Goal: Book appointment/travel/reservation

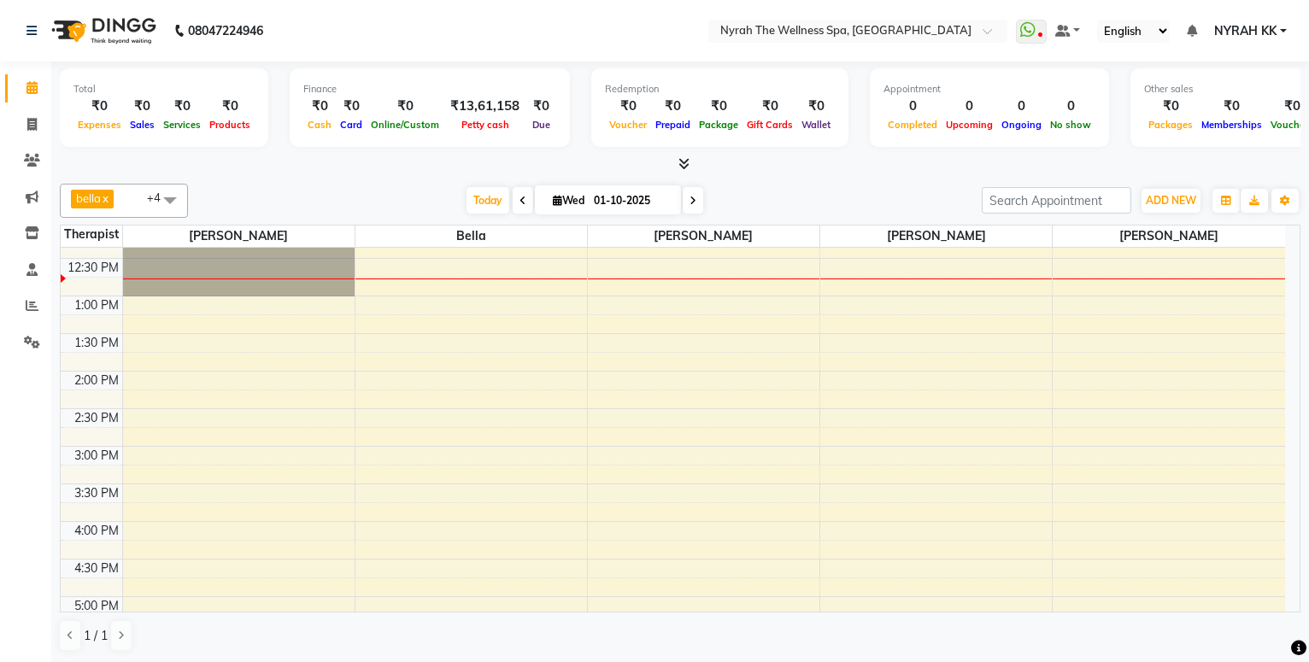
scroll to position [185, 0]
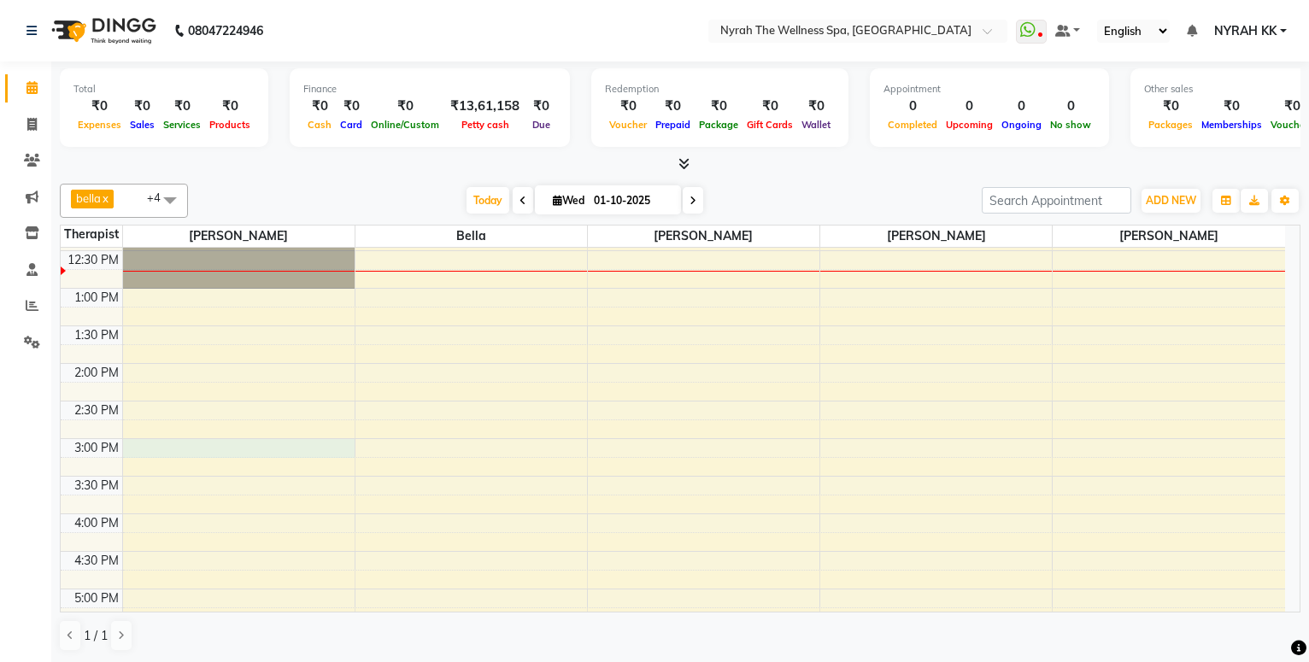
click at [246, 447] on div "10:00 AM 10:30 AM 11:00 AM 11:30 AM 12:00 PM 12:30 PM 1:00 PM 1:30 PM 2:00 PM 2…" at bounding box center [673, 589] width 1225 height 1052
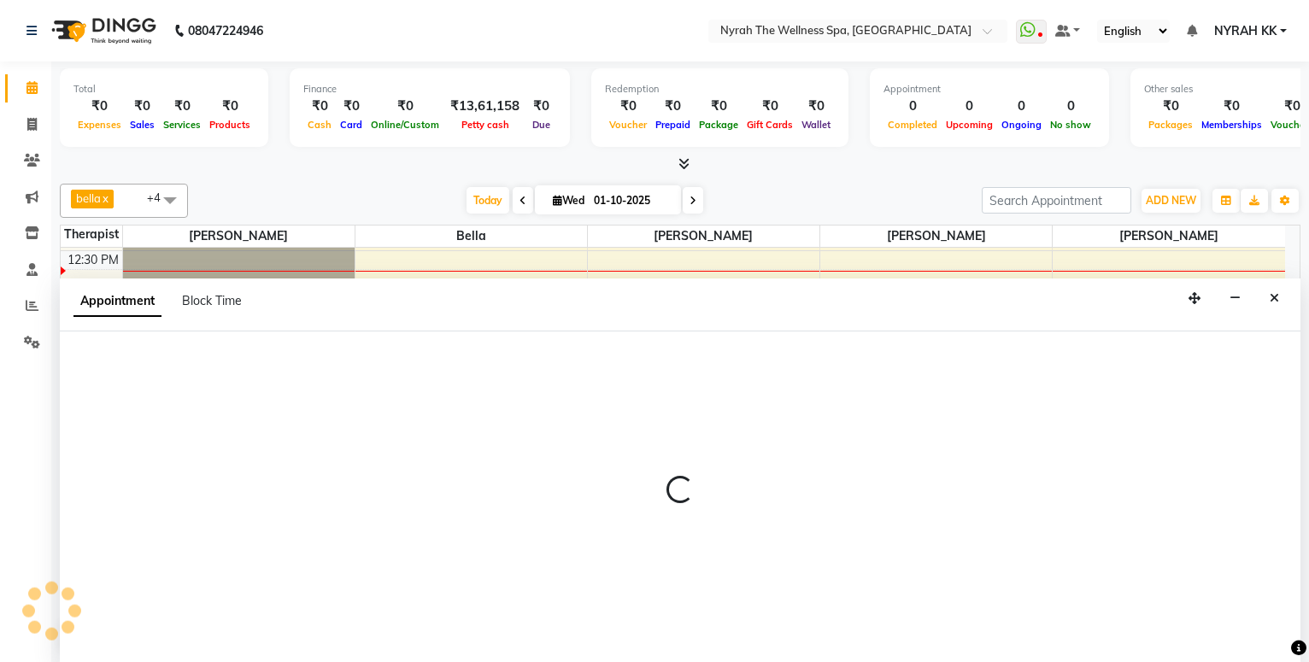
select select "10323"
select select "tentative"
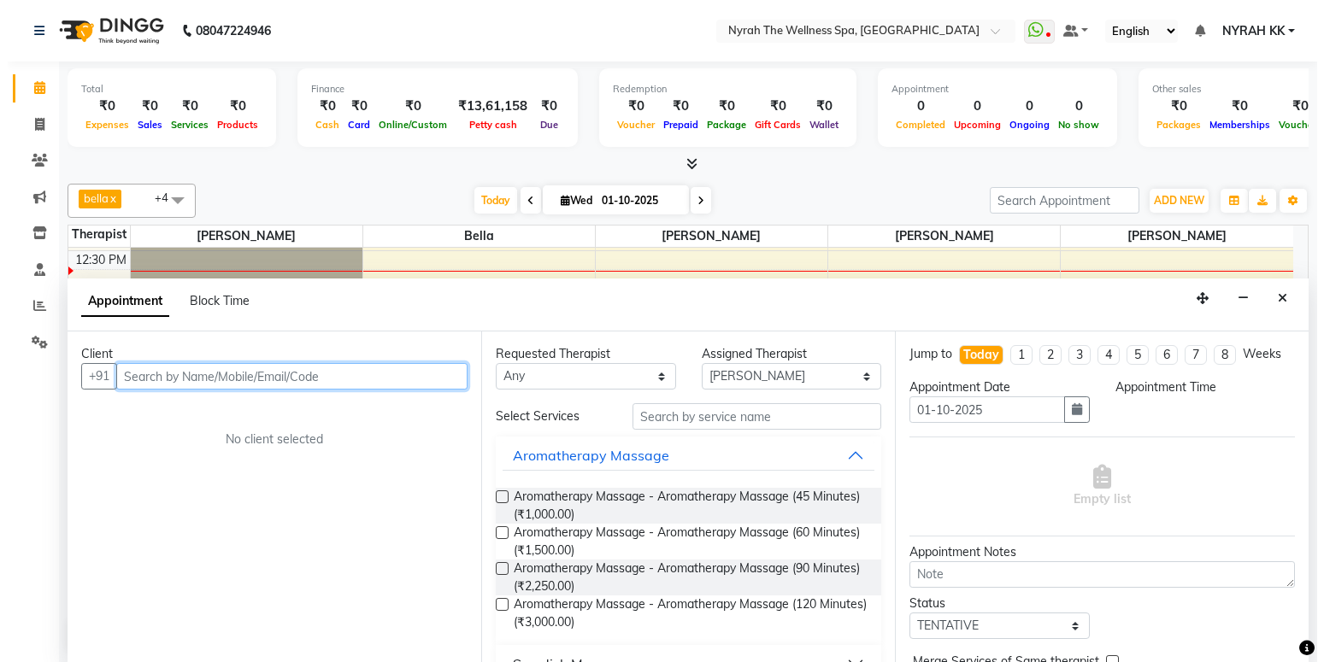
scroll to position [1, 0]
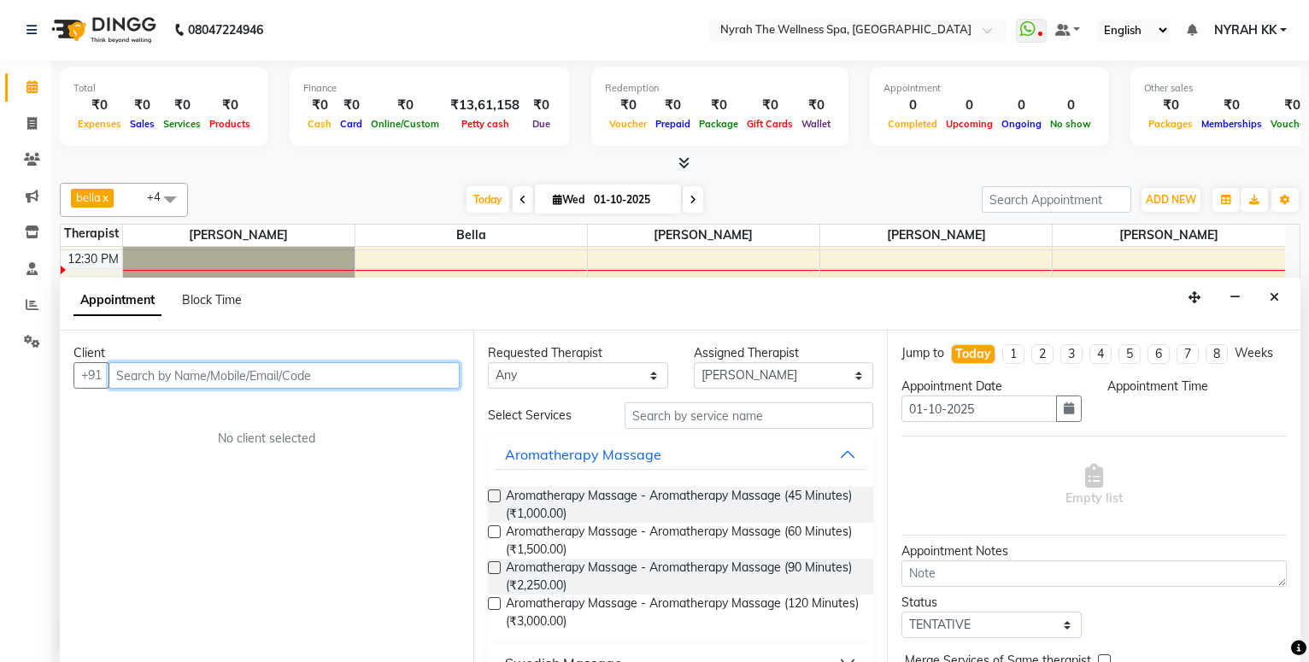
select select "900"
type input "9978948787"
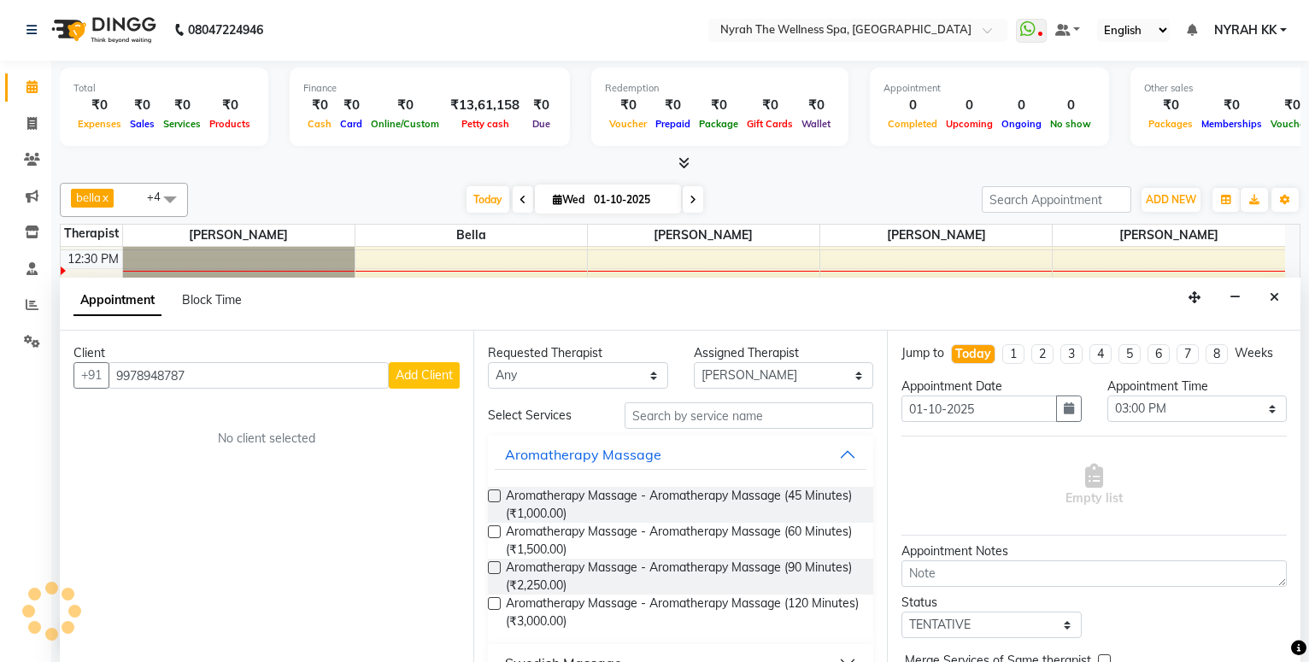
click at [430, 370] on span "Add Client" at bounding box center [424, 375] width 57 height 15
select select "22"
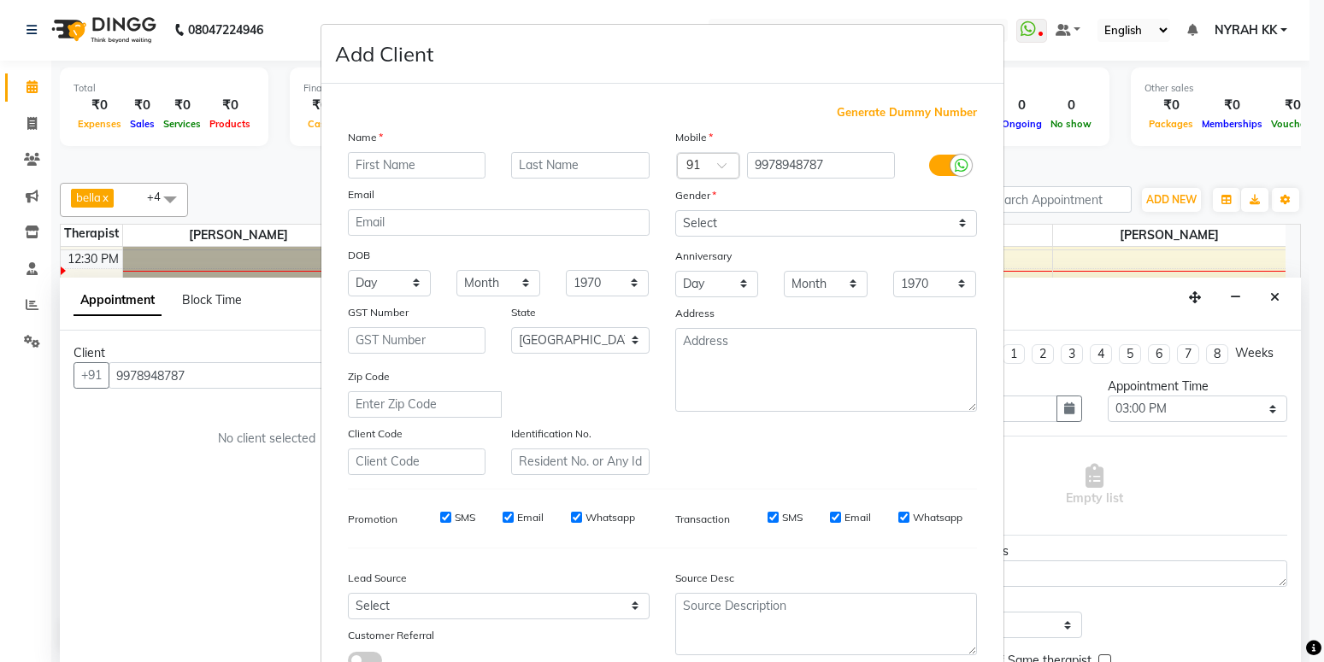
click at [435, 147] on div "Name" at bounding box center [498, 140] width 327 height 24
click at [429, 158] on input "text" at bounding box center [417, 165] width 138 height 26
type input "[PERSON_NAME]"
select select "[DEMOGRAPHIC_DATA]"
click option "[DEMOGRAPHIC_DATA]" at bounding box center [0, 0] width 0 height 0
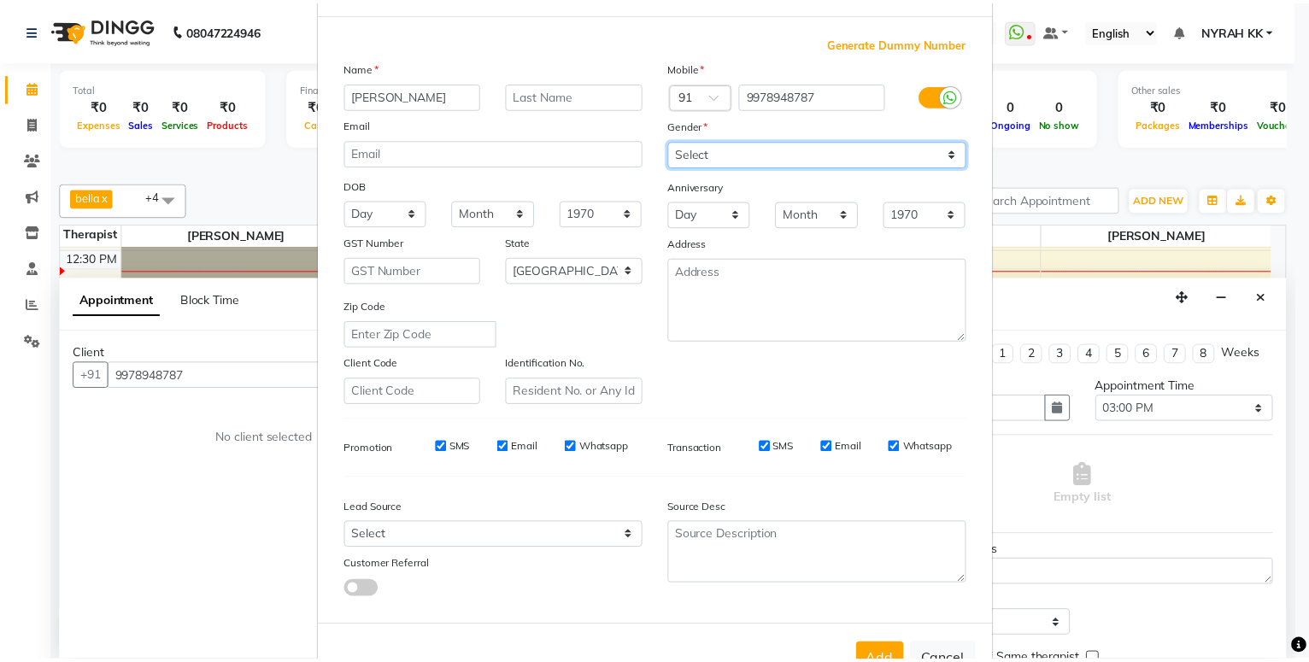
scroll to position [126, 0]
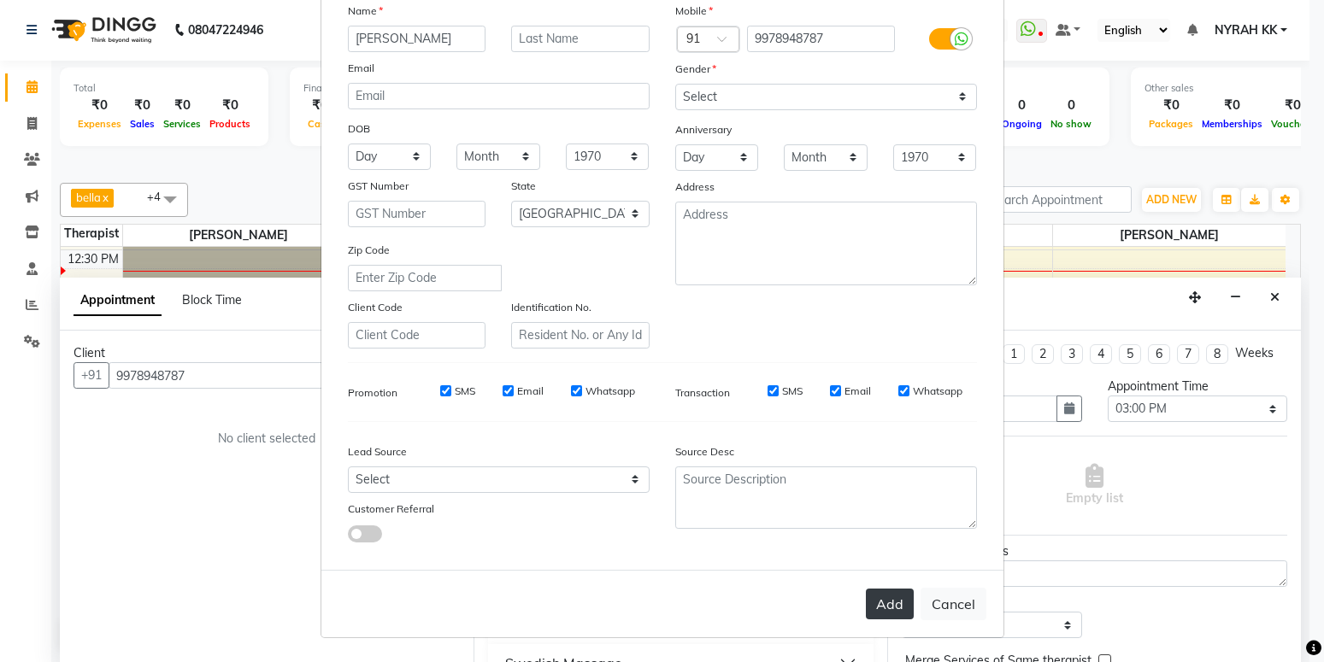
click at [890, 611] on button "Add" at bounding box center [890, 604] width 48 height 31
type input "99******87"
select select
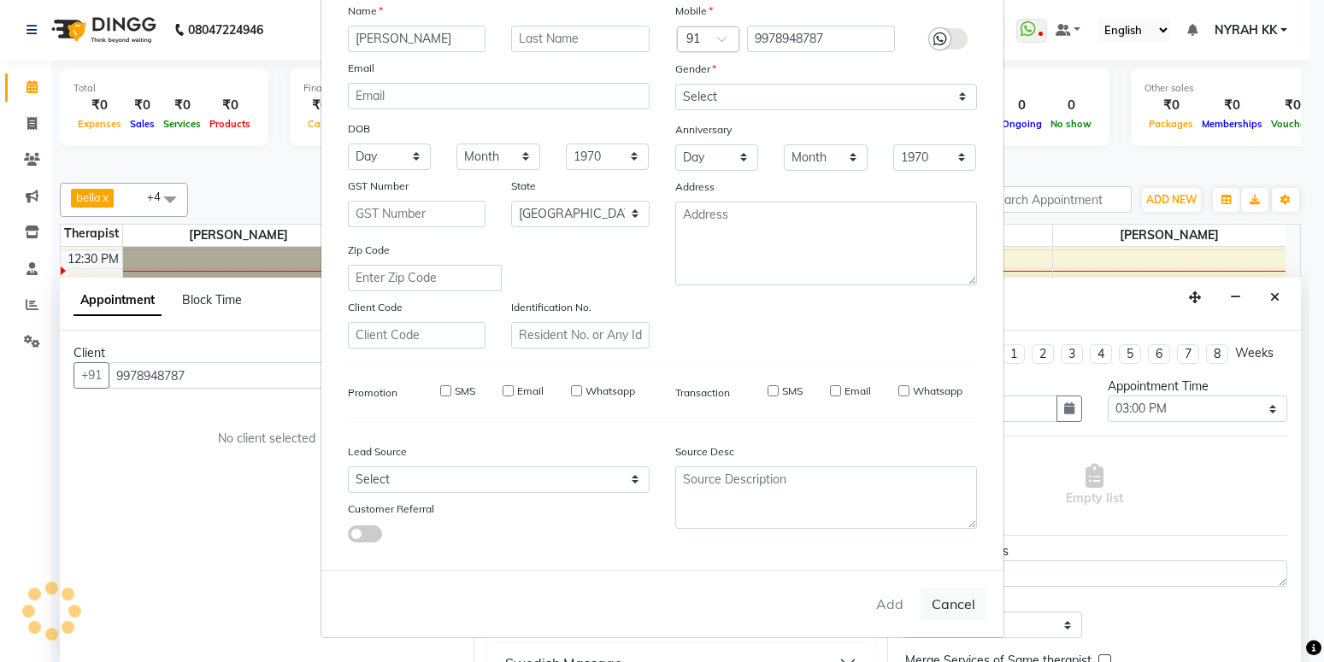
select select "null"
select select
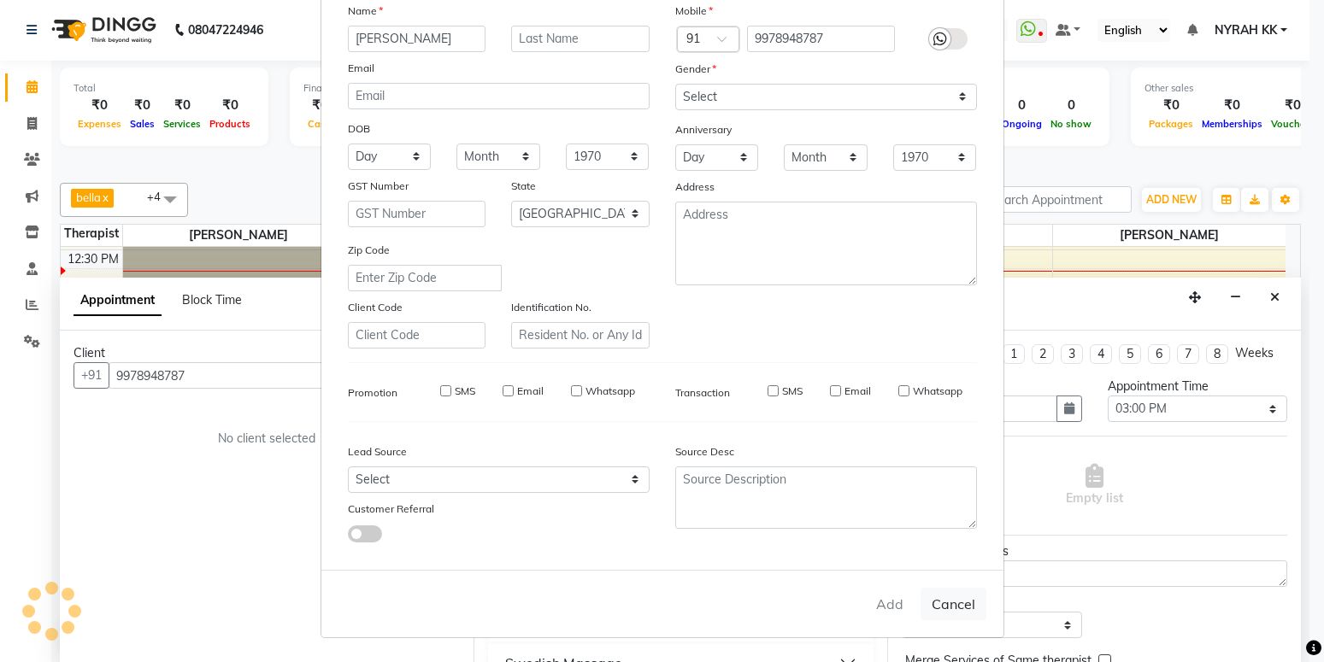
checkbox input "false"
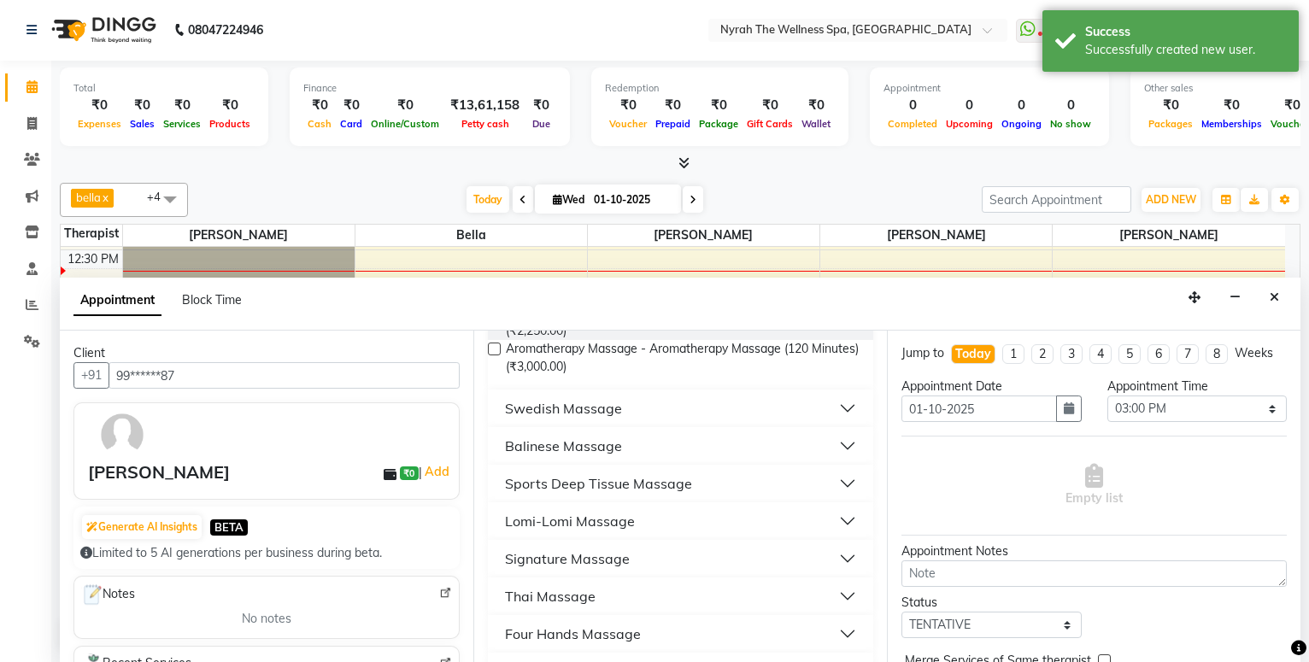
scroll to position [277, 0]
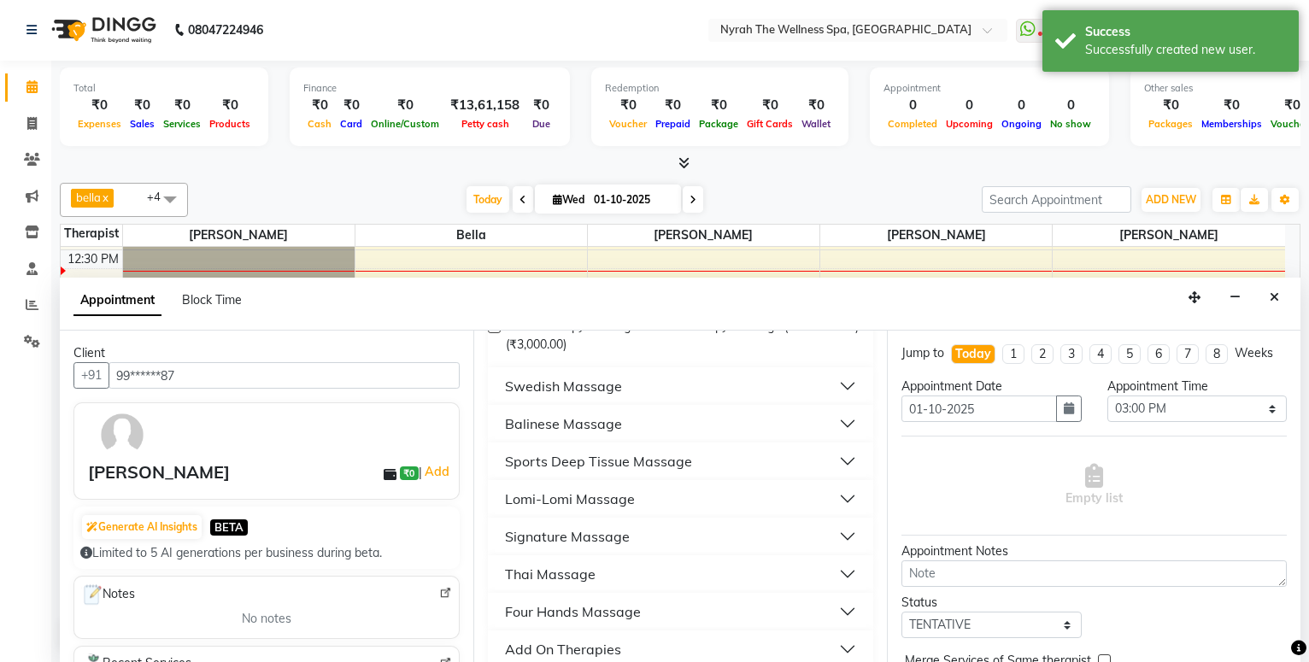
click at [727, 461] on button "Sports Deep Tissue Massage" at bounding box center [681, 461] width 372 height 31
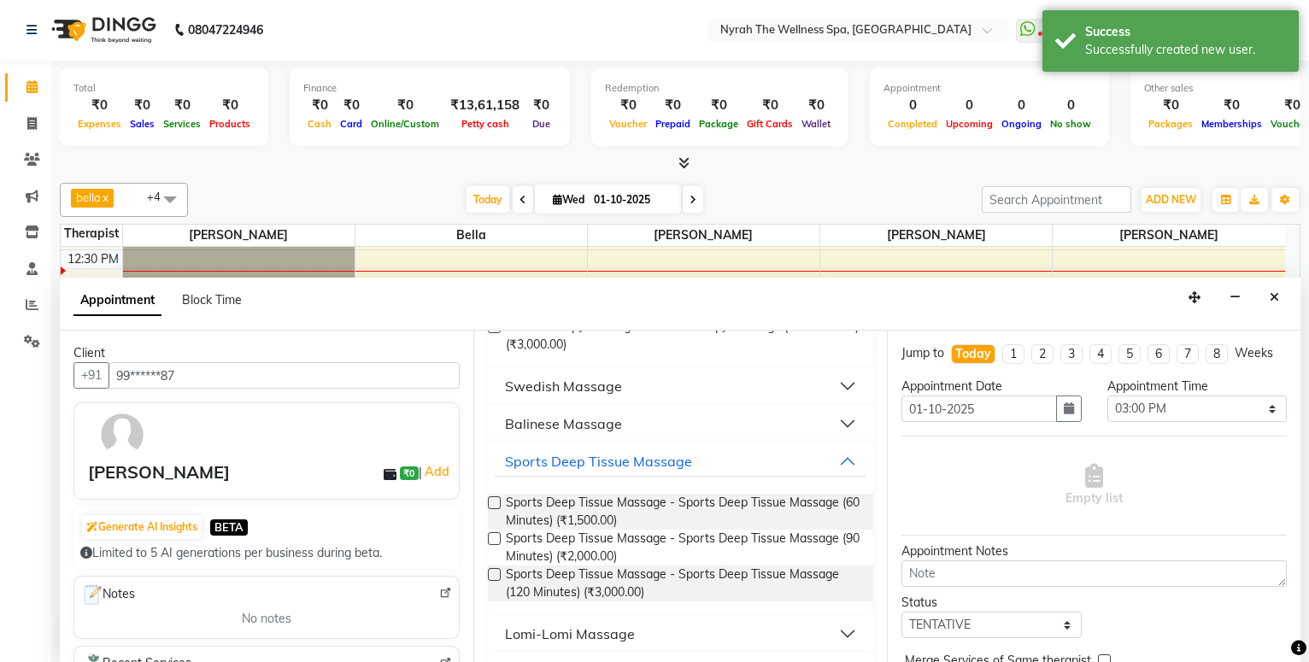
click at [738, 522] on span "Sports Deep Tissue Massage - Sports Deep Tissue Massage (60 Minutes) (₹1,500.00)" at bounding box center [683, 512] width 354 height 36
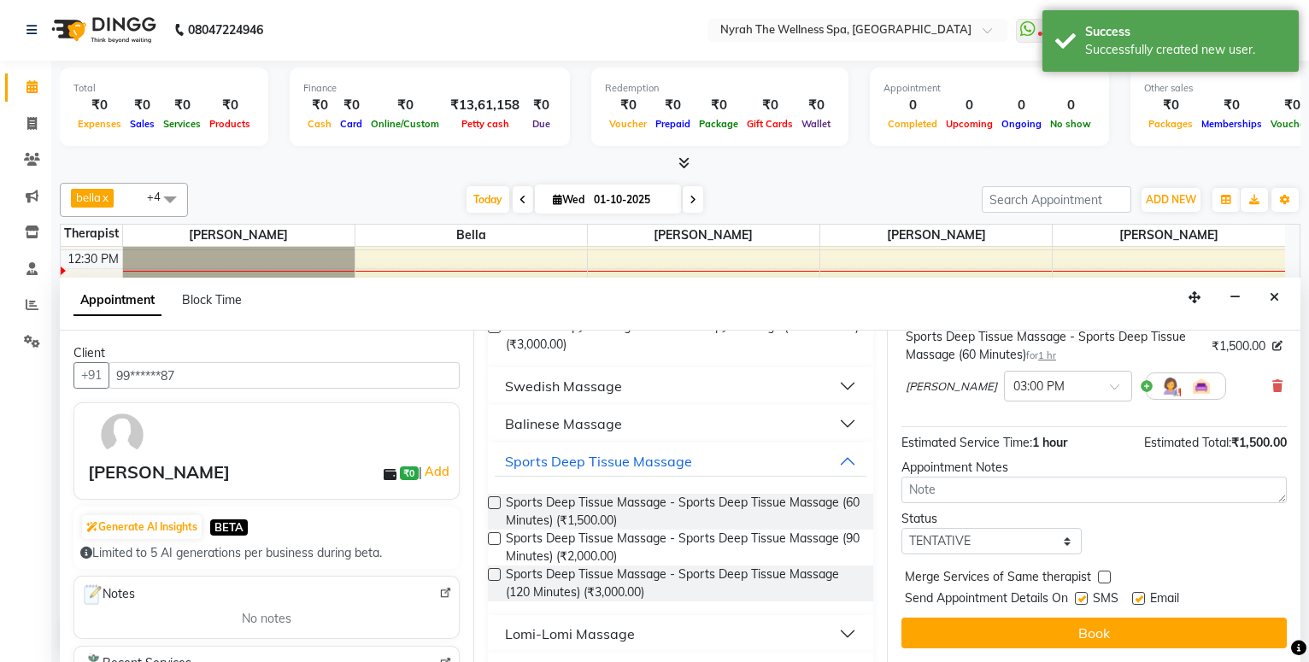
scroll to position [136, 0]
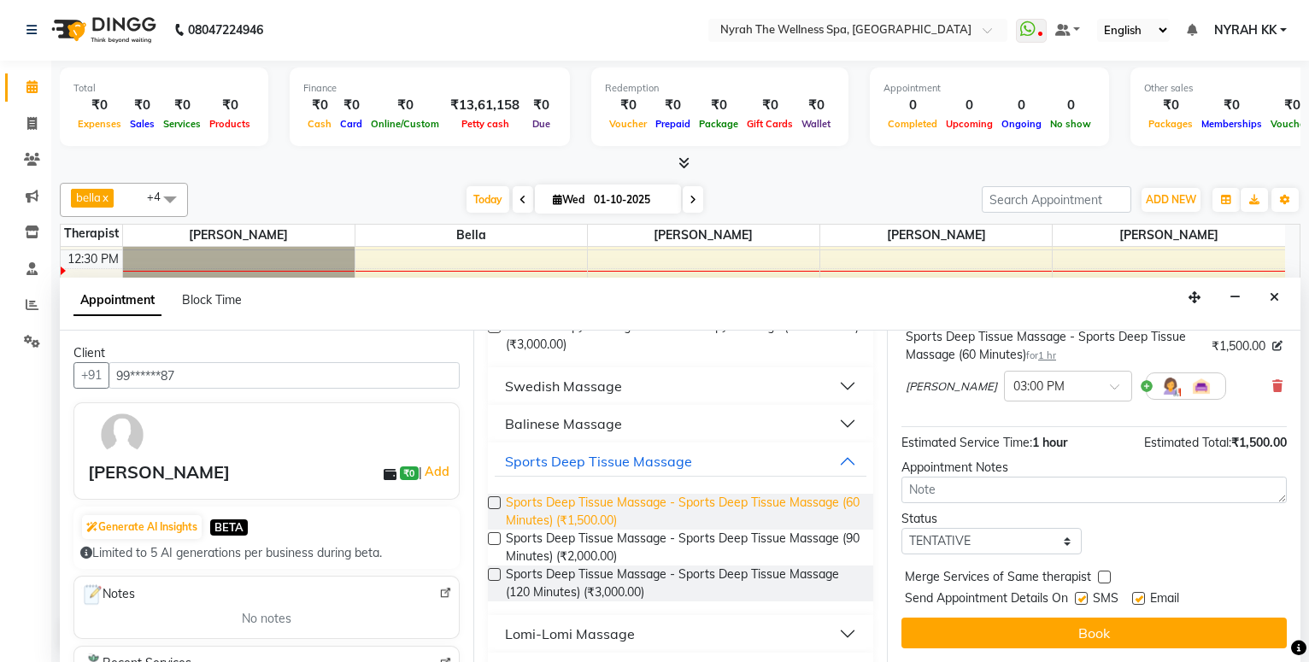
drag, startPoint x: 710, startPoint y: 507, endPoint x: 738, endPoint y: 520, distance: 30.2
click at [710, 507] on span "Sports Deep Tissue Massage - Sports Deep Tissue Massage (60 Minutes) (₹1,500.00)" at bounding box center [683, 512] width 354 height 36
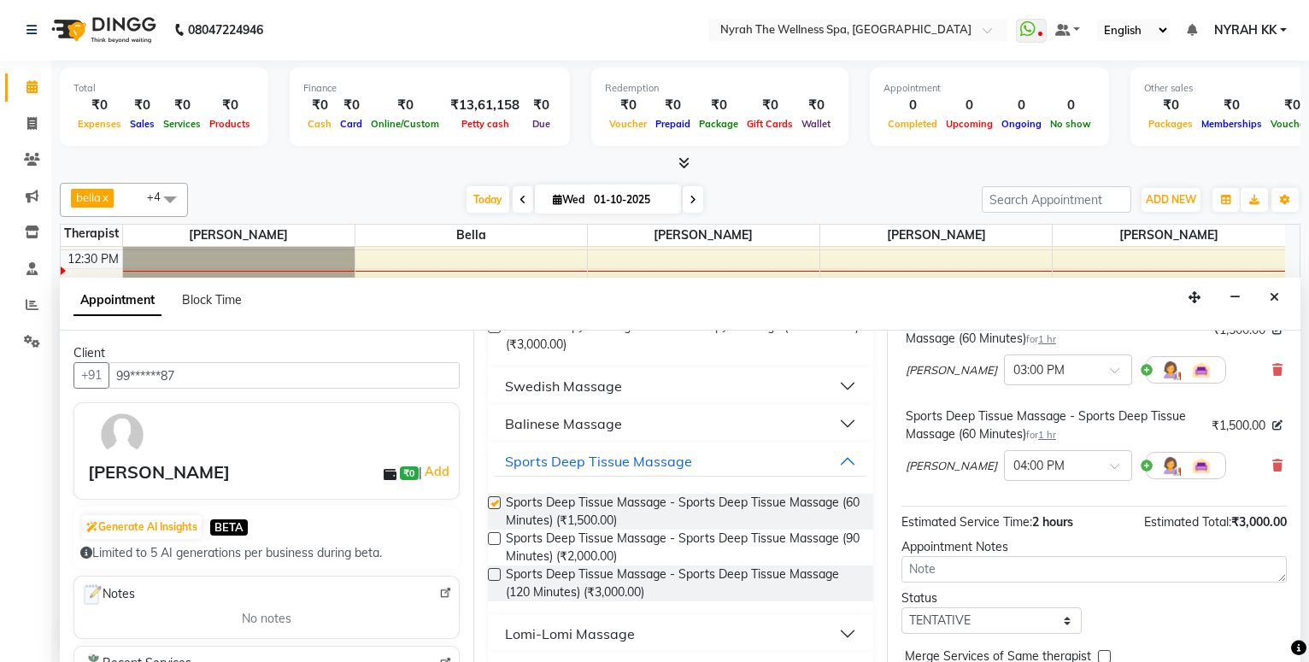
checkbox input "false"
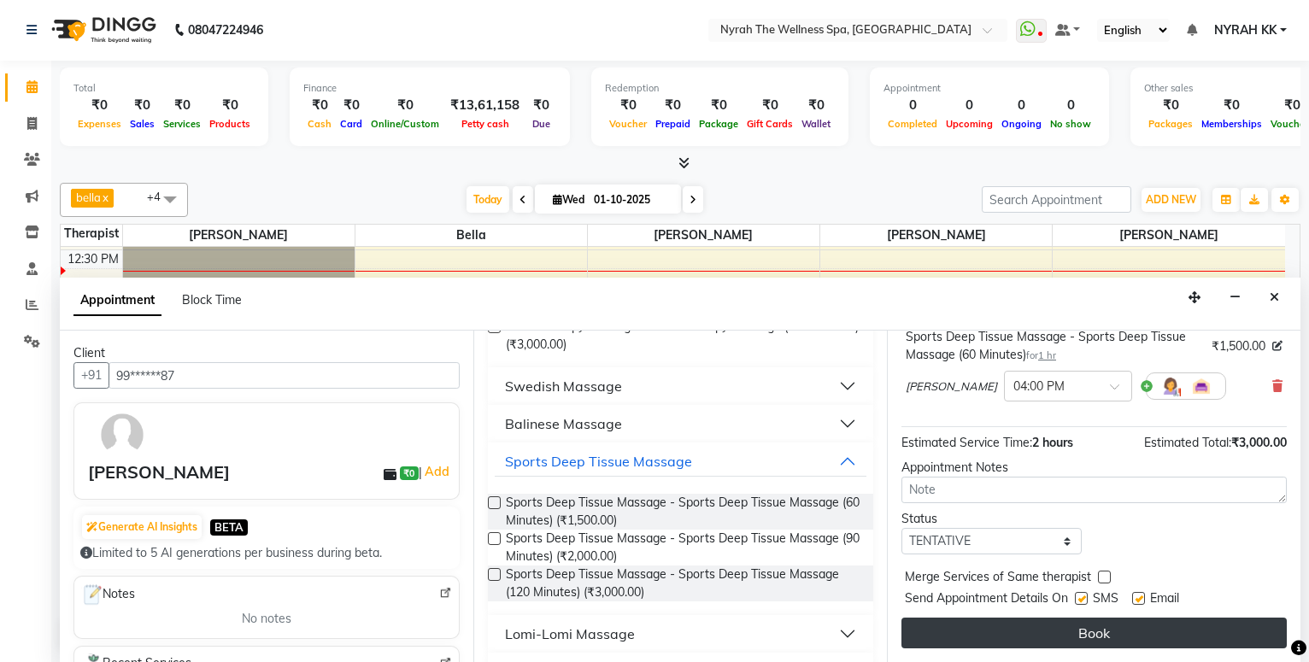
click at [995, 633] on button "Book" at bounding box center [1094, 633] width 385 height 31
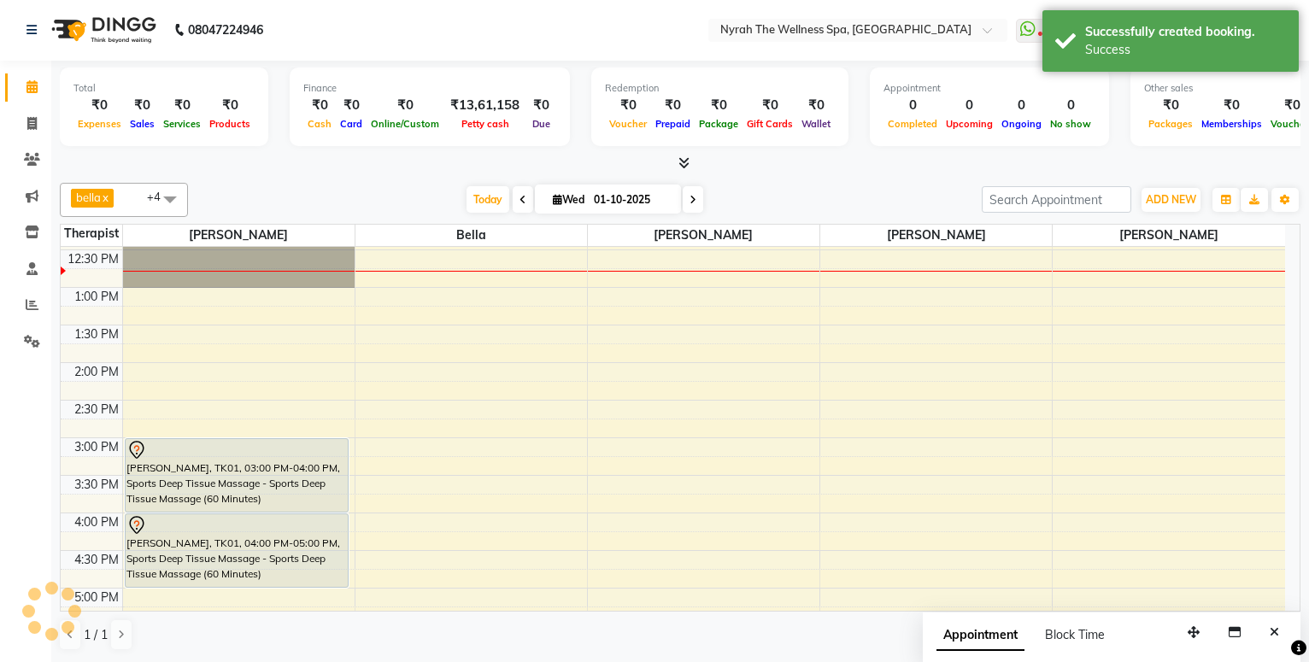
scroll to position [0, 0]
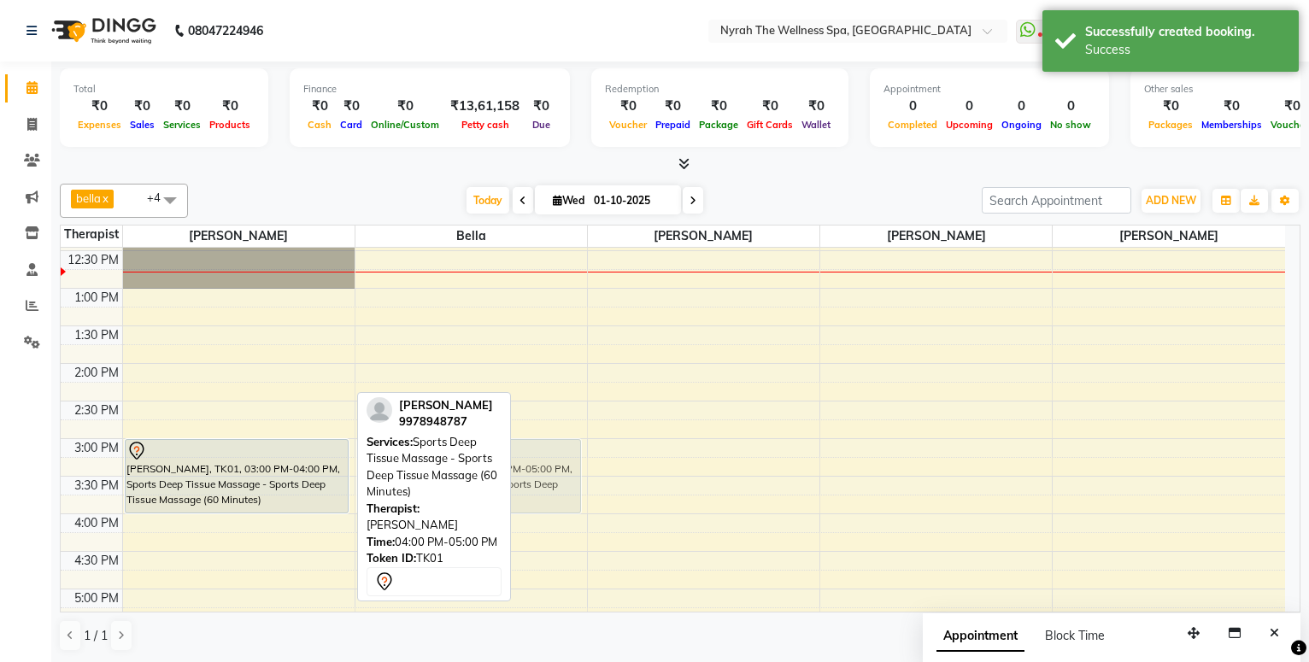
drag, startPoint x: 316, startPoint y: 543, endPoint x: 499, endPoint y: 472, distance: 196.2
click at [499, 472] on div "bella x [PERSON_NAME] x [PERSON_NAME] x [PERSON_NAME] x +4 Select All [PERSON_N…" at bounding box center [680, 418] width 1241 height 482
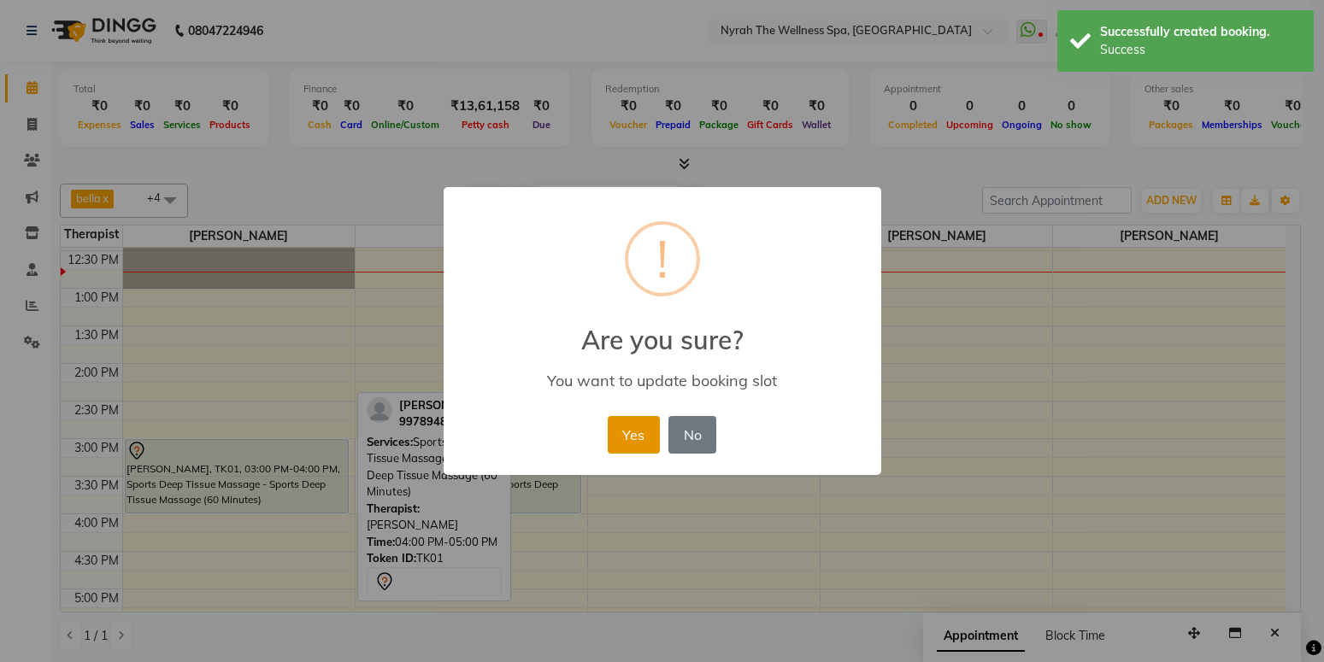
click at [644, 441] on button "Yes" at bounding box center [634, 435] width 52 height 38
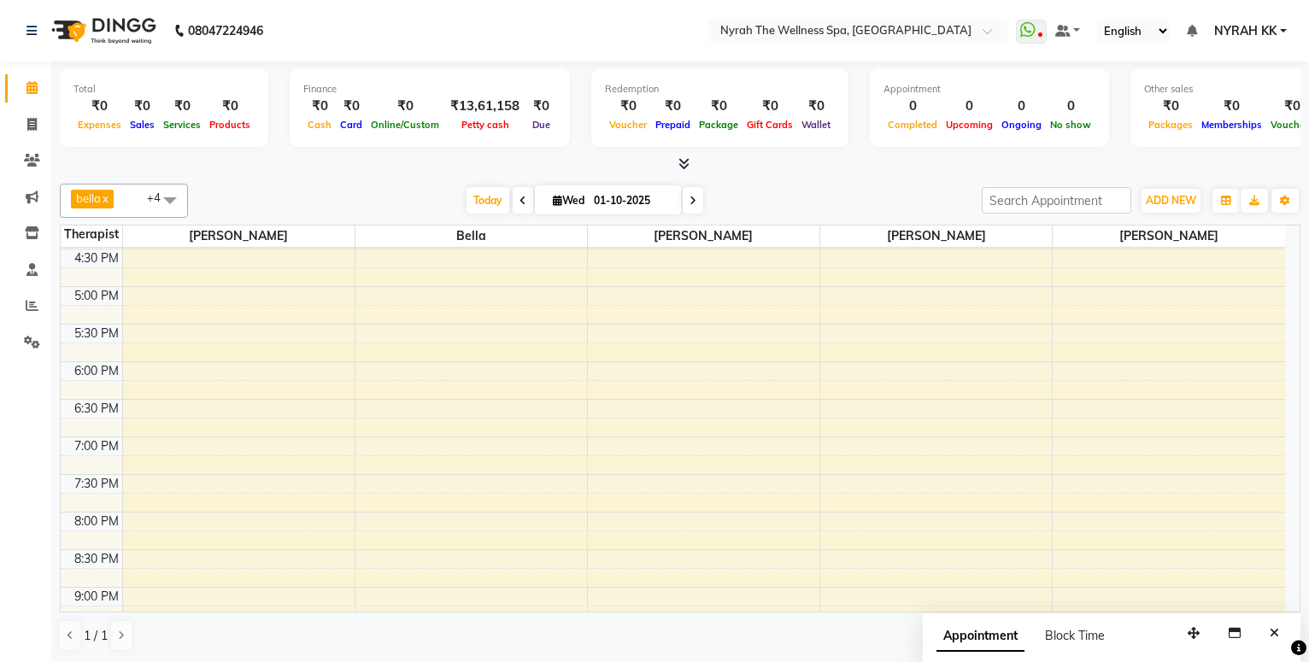
scroll to position [462, 0]
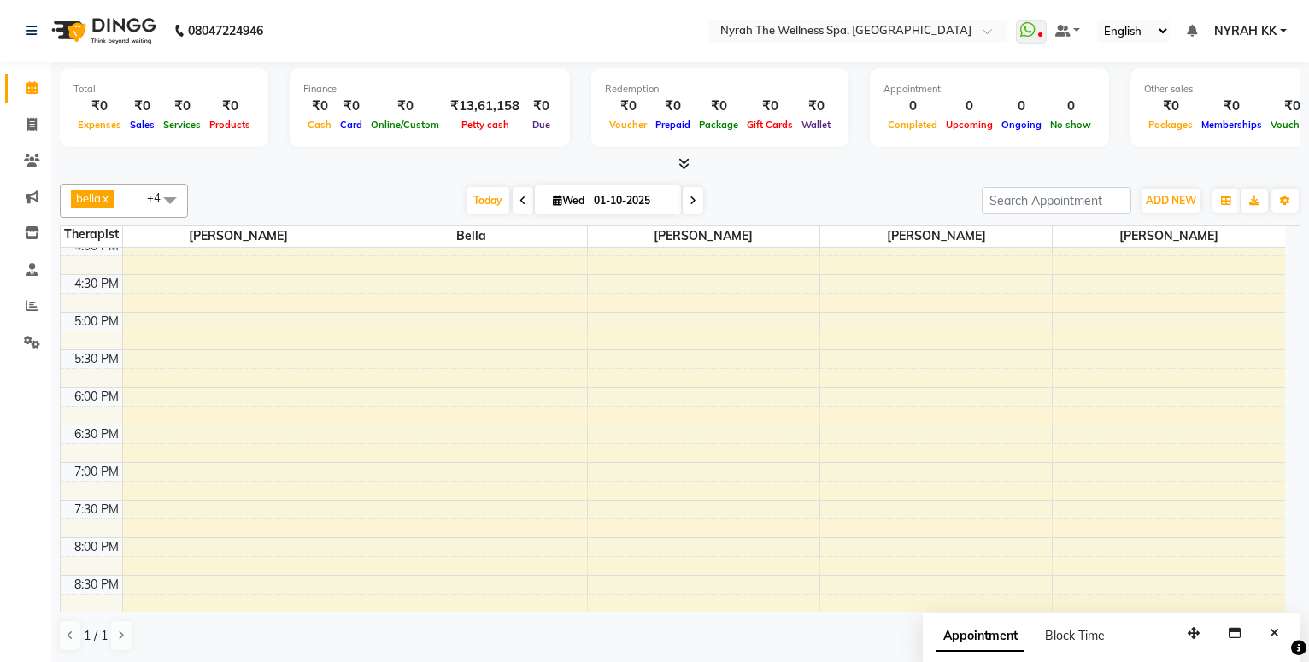
click at [212, 472] on div "10:00 AM 10:30 AM 11:00 AM 11:30 AM 12:00 PM 12:30 PM 1:00 PM 1:30 PM 2:00 PM 2…" at bounding box center [673, 312] width 1225 height 1052
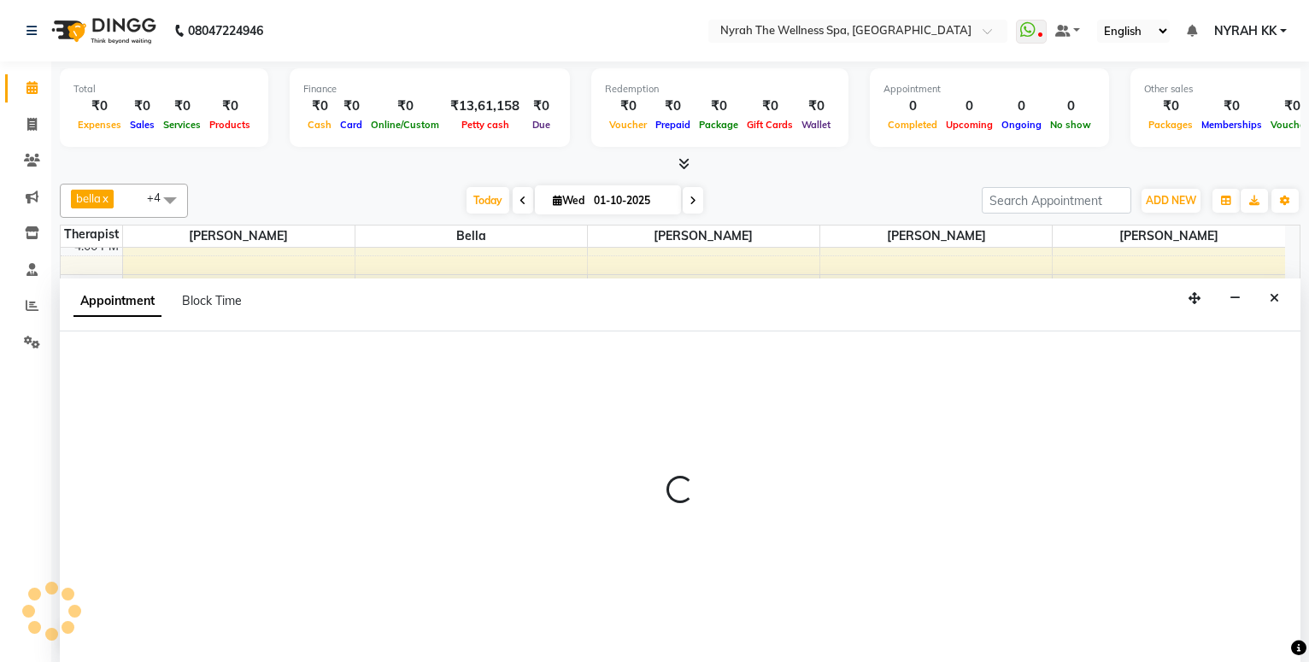
scroll to position [1, 0]
select select "10323"
select select "tentative"
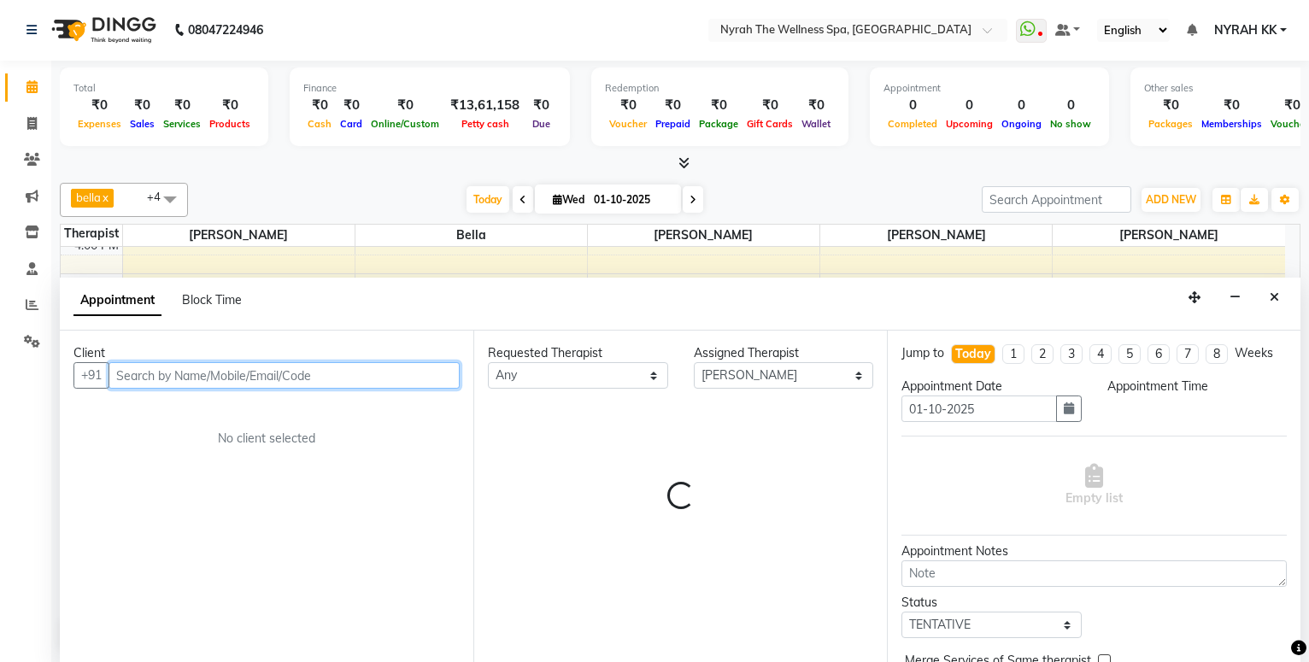
click at [233, 370] on input "text" at bounding box center [284, 375] width 351 height 26
select select "1140"
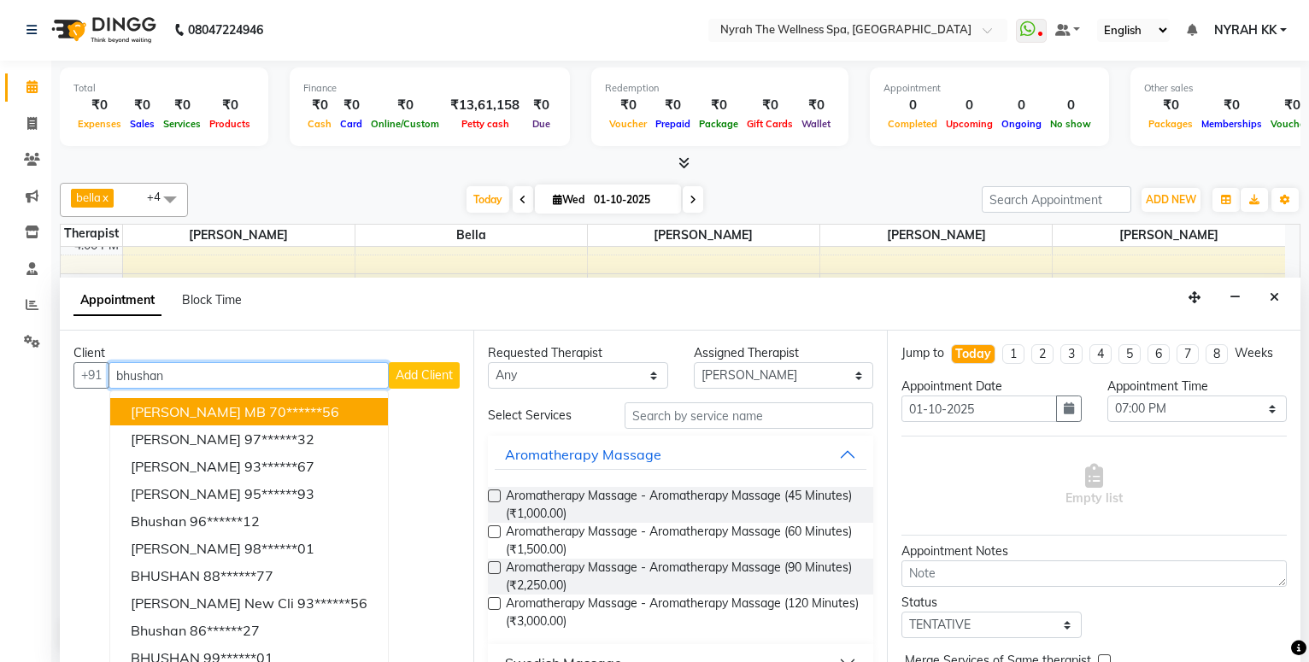
click at [291, 409] on ngb-highlight "70******56" at bounding box center [304, 411] width 70 height 17
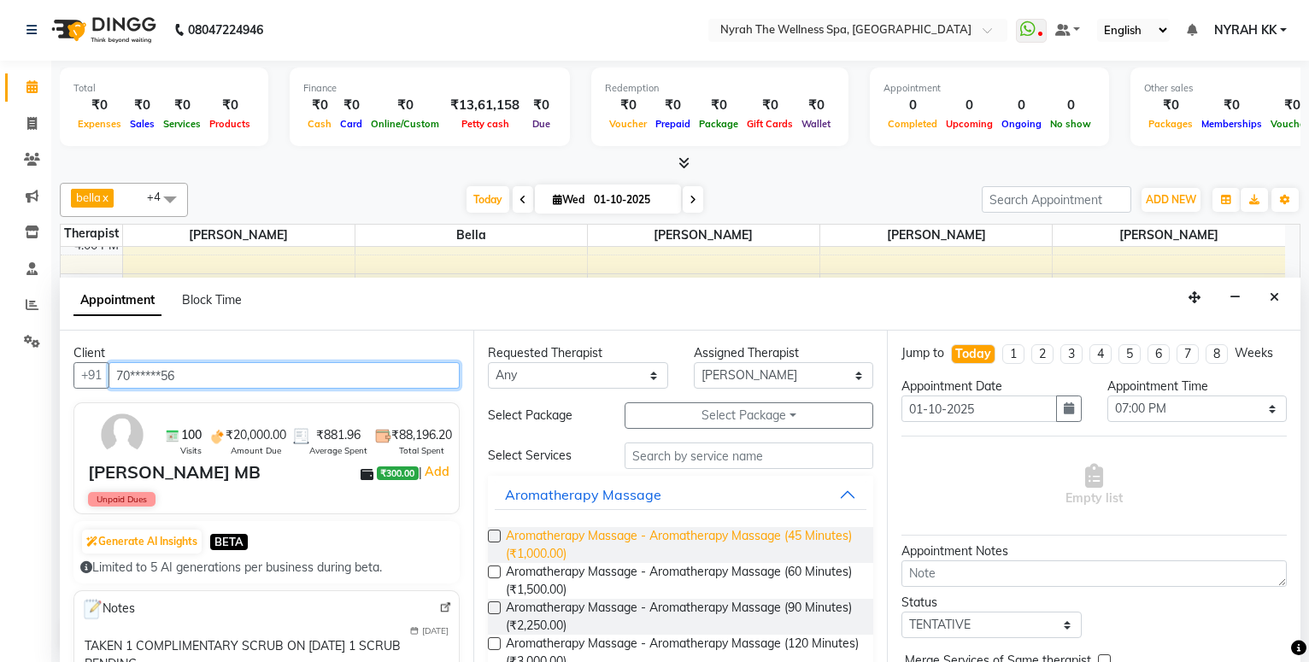
scroll to position [277, 0]
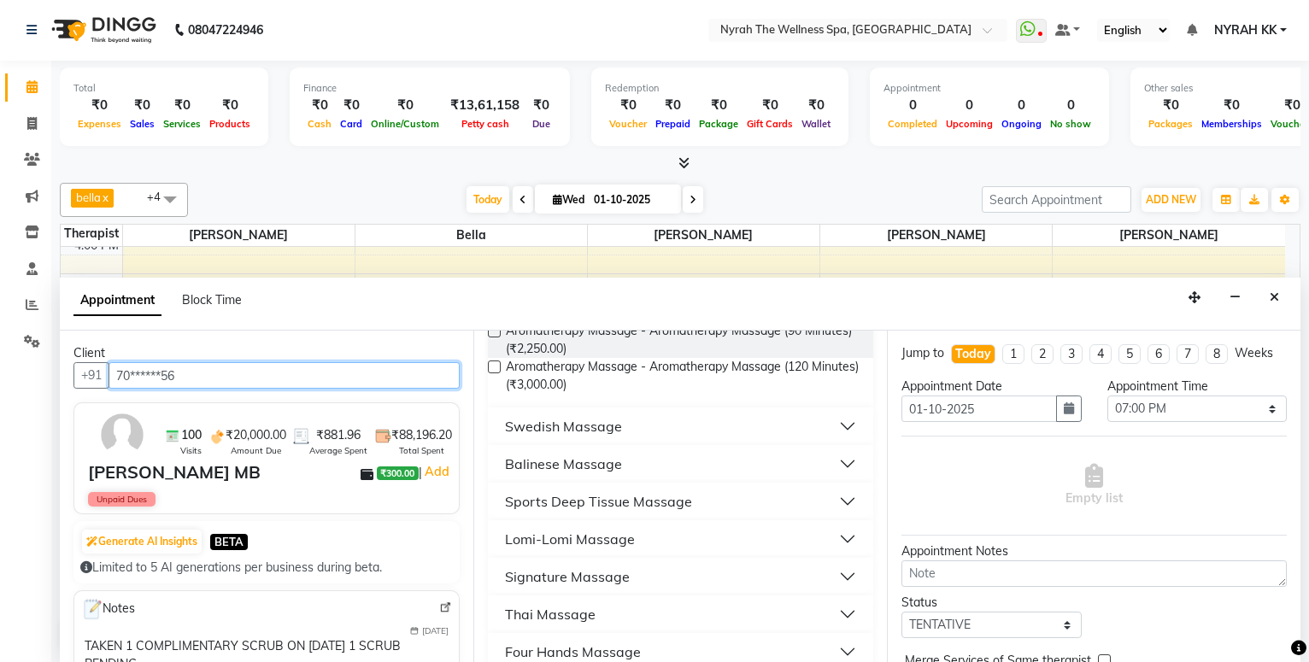
type input "70******56"
click at [749, 512] on button "Sports Deep Tissue Massage" at bounding box center [681, 501] width 372 height 31
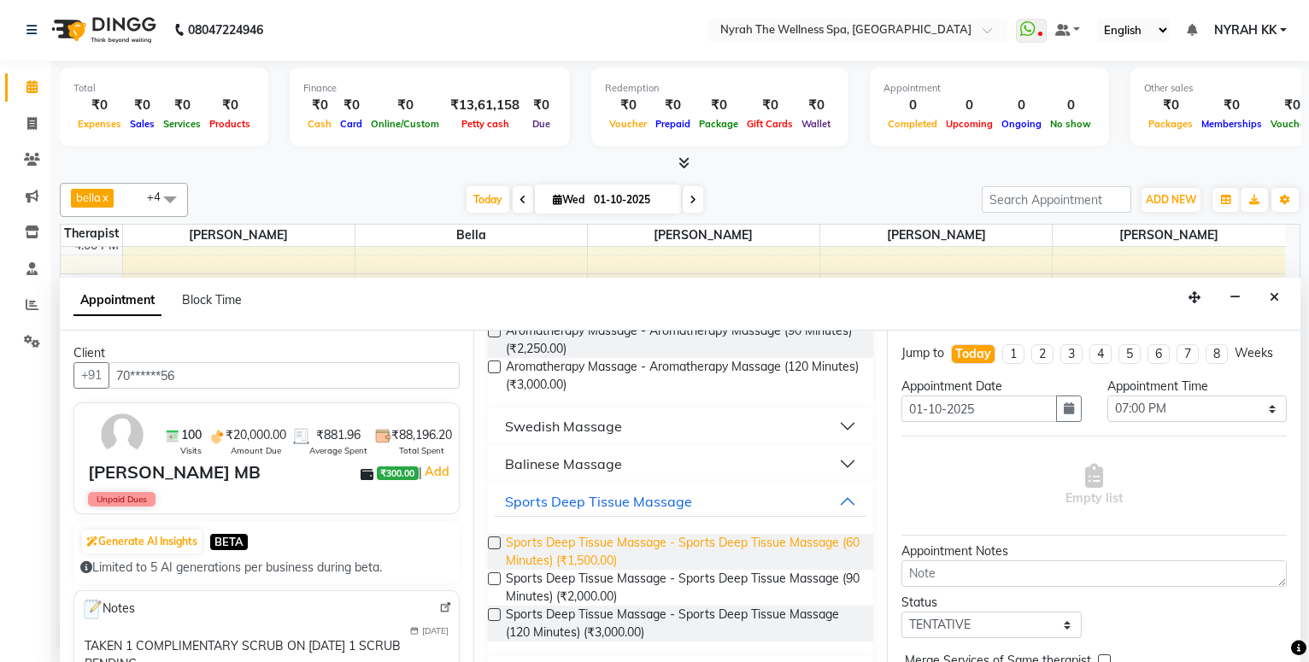
click at [746, 554] on span "Sports Deep Tissue Massage - Sports Deep Tissue Massage (60 Minutes) (₹1,500.00)" at bounding box center [683, 552] width 354 height 36
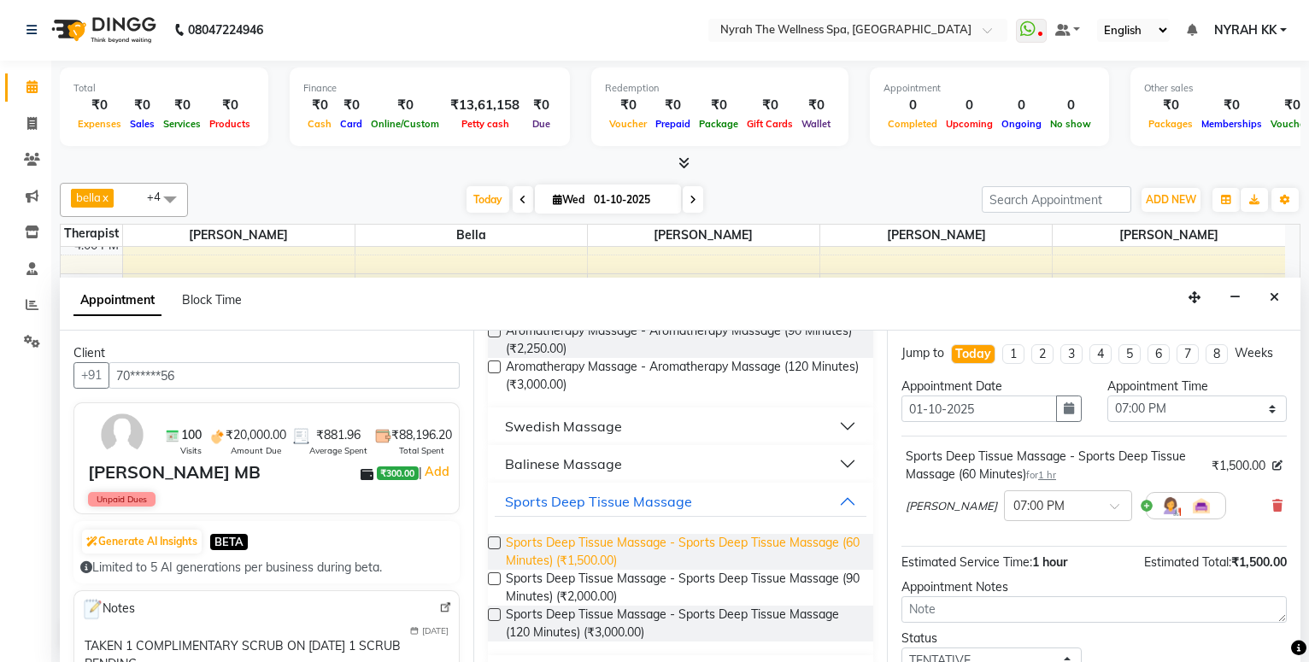
click at [746, 554] on span "Sports Deep Tissue Massage - Sports Deep Tissue Massage (60 Minutes) (₹1,500.00)" at bounding box center [683, 552] width 354 height 36
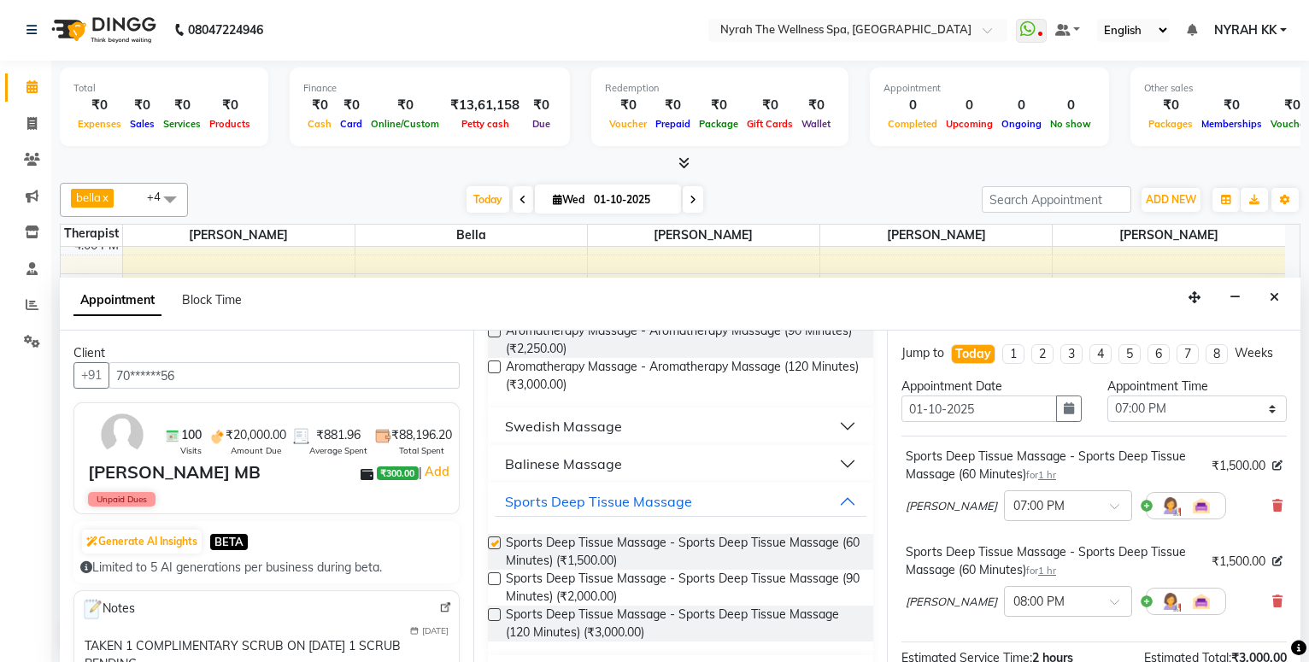
checkbox input "false"
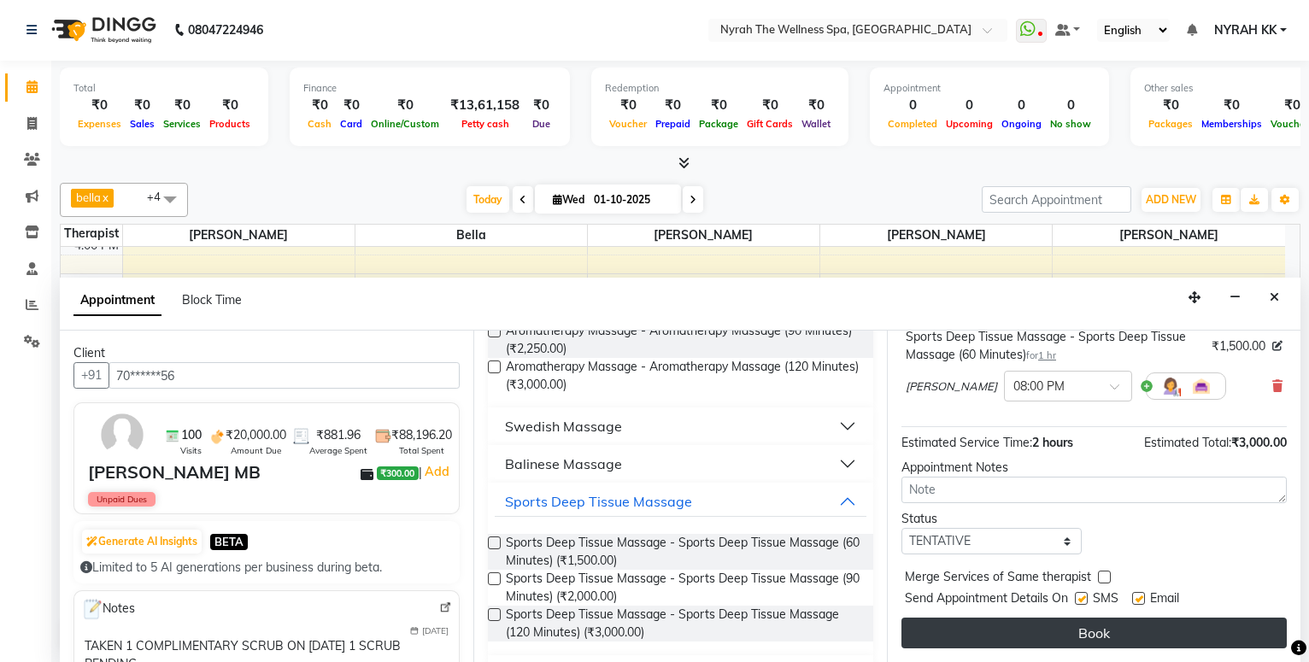
click at [1050, 624] on button "Book" at bounding box center [1094, 633] width 385 height 31
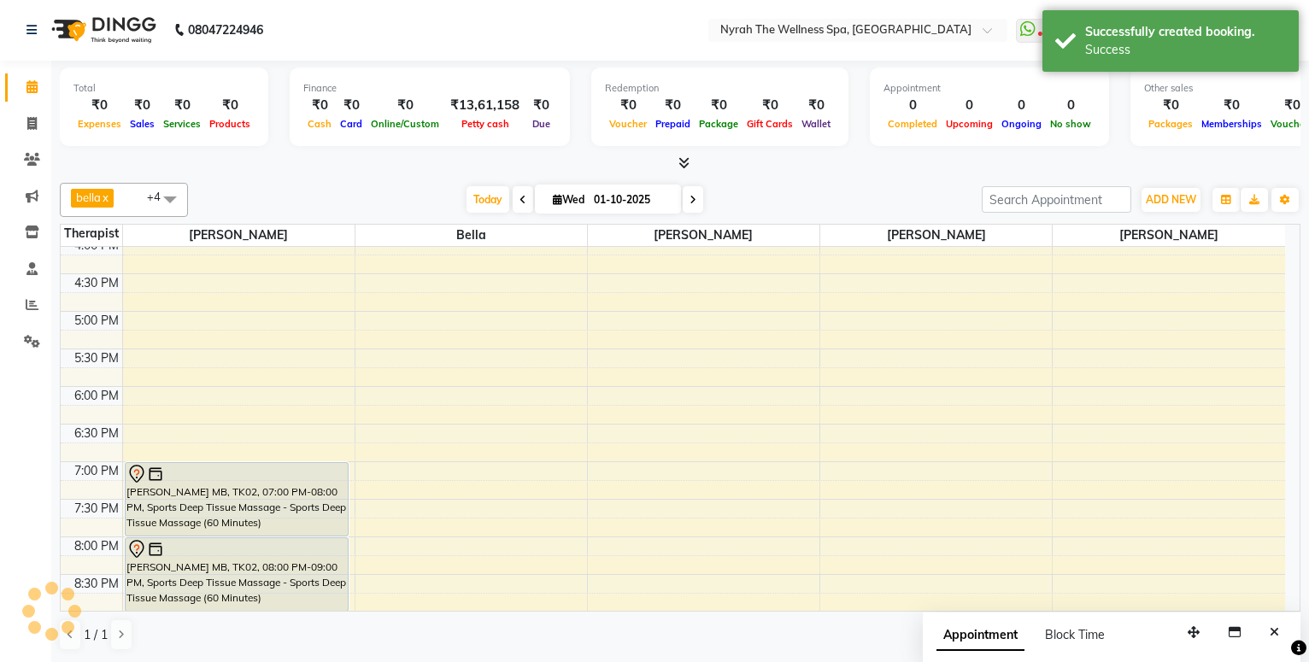
scroll to position [0, 0]
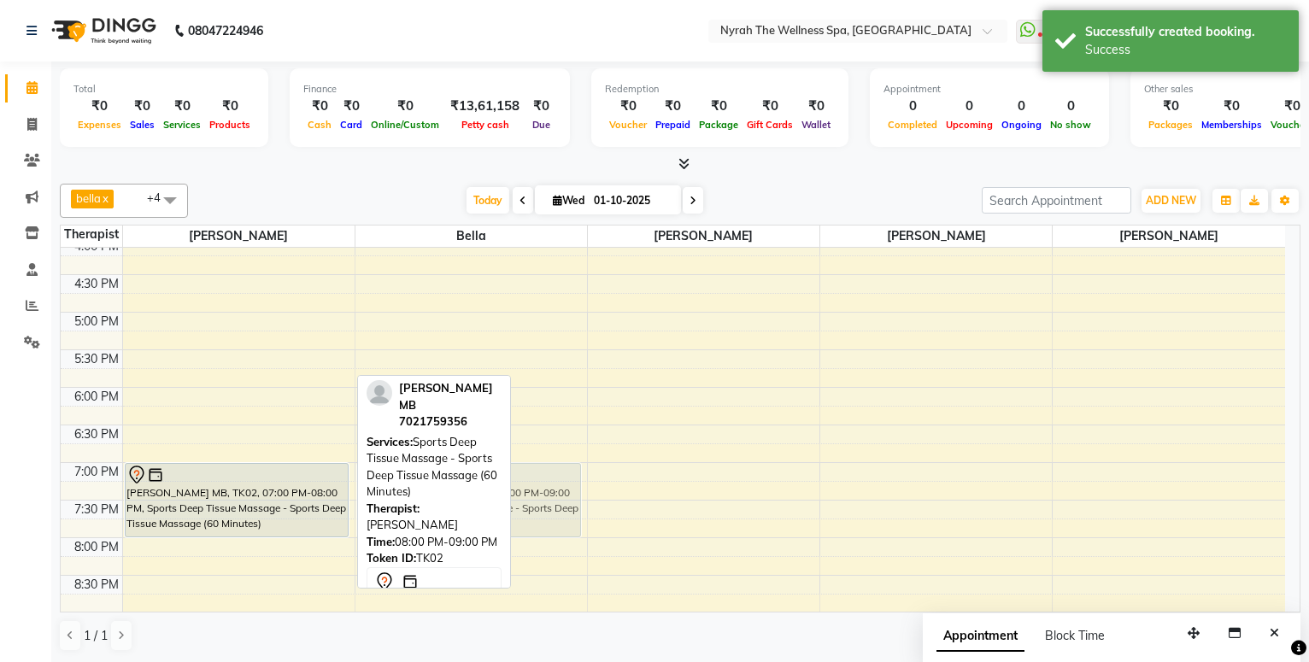
drag, startPoint x: 312, startPoint y: 571, endPoint x: 609, endPoint y: 492, distance: 307.7
click at [609, 492] on div "10:00 AM 10:30 AM 11:00 AM 11:30 AM 12:00 PM 12:30 PM 1:00 PM 1:30 PM 2:00 PM 2…" at bounding box center [673, 312] width 1225 height 1052
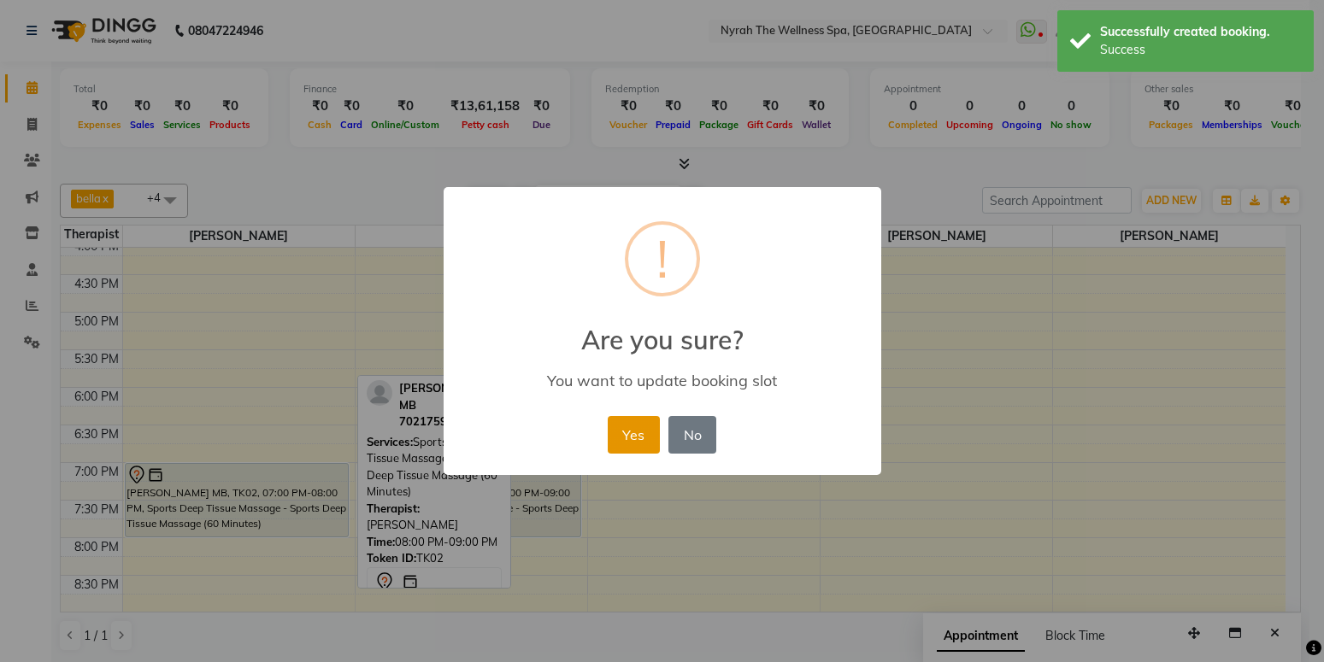
click at [640, 432] on button "Yes" at bounding box center [634, 435] width 52 height 38
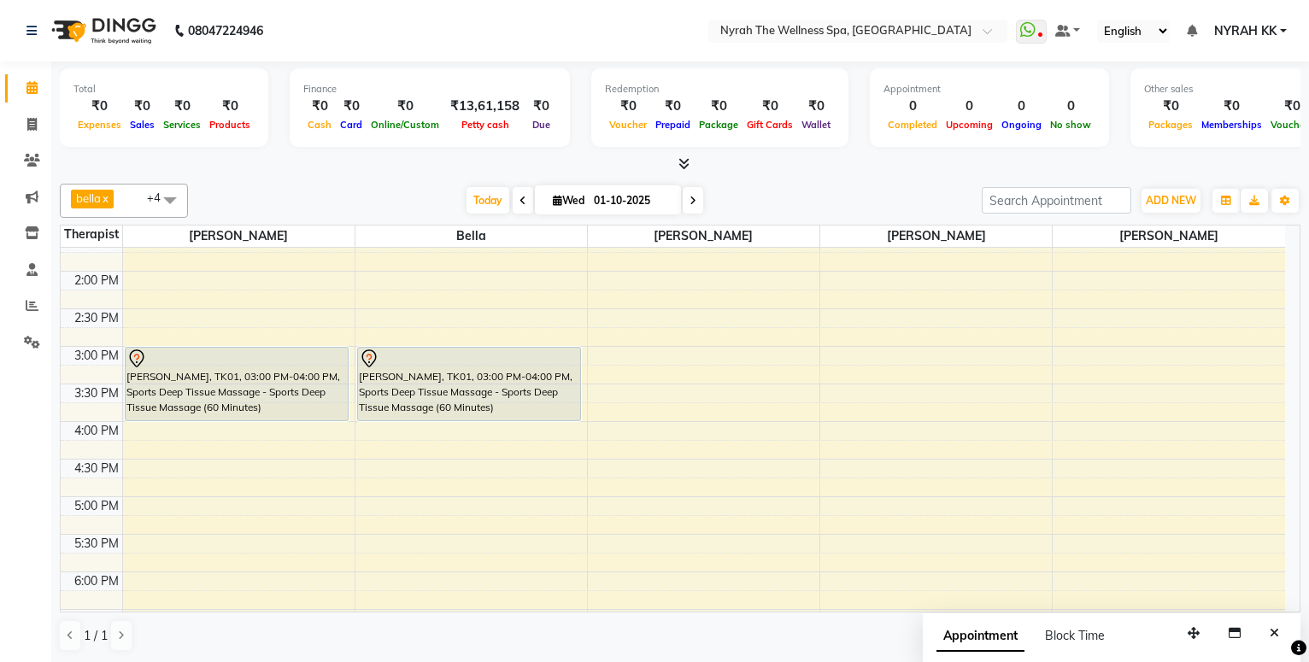
scroll to position [185, 0]
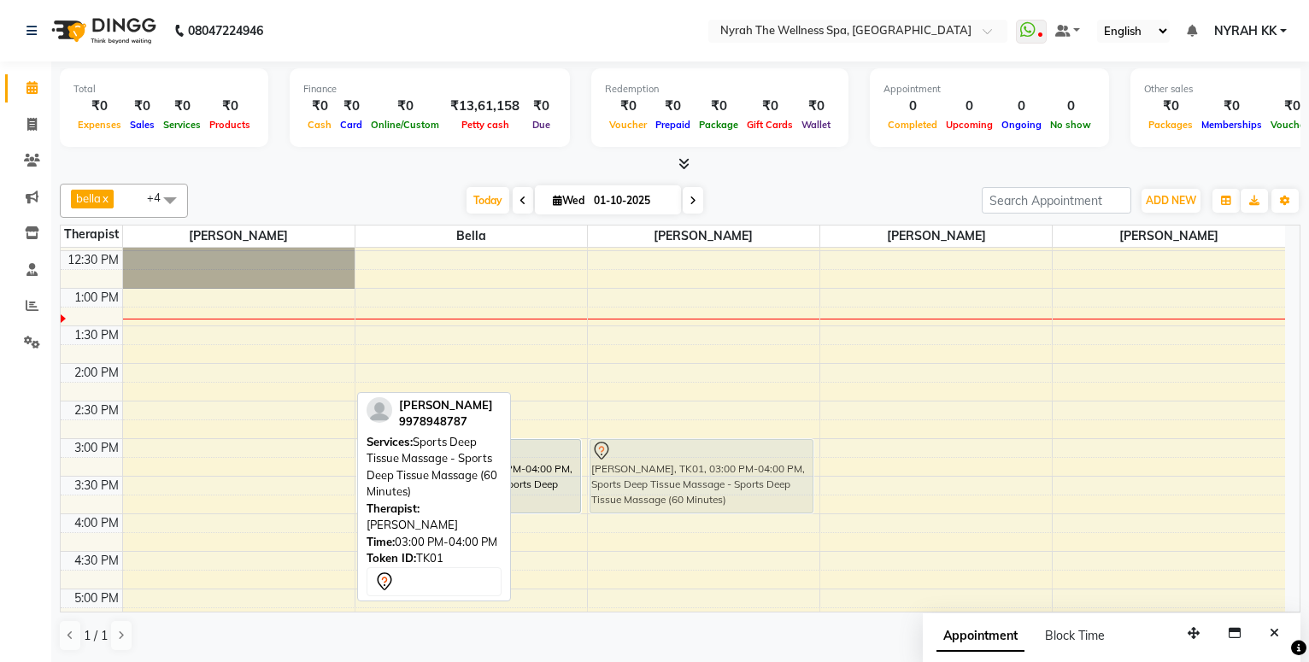
drag, startPoint x: 227, startPoint y: 470, endPoint x: 667, endPoint y: 474, distance: 440.2
click at [667, 474] on tr "manish takar, TK01, 03:00 PM-04:00 PM, Sports Deep Tissue Massage - Sports Deep…" at bounding box center [673, 589] width 1225 height 1052
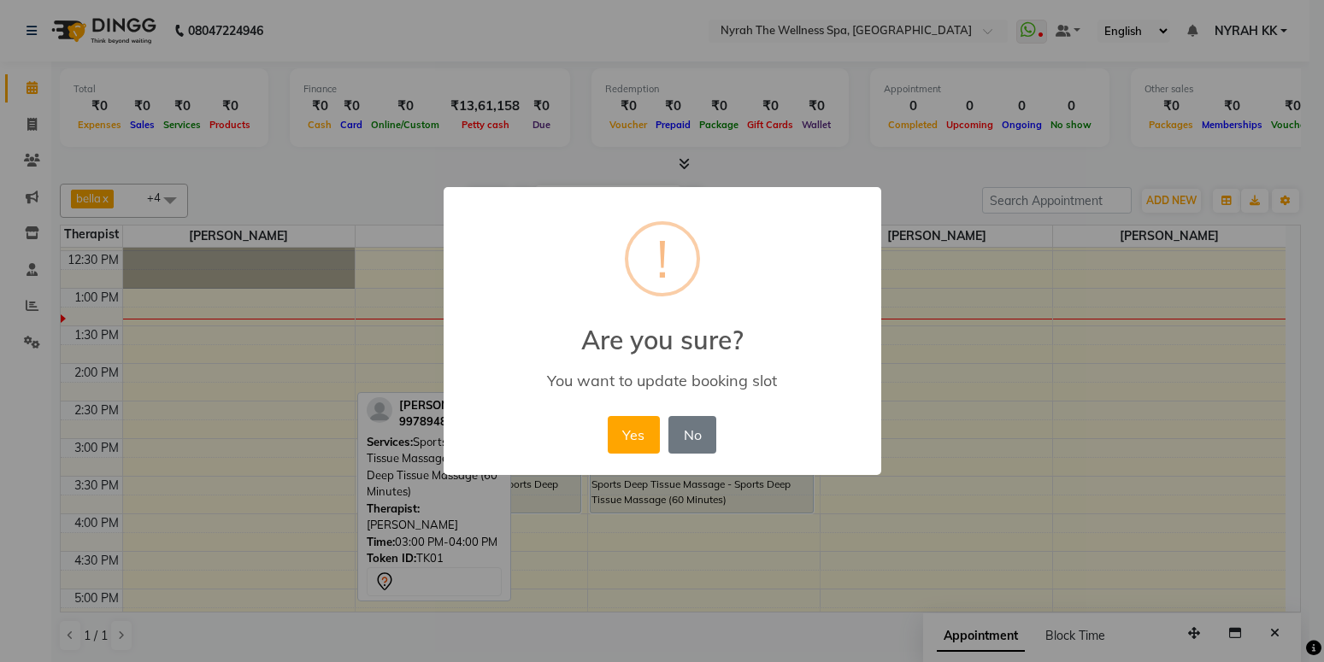
drag, startPoint x: 618, startPoint y: 432, endPoint x: 608, endPoint y: 445, distance: 16.4
click at [619, 435] on button "Yes" at bounding box center [634, 435] width 52 height 38
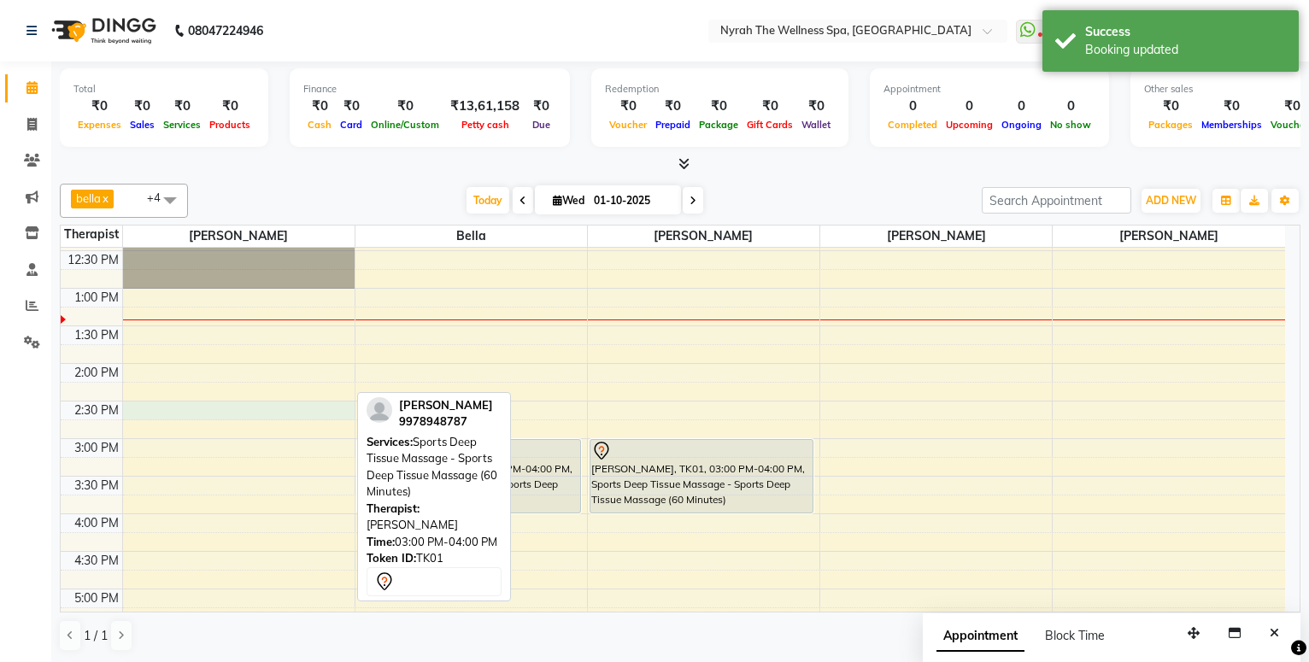
click at [234, 409] on div "10:00 AM 10:30 AM 11:00 AM 11:30 AM 12:00 PM 12:30 PM 1:00 PM 1:30 PM 2:00 PM 2…" at bounding box center [673, 589] width 1225 height 1052
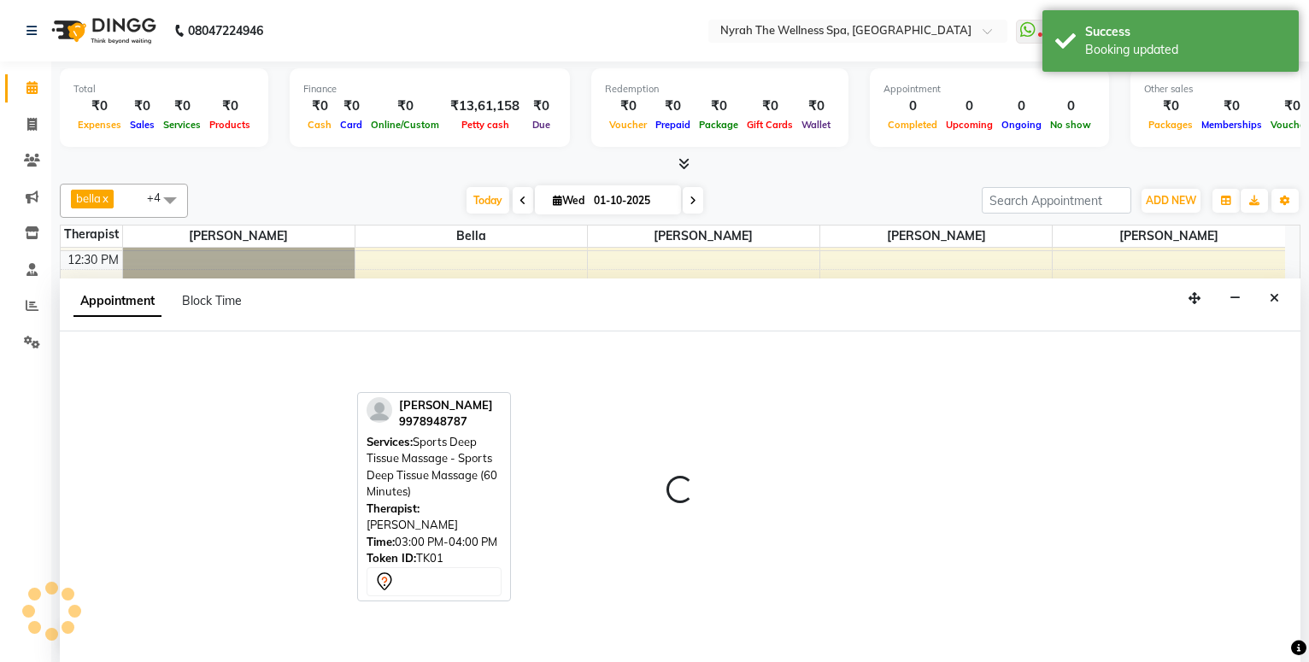
scroll to position [1, 0]
select select "10323"
select select "tentative"
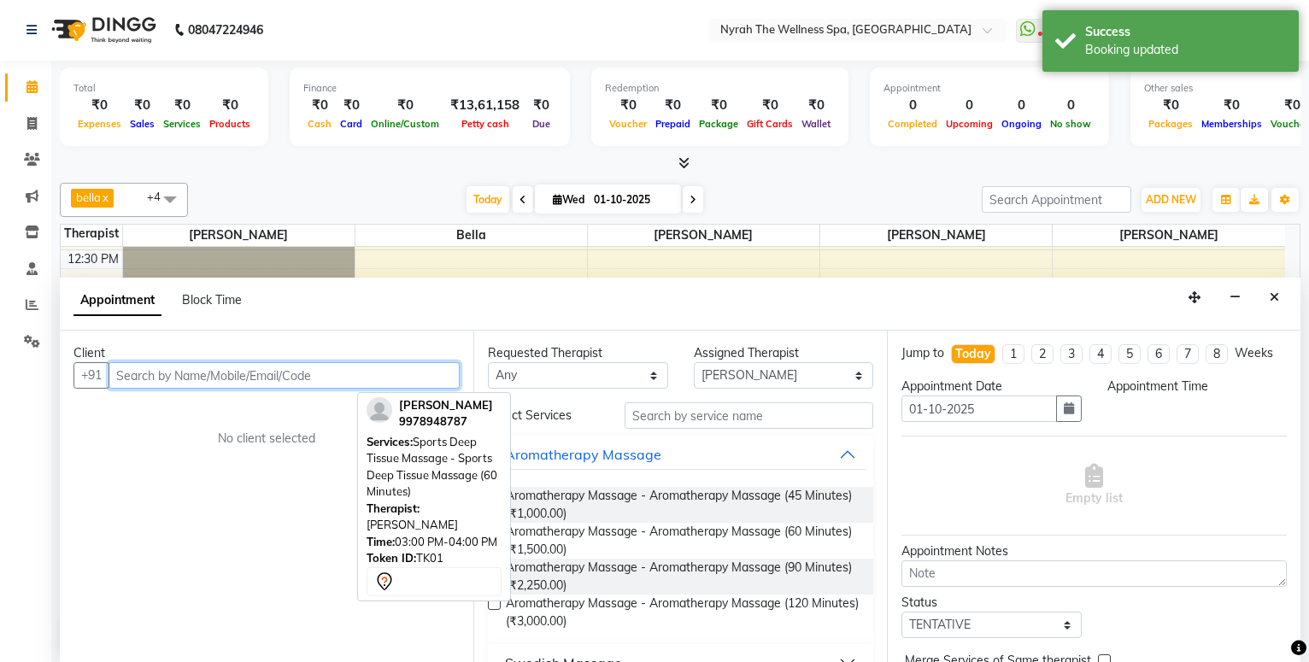
select select "870"
click at [240, 378] on input "text" at bounding box center [284, 375] width 351 height 26
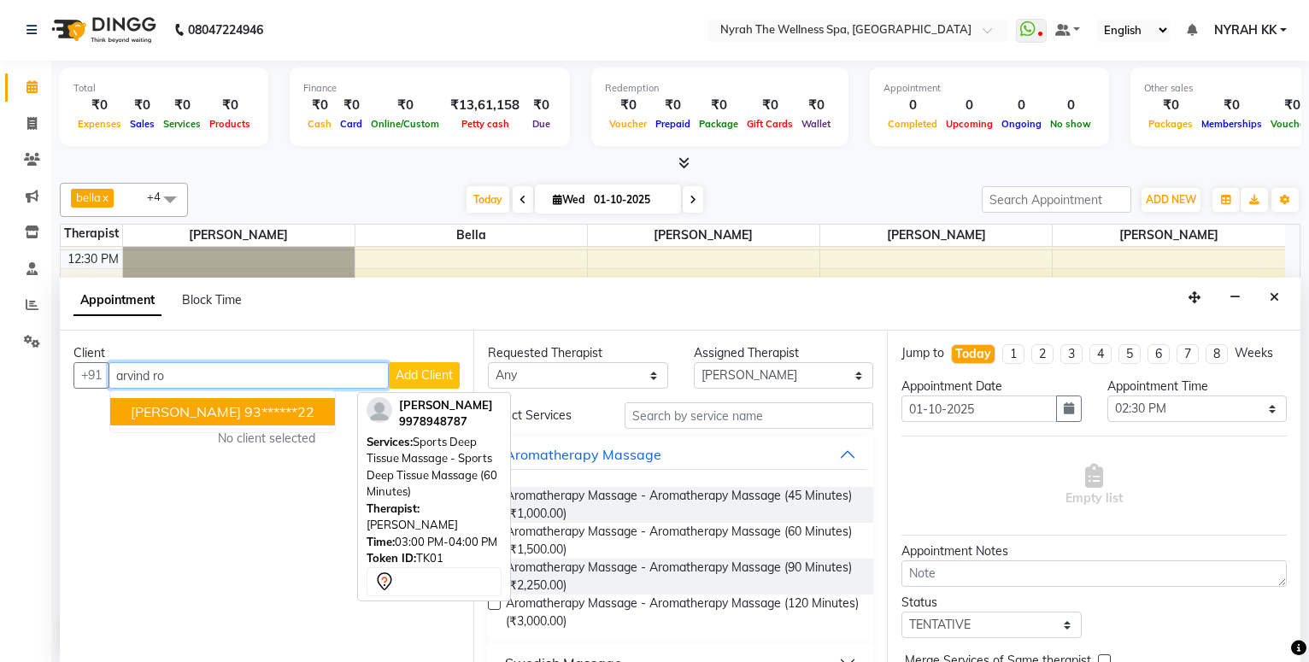
click at [244, 415] on ngb-highlight "93******22" at bounding box center [279, 411] width 70 height 17
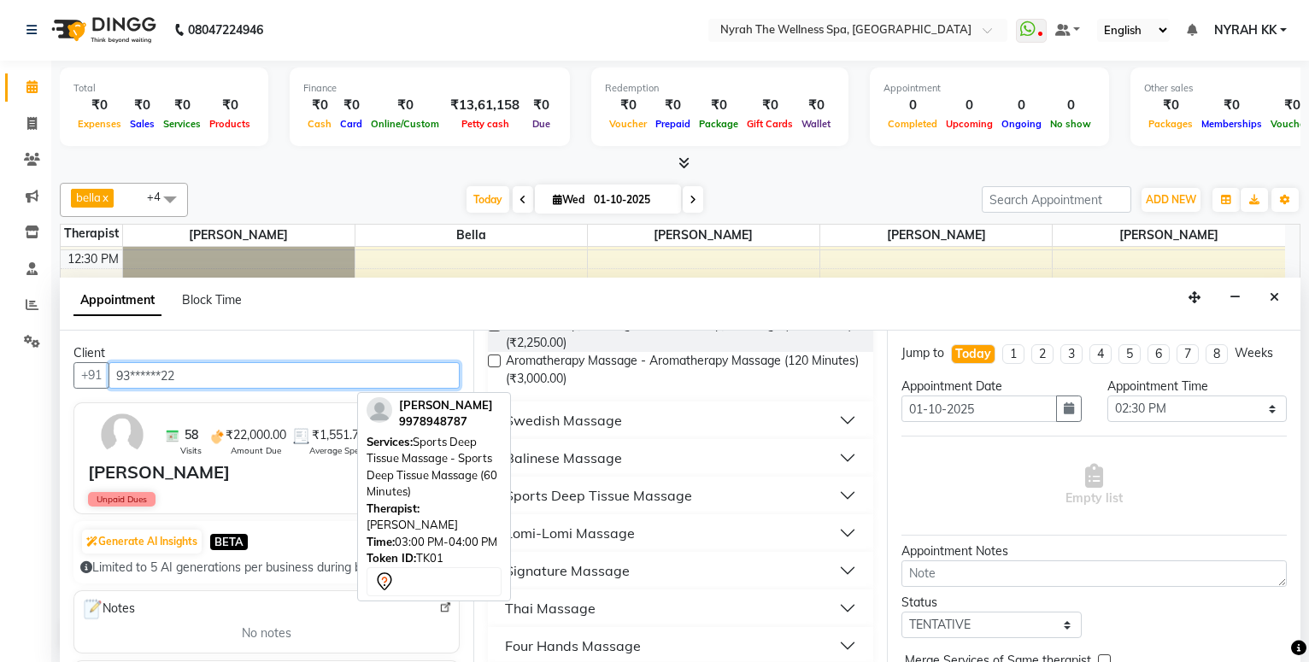
scroll to position [320, 0]
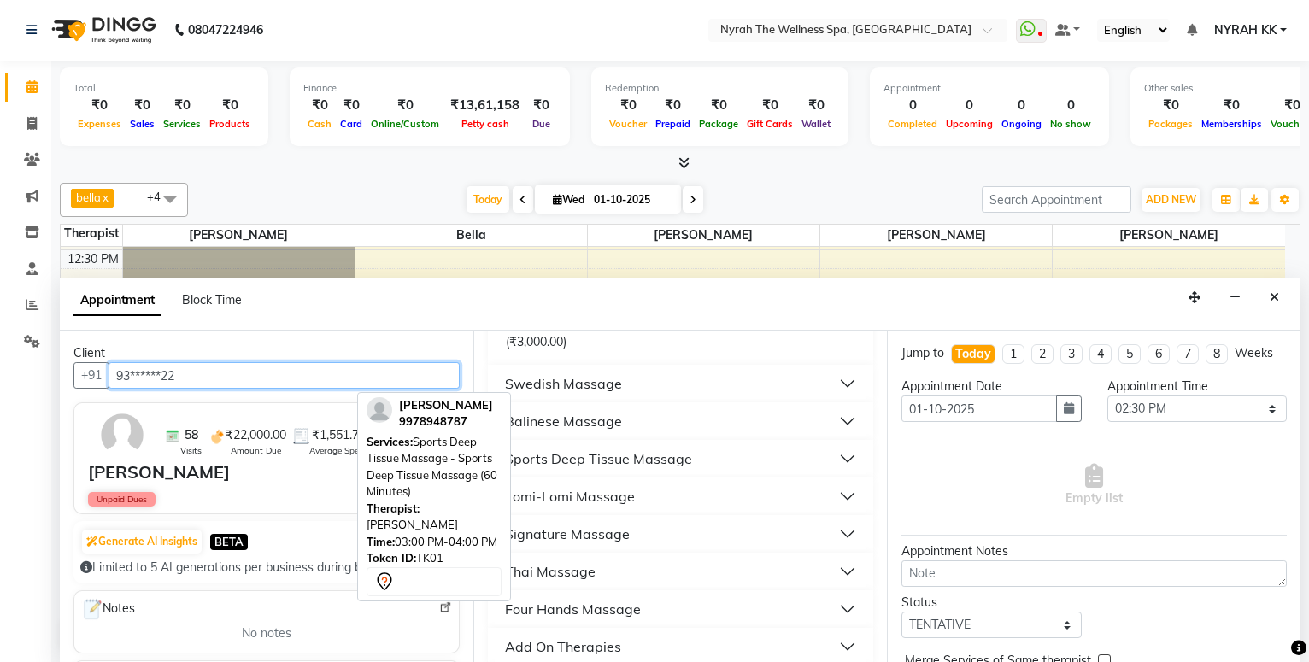
type input "93******22"
click at [610, 503] on div "Lomi-Lomi Massage" at bounding box center [570, 496] width 130 height 21
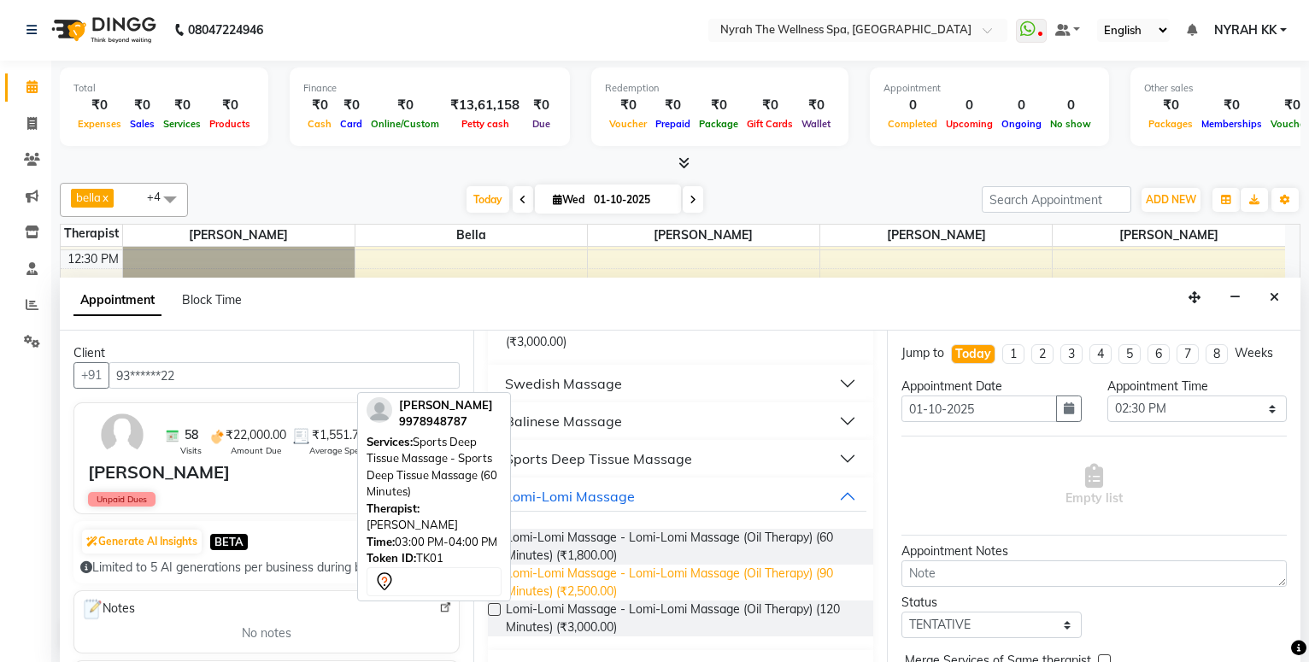
click at [623, 579] on span "Lomi-Lomi Massage - Lomi-Lomi Massage (Oil Therapy) (90 Minutes) (₹2,500.00)" at bounding box center [683, 583] width 354 height 36
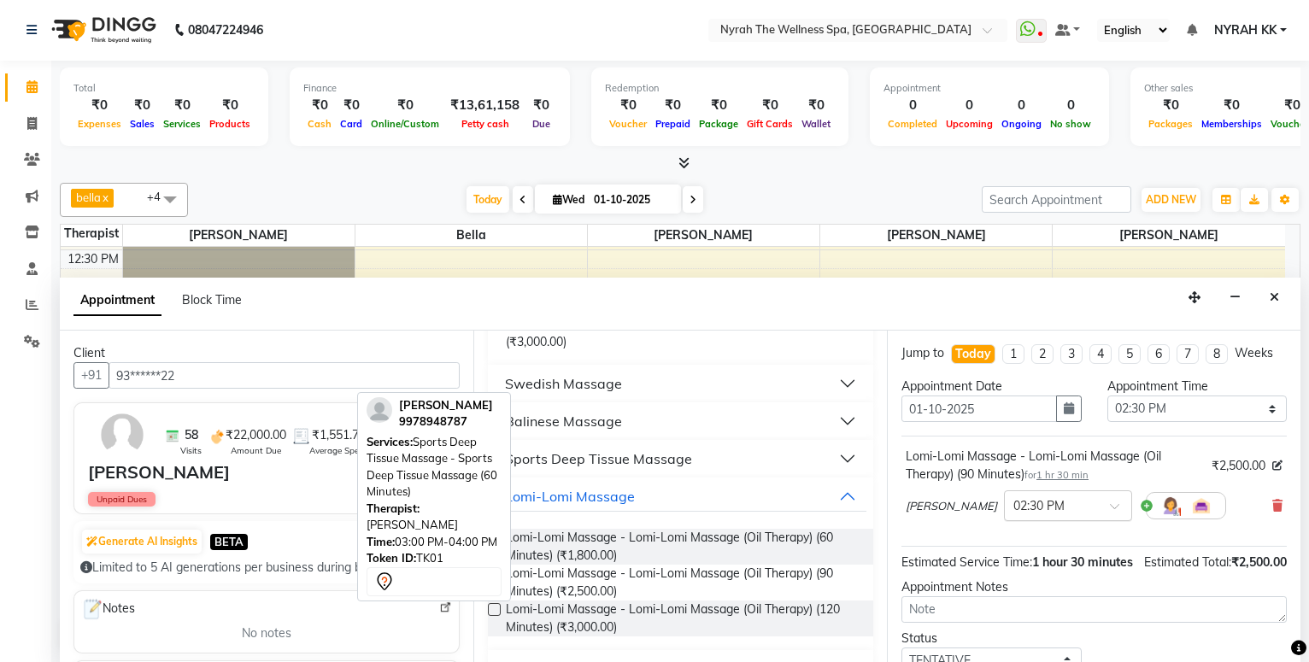
checkbox input "false"
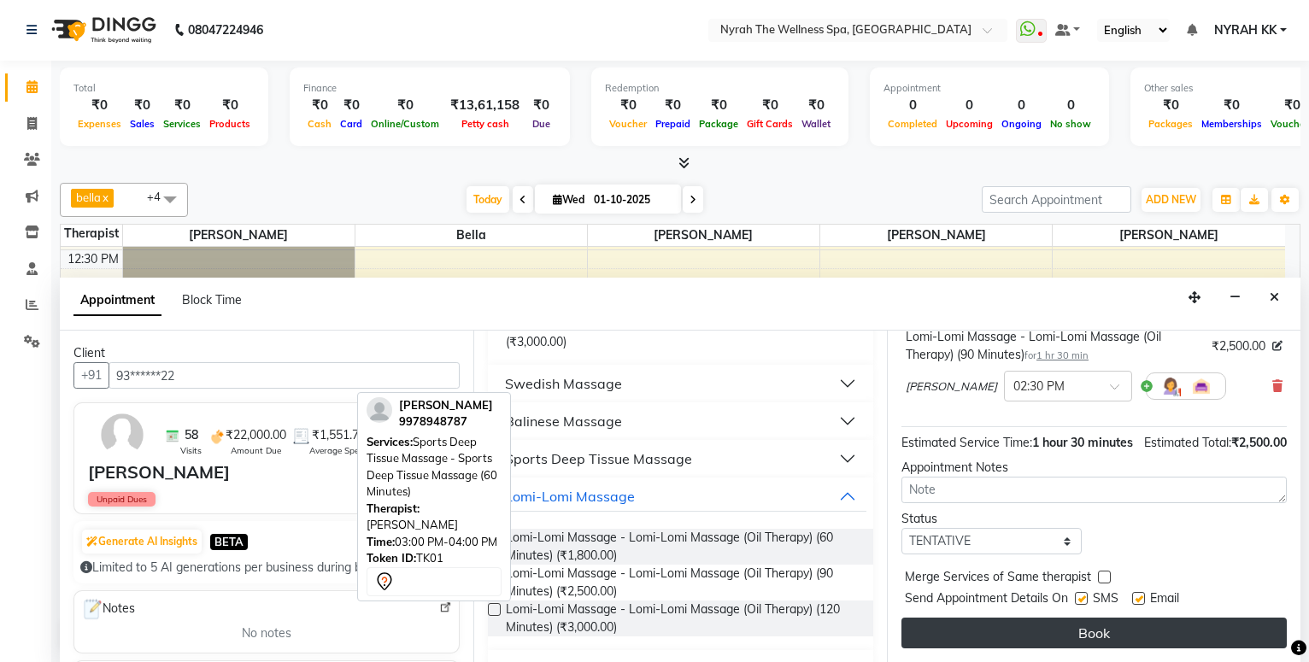
click at [1088, 631] on button "Book" at bounding box center [1094, 633] width 385 height 31
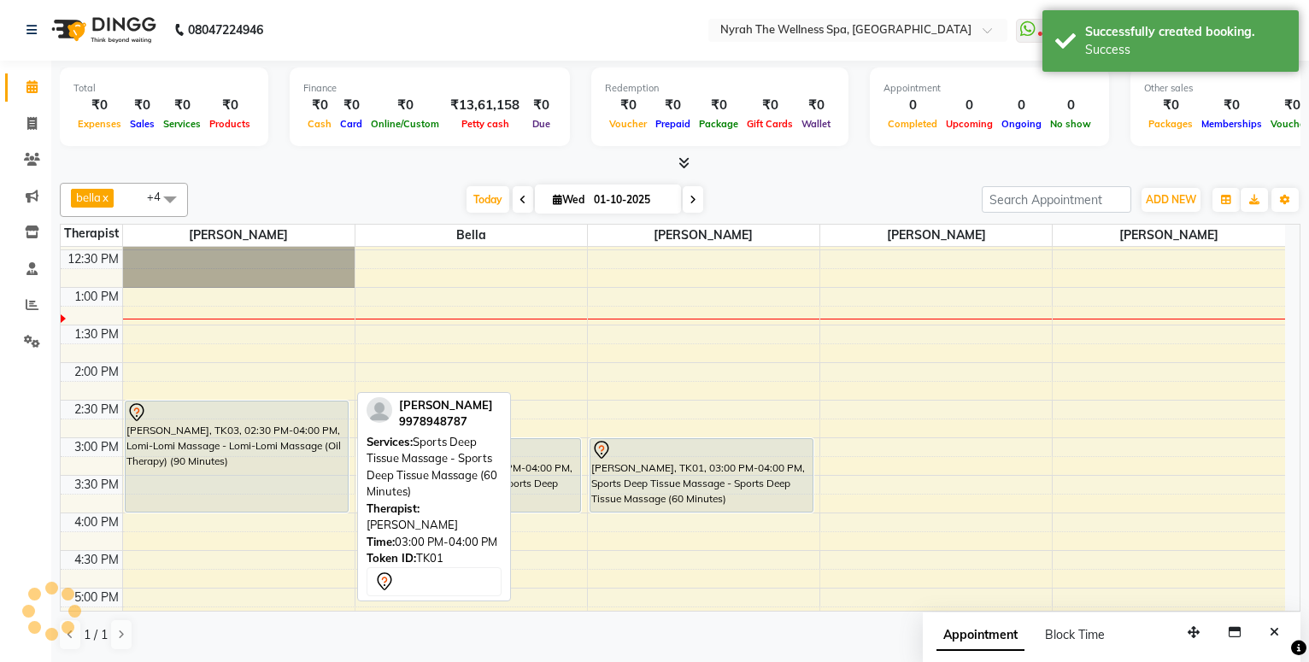
scroll to position [0, 0]
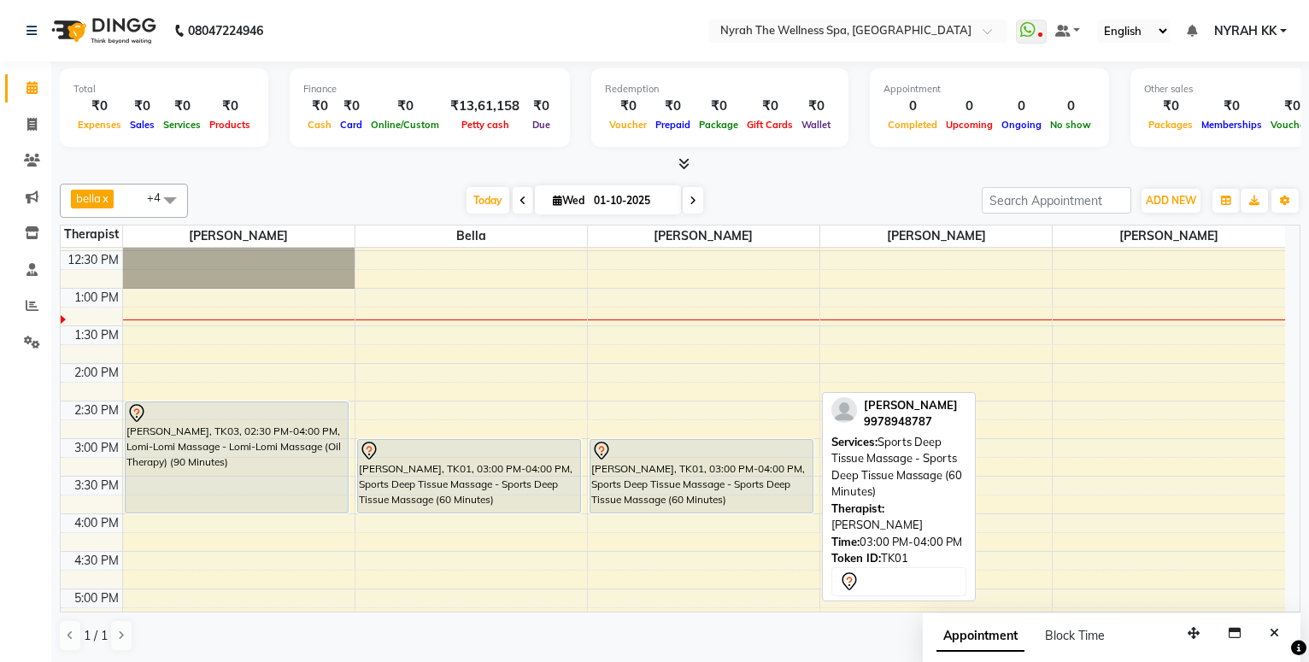
click at [721, 490] on div "[PERSON_NAME], TK01, 03:00 PM-04:00 PM, Sports Deep Tissue Massage - Sports Dee…" at bounding box center [702, 476] width 222 height 73
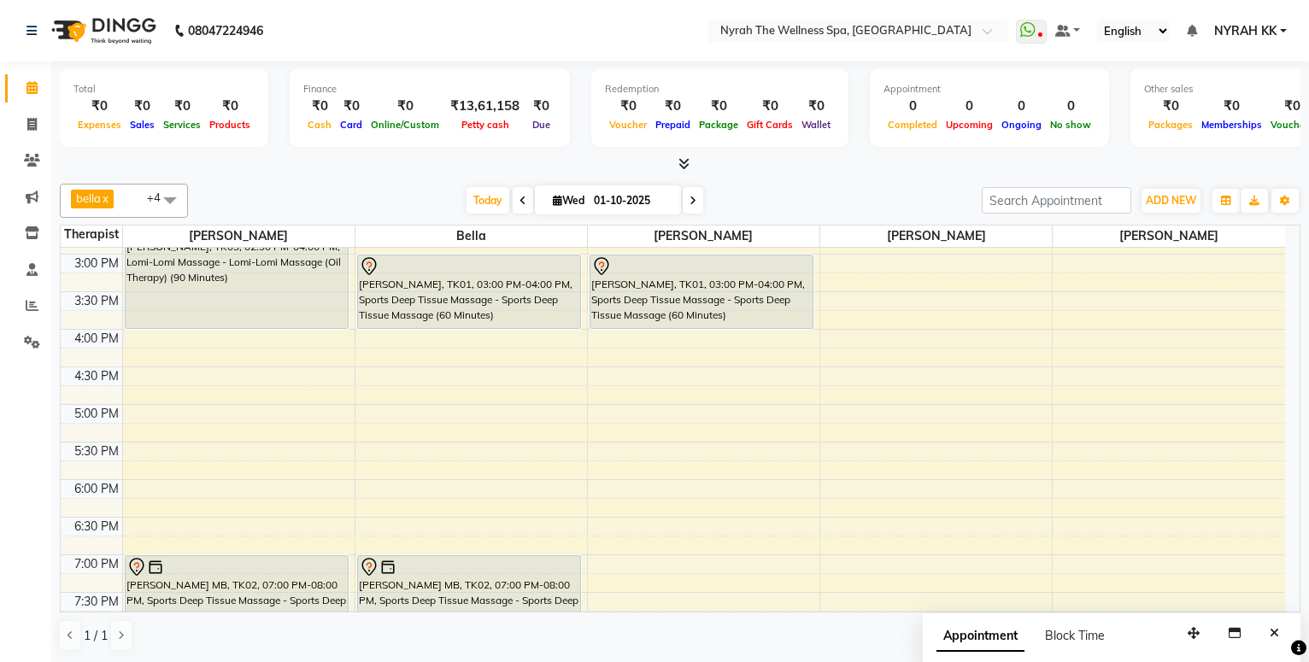
scroll to position [277, 0]
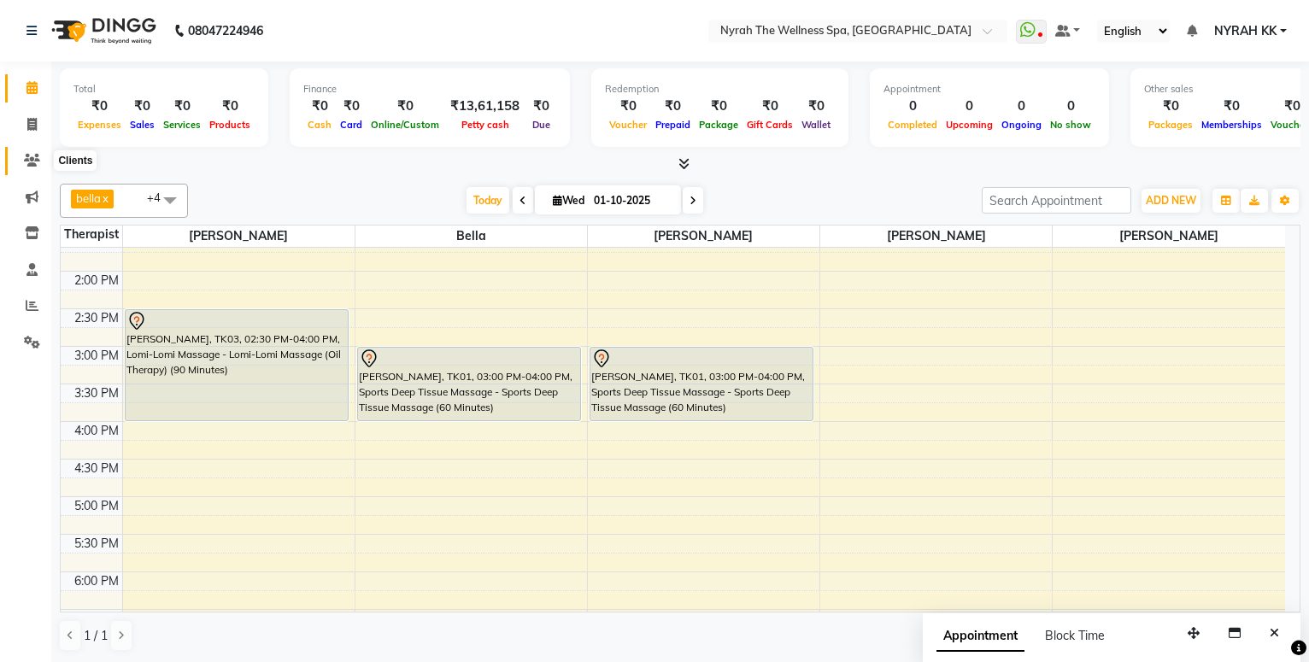
click at [32, 162] on icon at bounding box center [32, 160] width 16 height 13
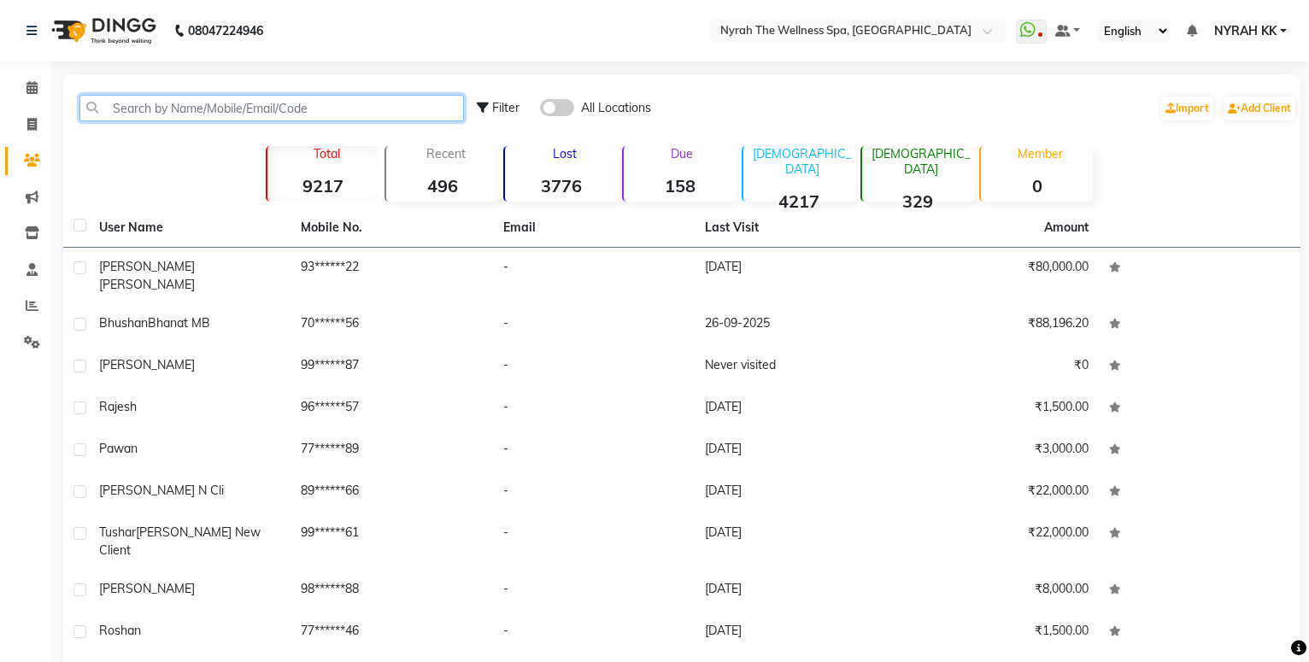
click at [223, 105] on input "text" at bounding box center [271, 108] width 385 height 26
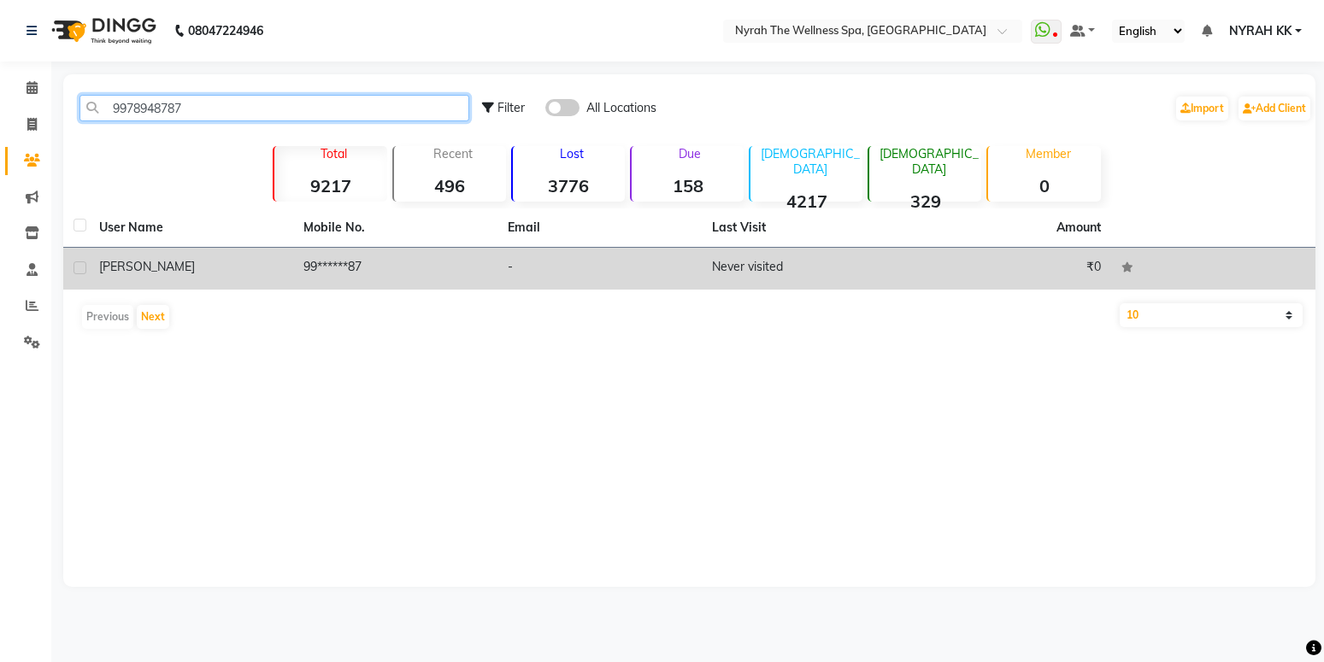
type input "9978948787"
click at [203, 274] on div "[PERSON_NAME]" at bounding box center [191, 267] width 184 height 18
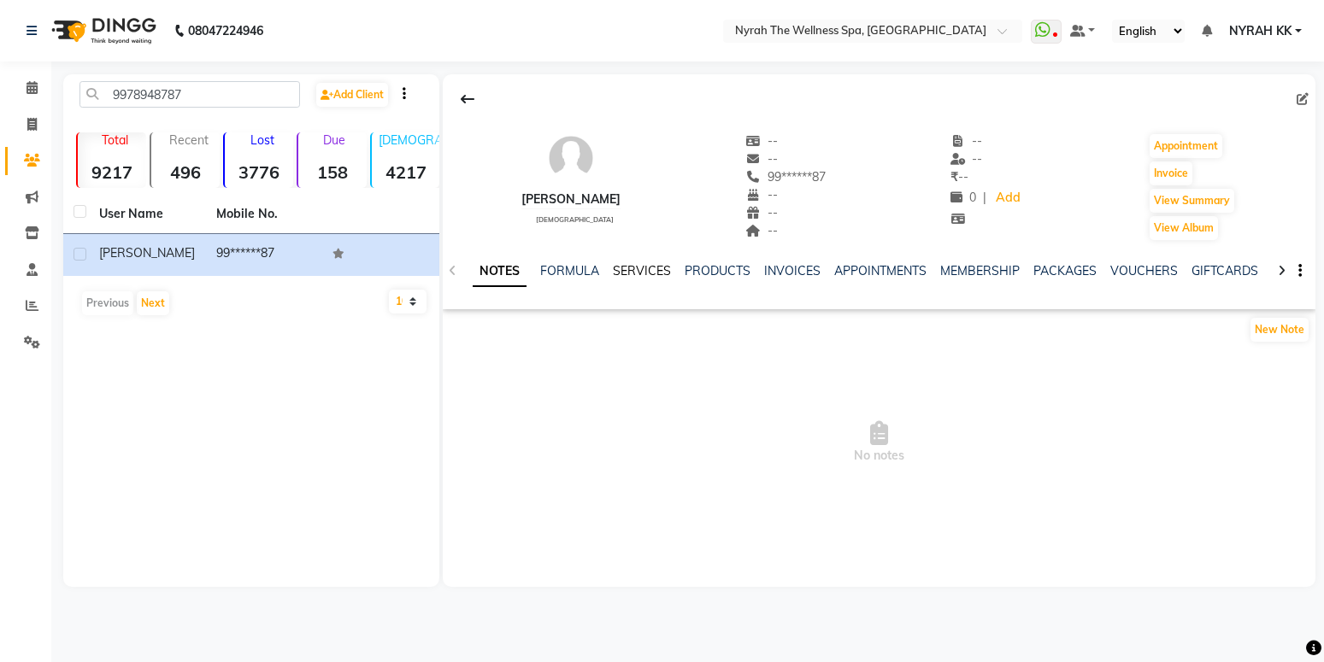
click at [630, 274] on link "SERVICES" at bounding box center [642, 270] width 58 height 15
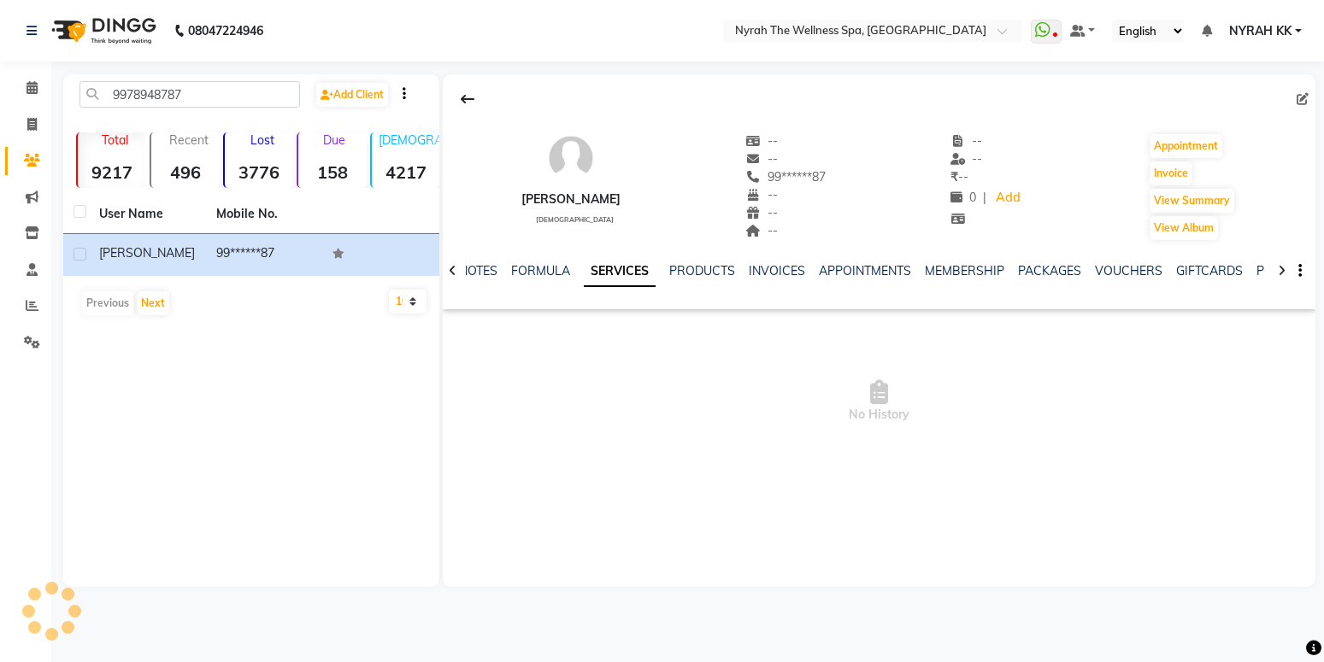
click at [1031, 260] on div "NOTES FORMULA SERVICES PRODUCTS INVOICES APPOINTMENTS MEMBERSHIP PACKAGES VOUCH…" at bounding box center [880, 271] width 874 height 59
click at [1025, 272] on link "PACKAGES" at bounding box center [1049, 270] width 63 height 15
click at [24, 91] on span at bounding box center [32, 89] width 30 height 20
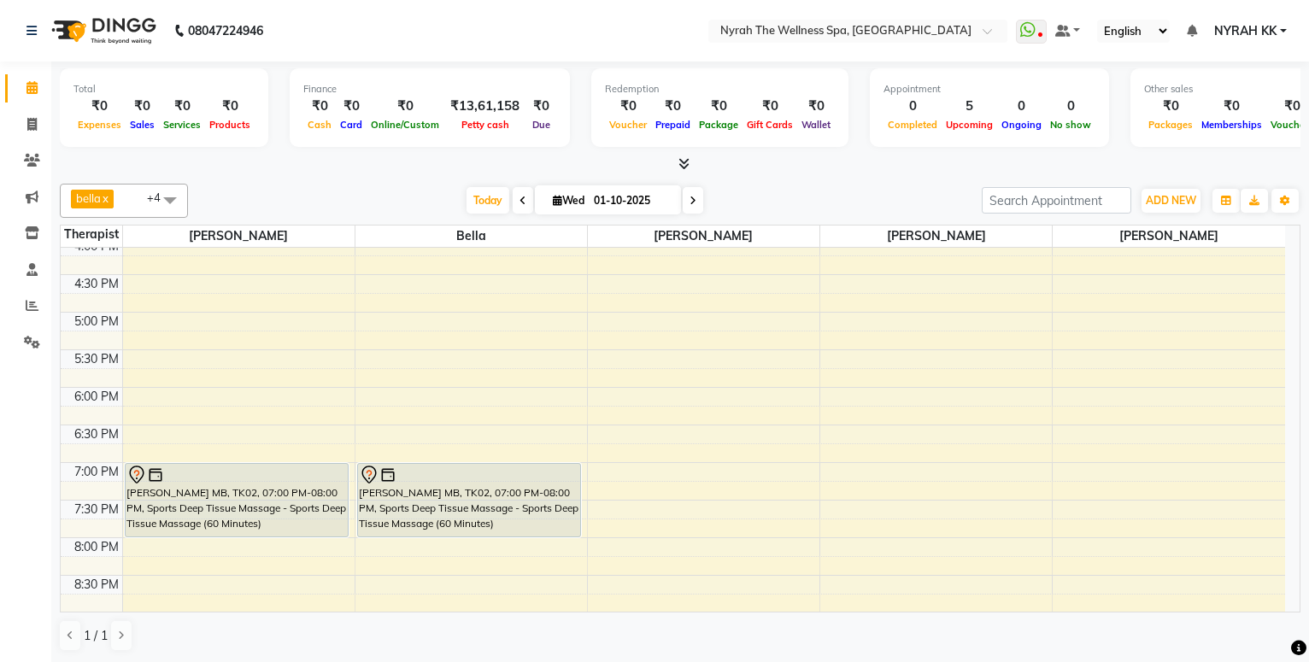
scroll to position [369, 0]
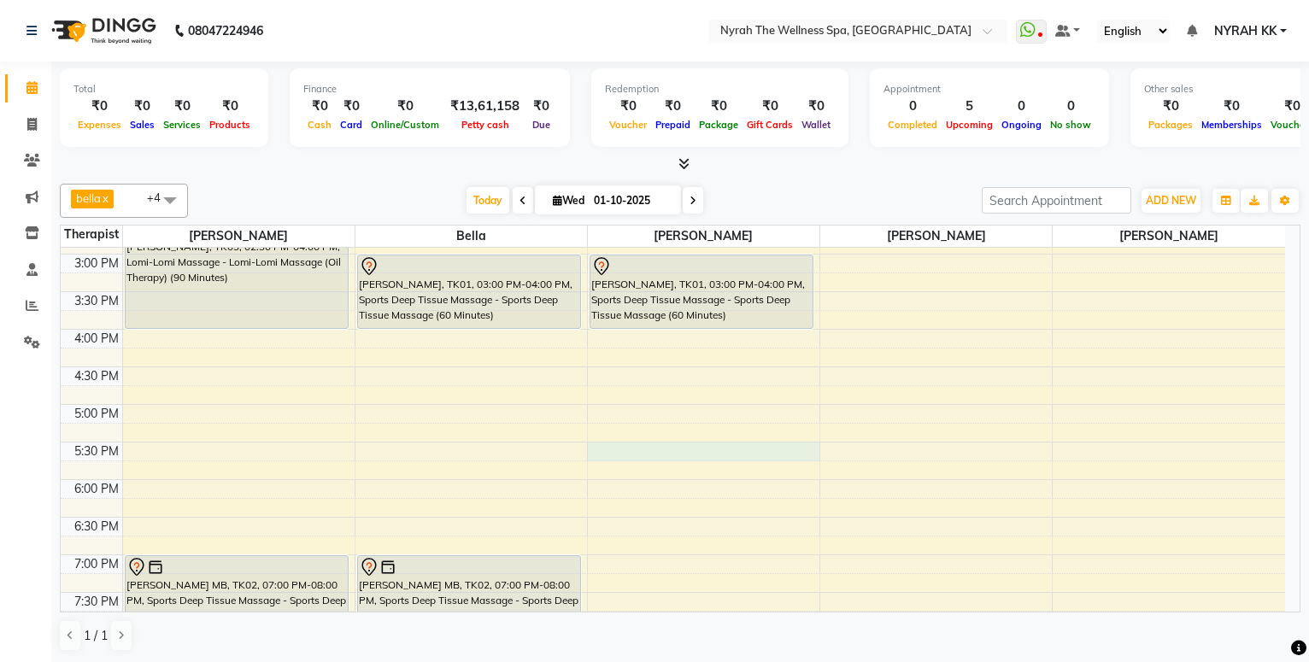
click at [757, 446] on div "10:00 AM 10:30 AM 11:00 AM 11:30 AM 12:00 PM 12:30 PM 1:00 PM 1:30 PM 2:00 PM 2…" at bounding box center [673, 405] width 1225 height 1052
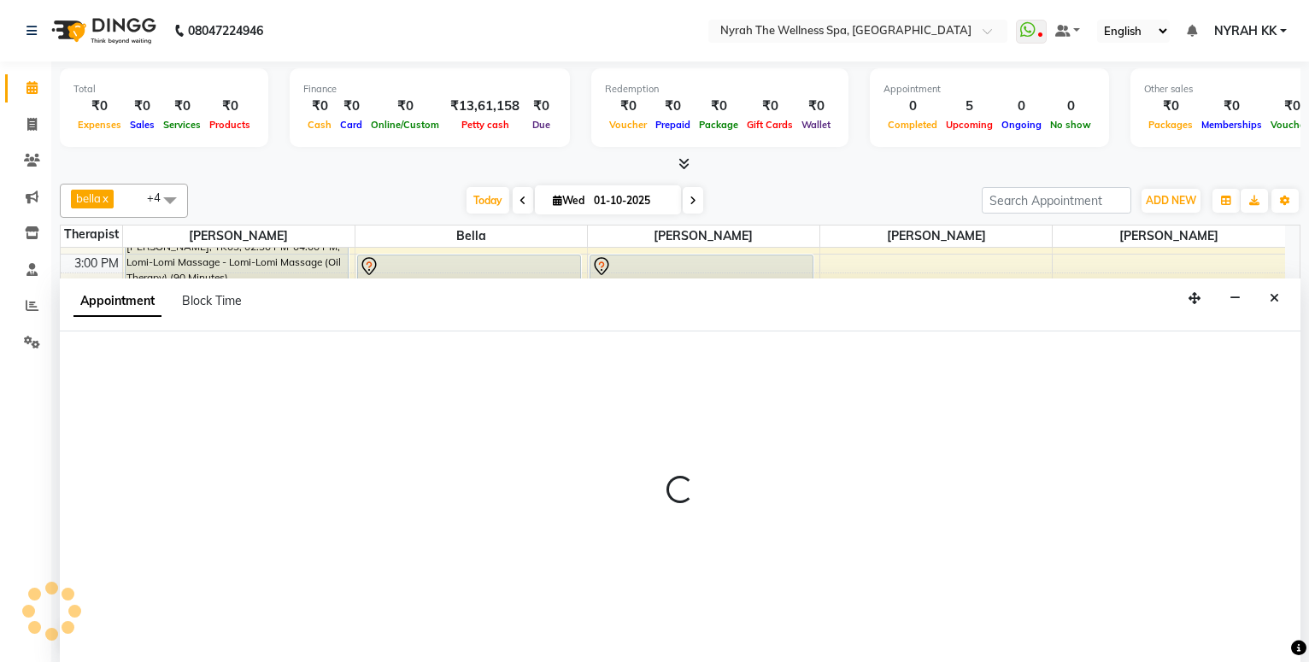
select select "65412"
select select "tentative"
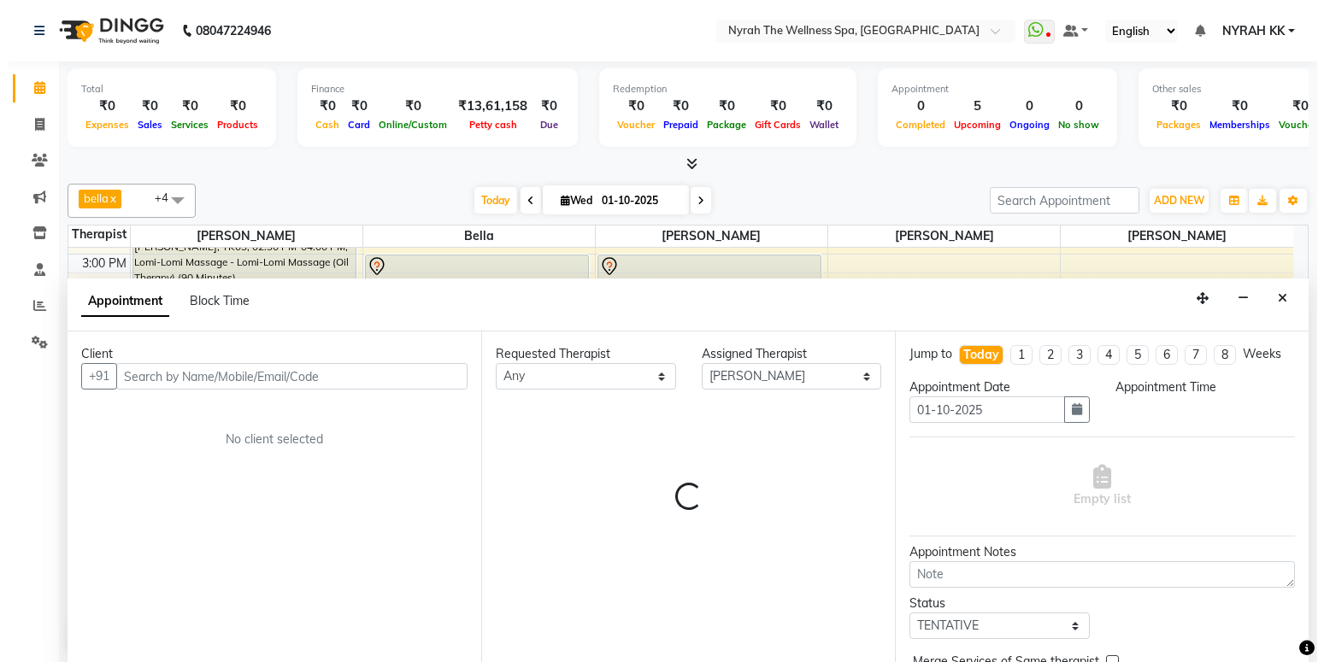
scroll to position [1, 0]
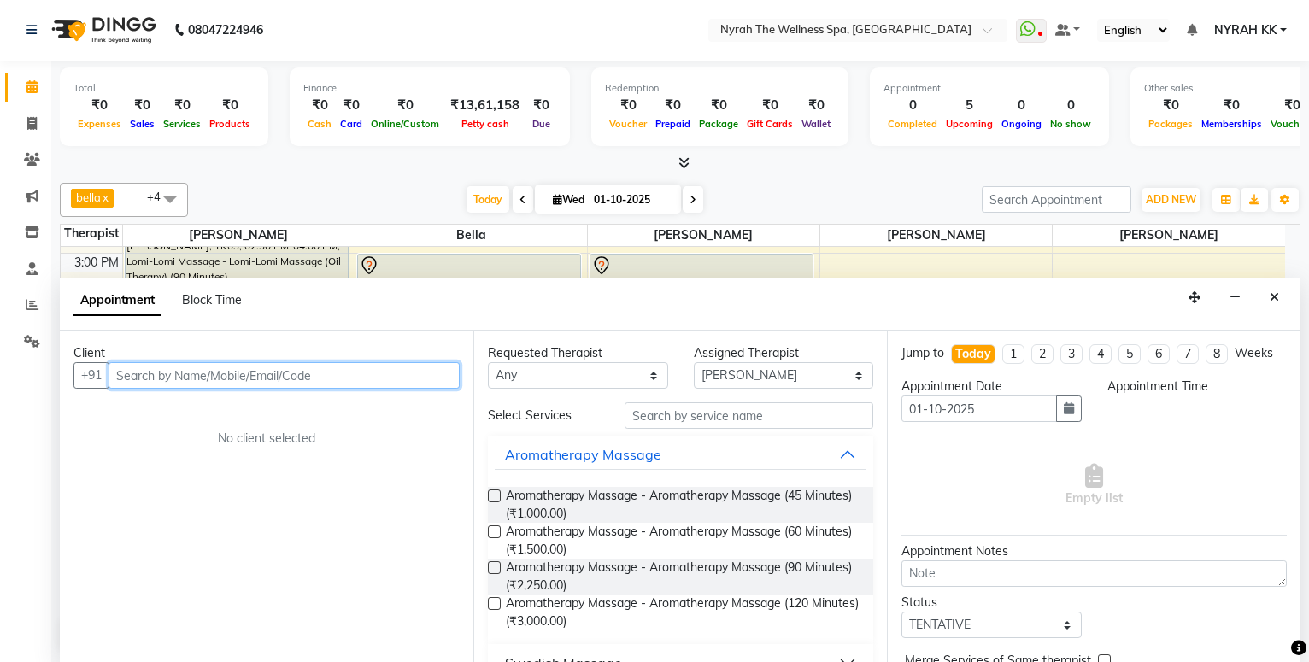
select select "1050"
type input "9821236588"
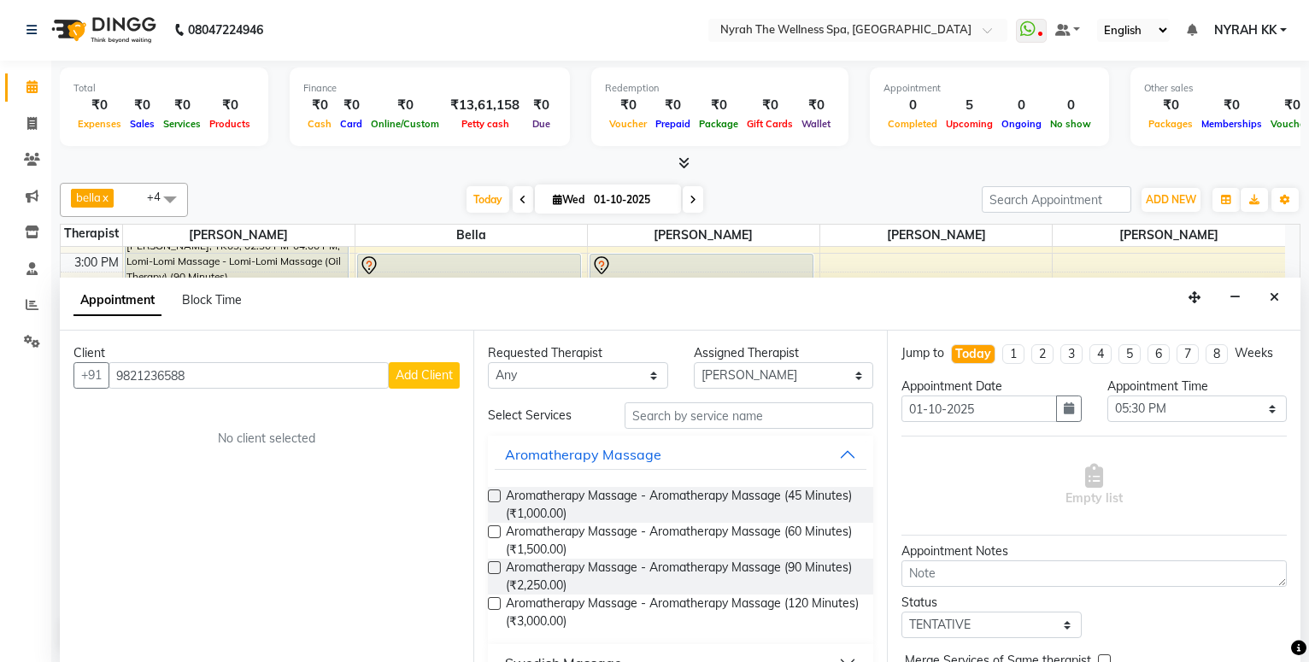
click at [421, 390] on div "Client [PHONE_NUMBER] Add Client No client selected" at bounding box center [267, 497] width 414 height 332
click at [432, 378] on span "Add Client" at bounding box center [424, 375] width 57 height 15
select select "22"
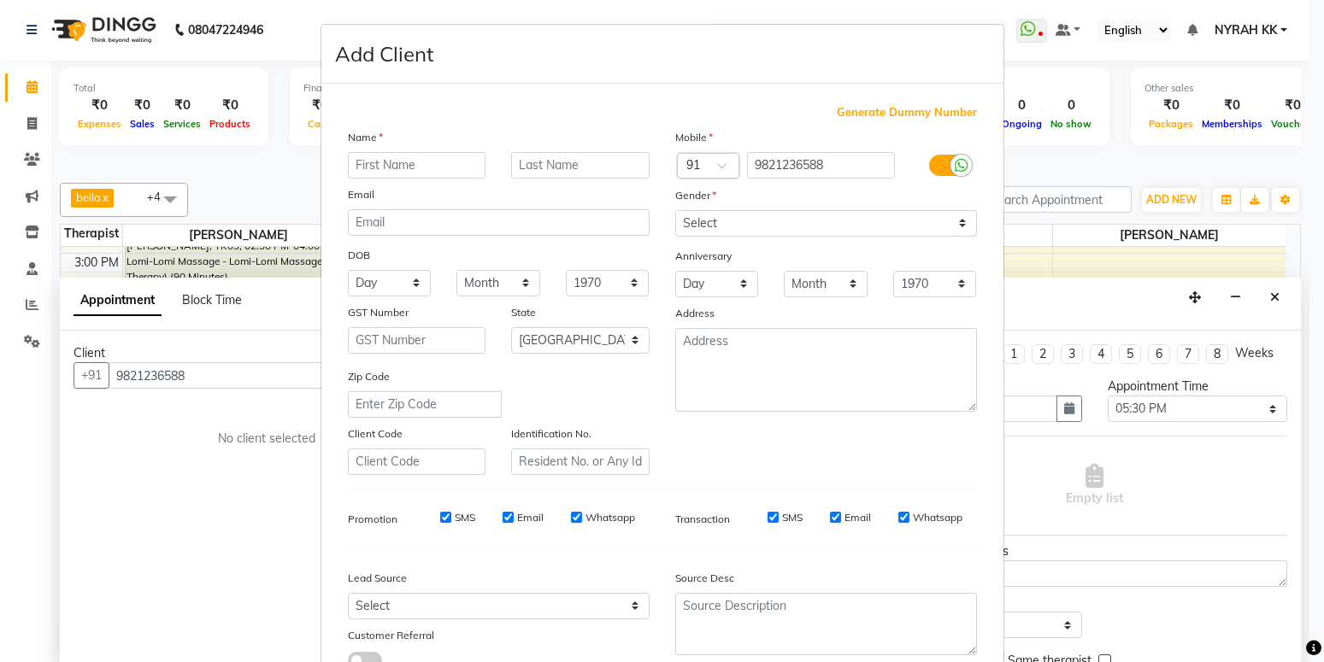
click at [412, 174] on input "text" at bounding box center [417, 165] width 138 height 26
type input "dilip"
click at [622, 158] on input "text" at bounding box center [580, 165] width 138 height 26
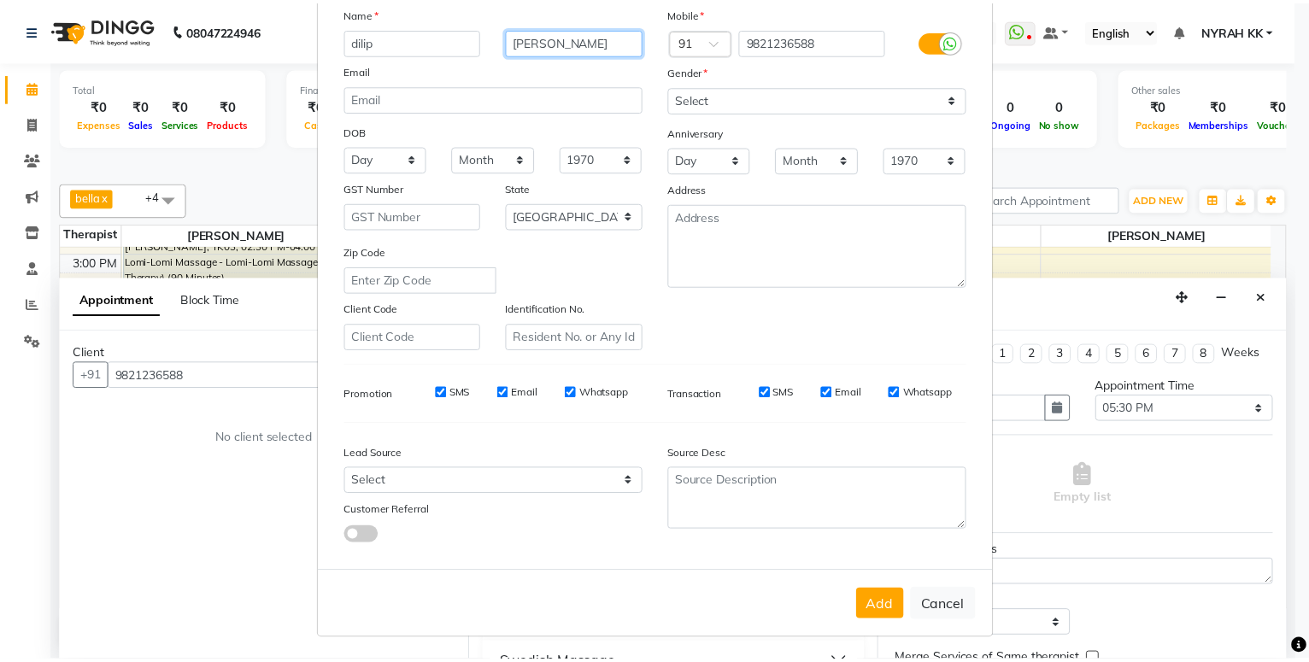
scroll to position [126, 0]
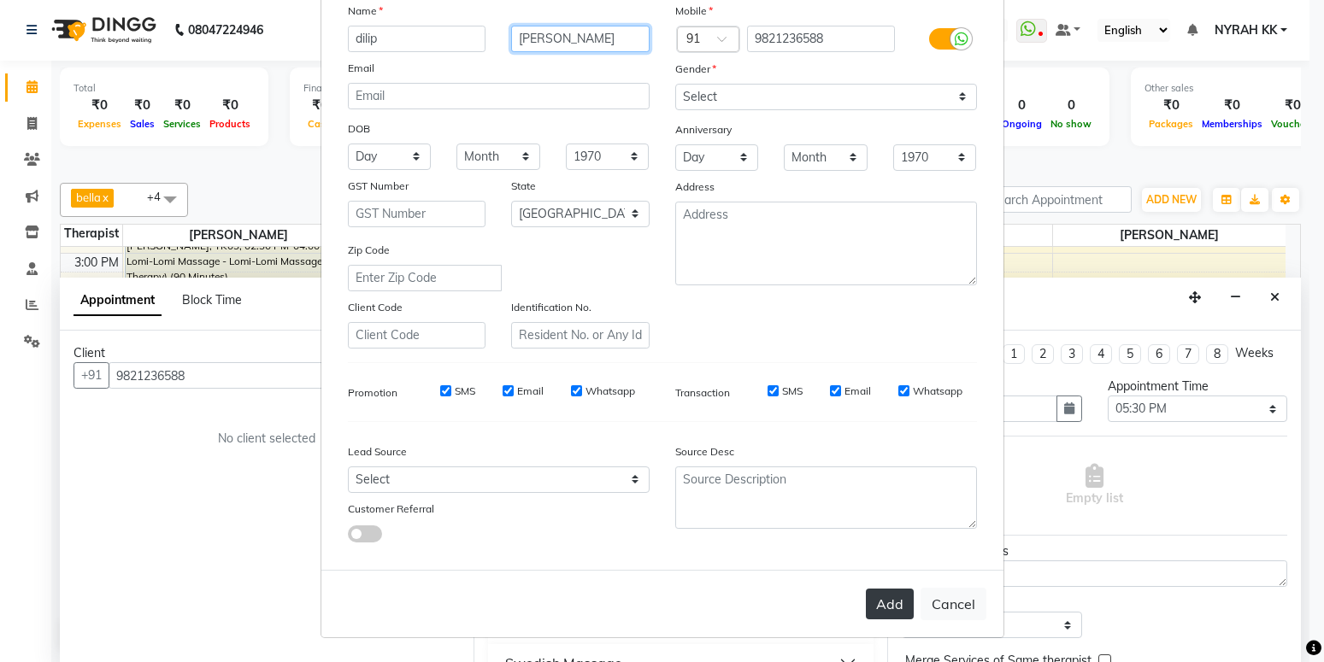
type input "[PERSON_NAME]"
click at [889, 608] on button "Add" at bounding box center [890, 604] width 48 height 31
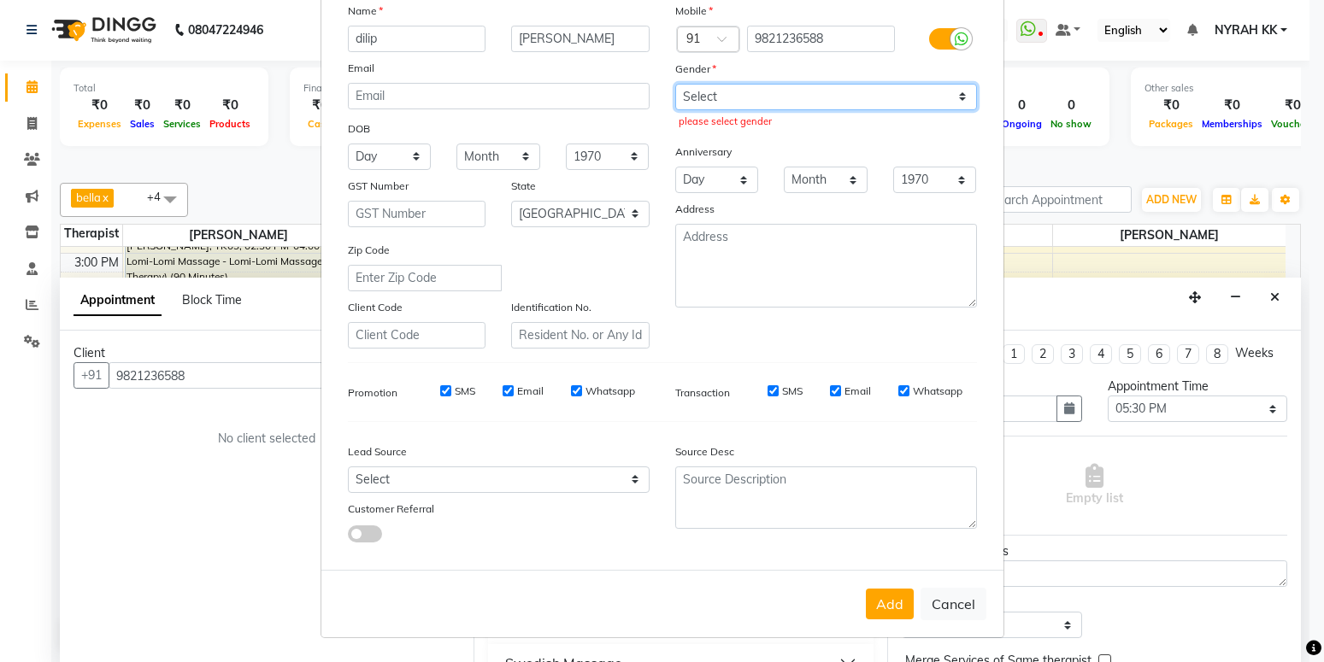
select select "[DEMOGRAPHIC_DATA]"
click option "[DEMOGRAPHIC_DATA]" at bounding box center [0, 0] width 0 height 0
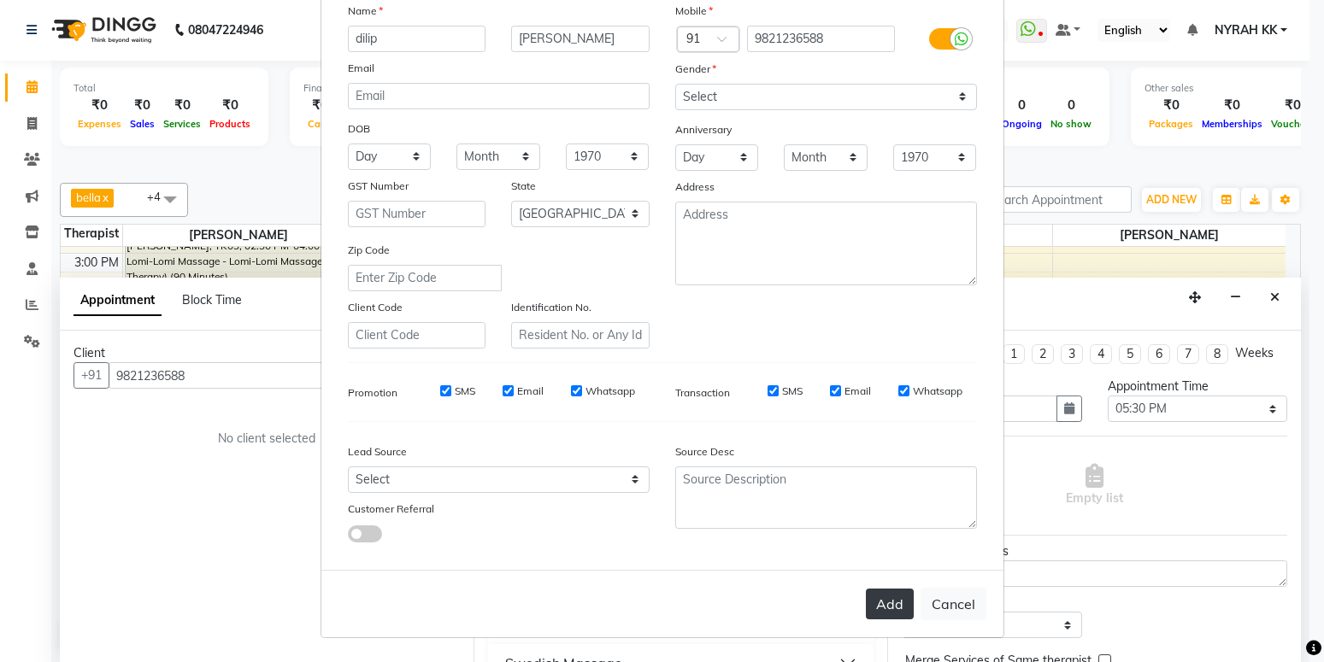
click at [878, 607] on button "Add" at bounding box center [890, 604] width 48 height 31
type input "98******88"
select select
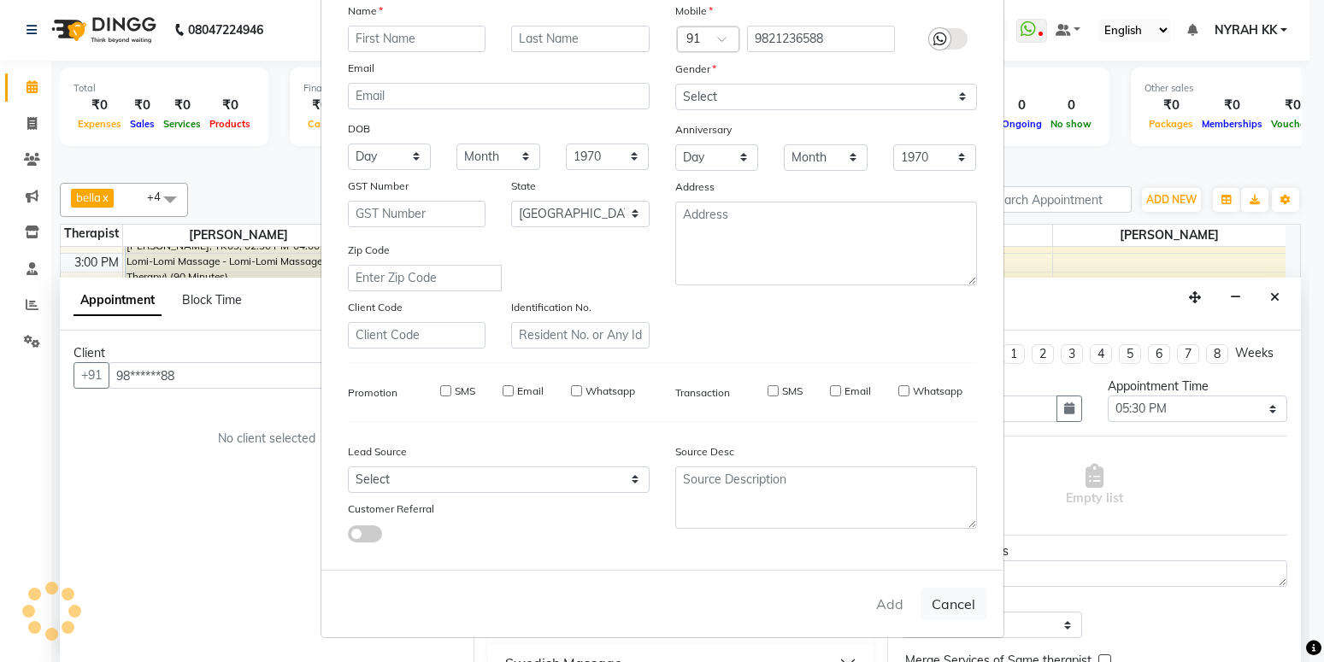
select select
select select "null"
select select
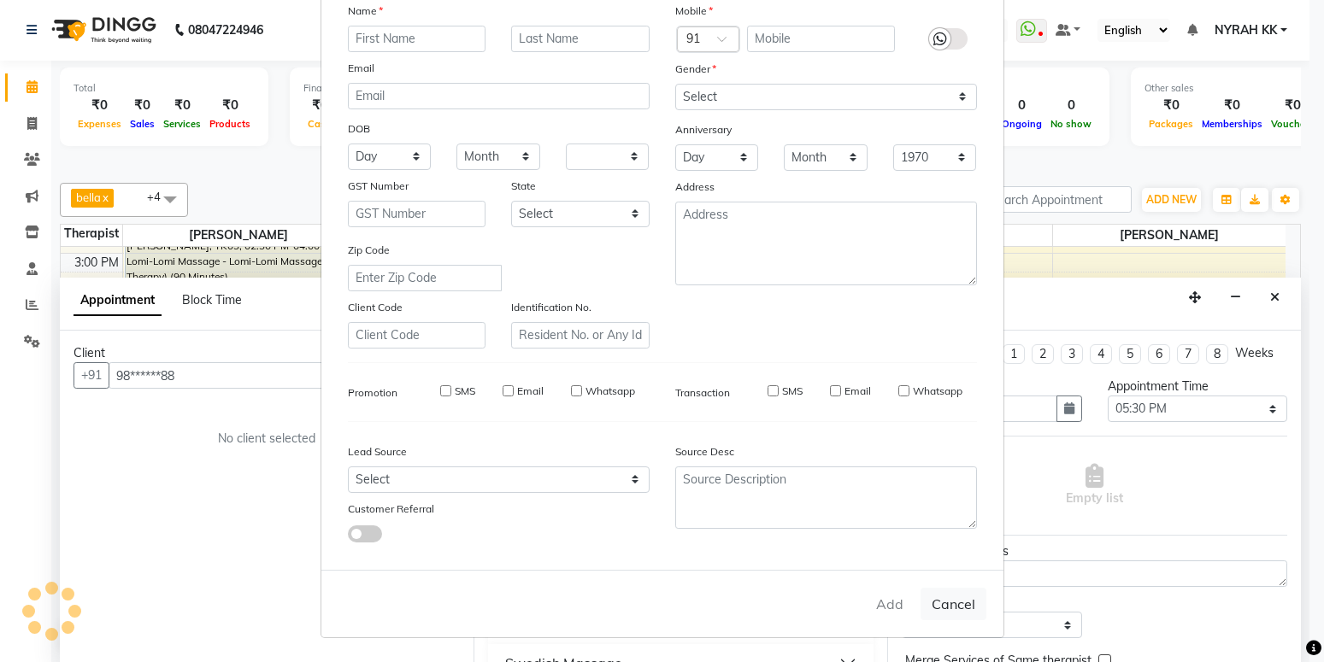
select select
checkbox input "false"
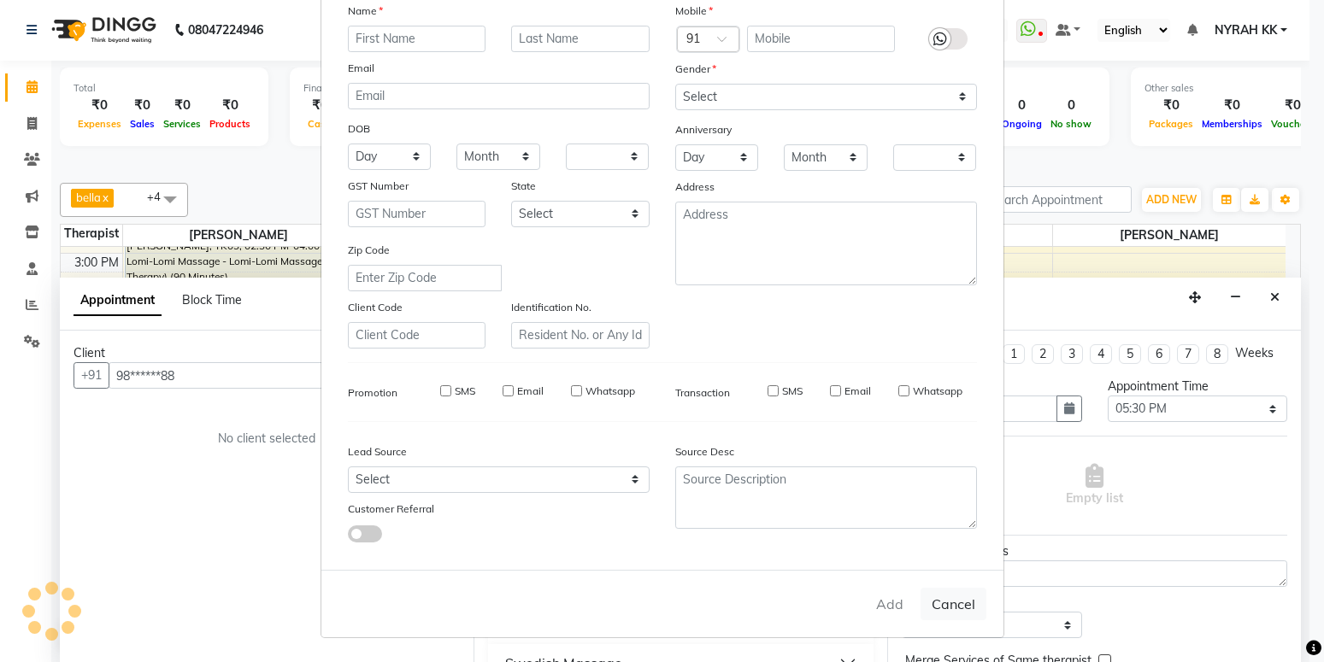
checkbox input "false"
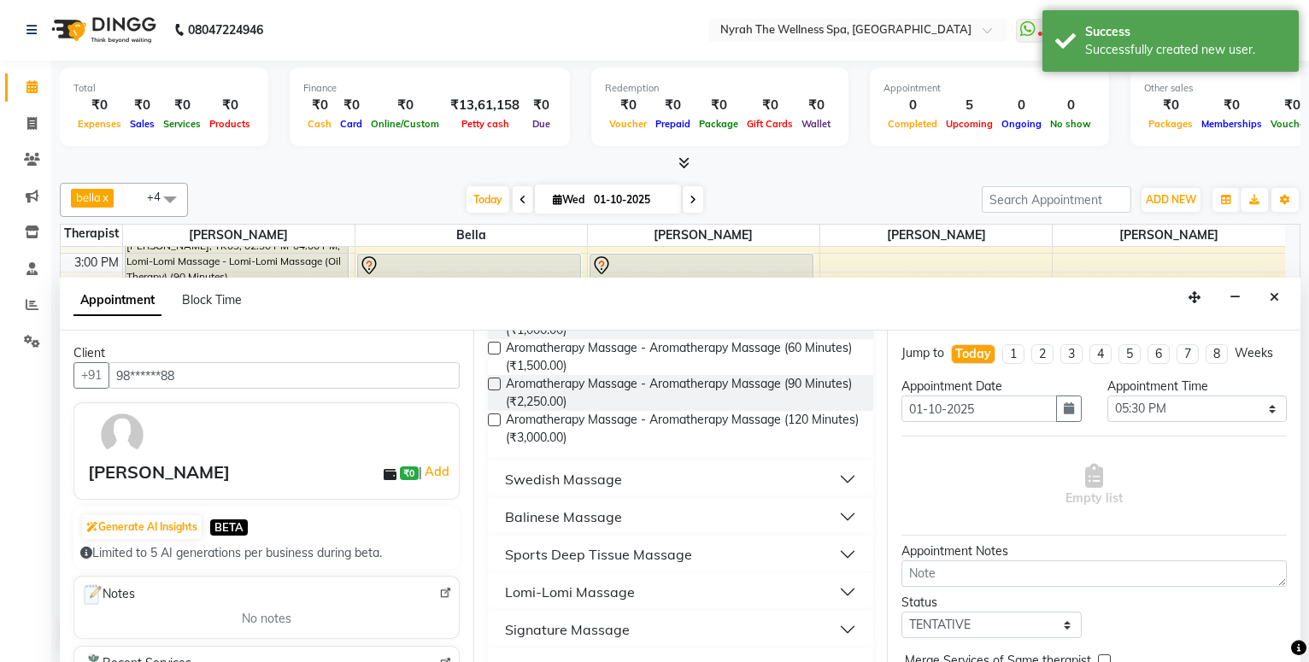
scroll to position [185, 0]
click at [532, 554] on div "Sports Deep Tissue Massage" at bounding box center [598, 554] width 187 height 21
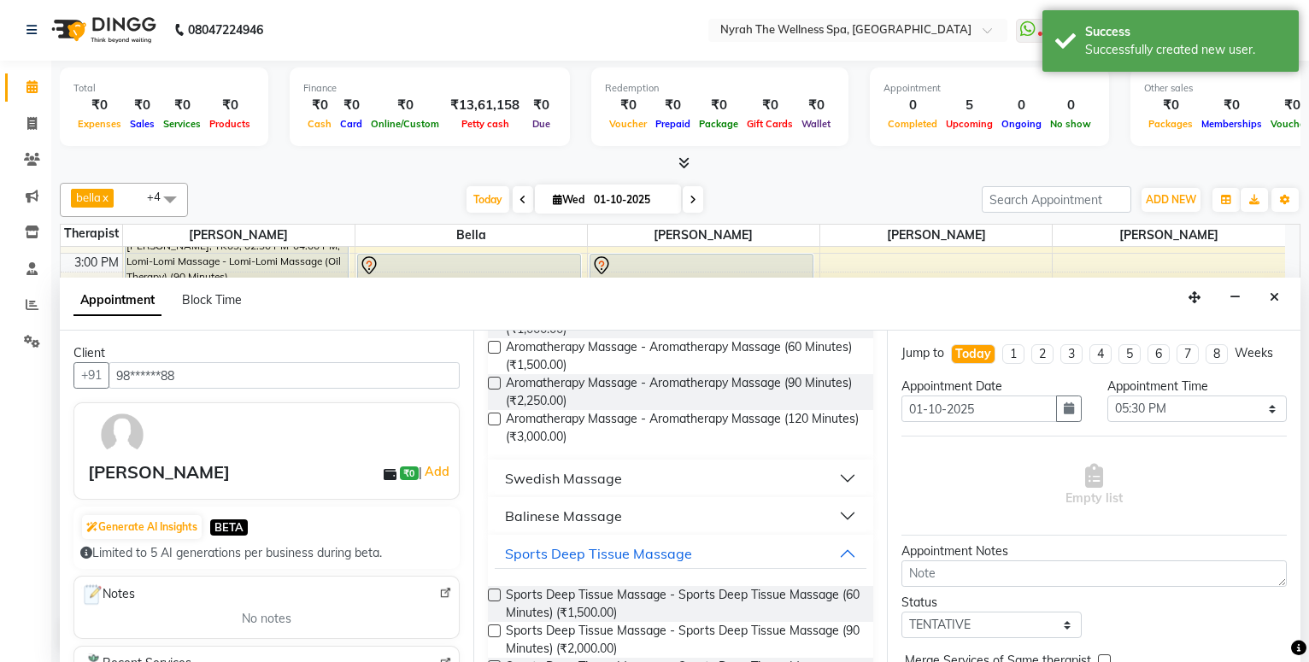
click at [494, 595] on label at bounding box center [494, 595] width 13 height 13
click at [494, 595] on input "checkbox" at bounding box center [493, 596] width 11 height 11
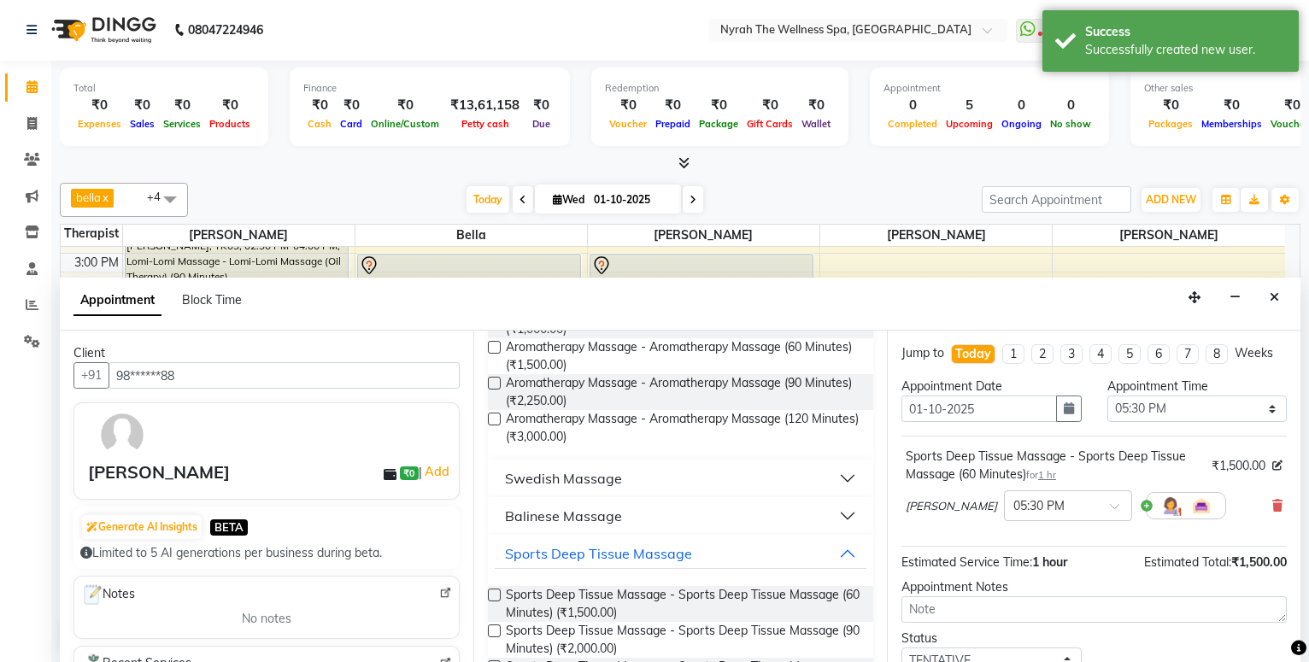
click at [494, 595] on label at bounding box center [494, 595] width 13 height 13
click at [494, 595] on input "checkbox" at bounding box center [493, 596] width 11 height 11
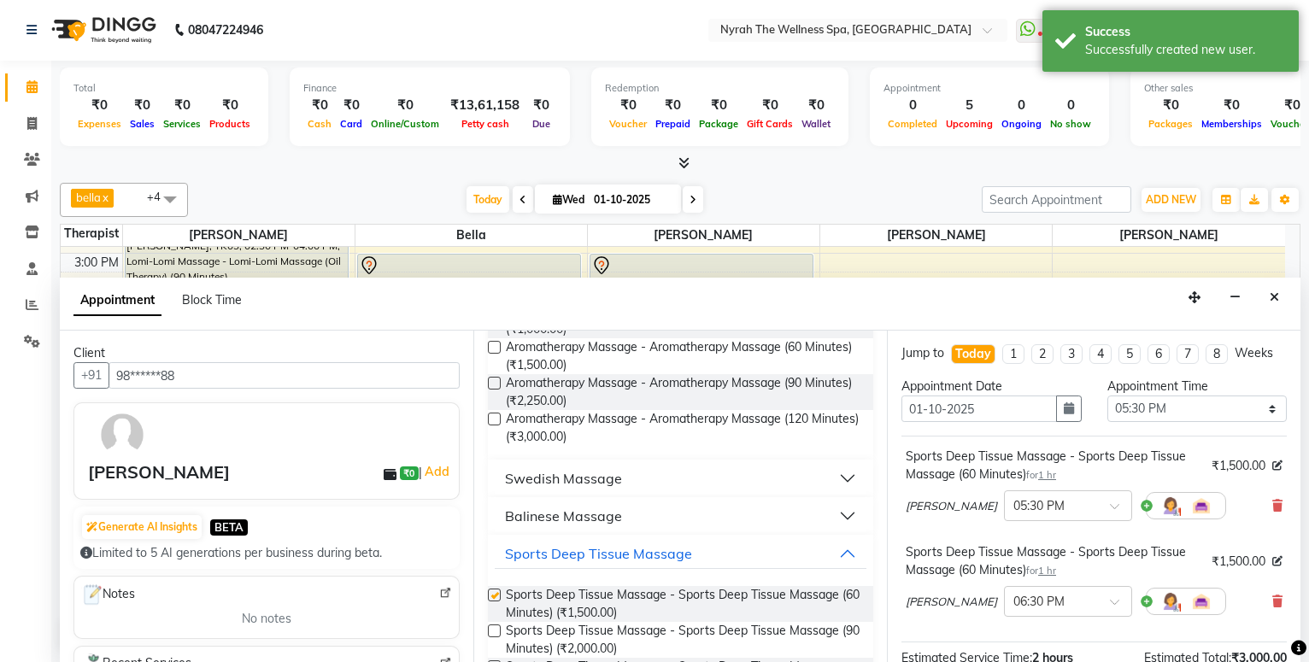
checkbox input "false"
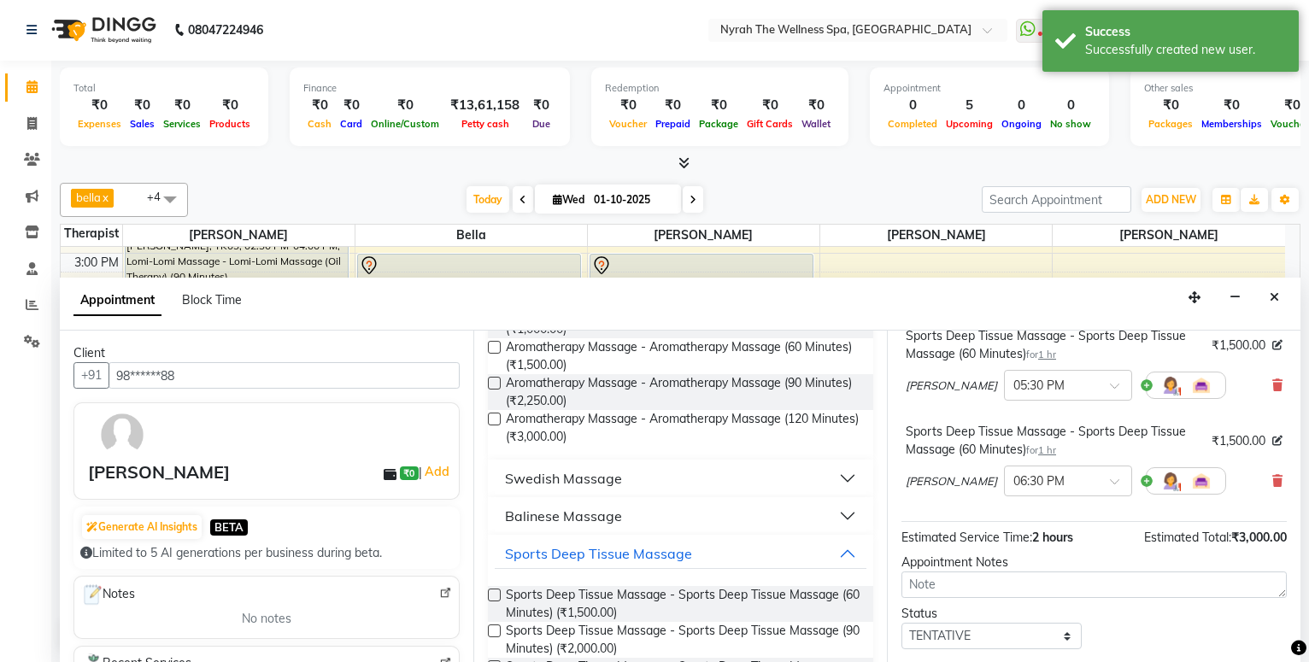
scroll to position [232, 0]
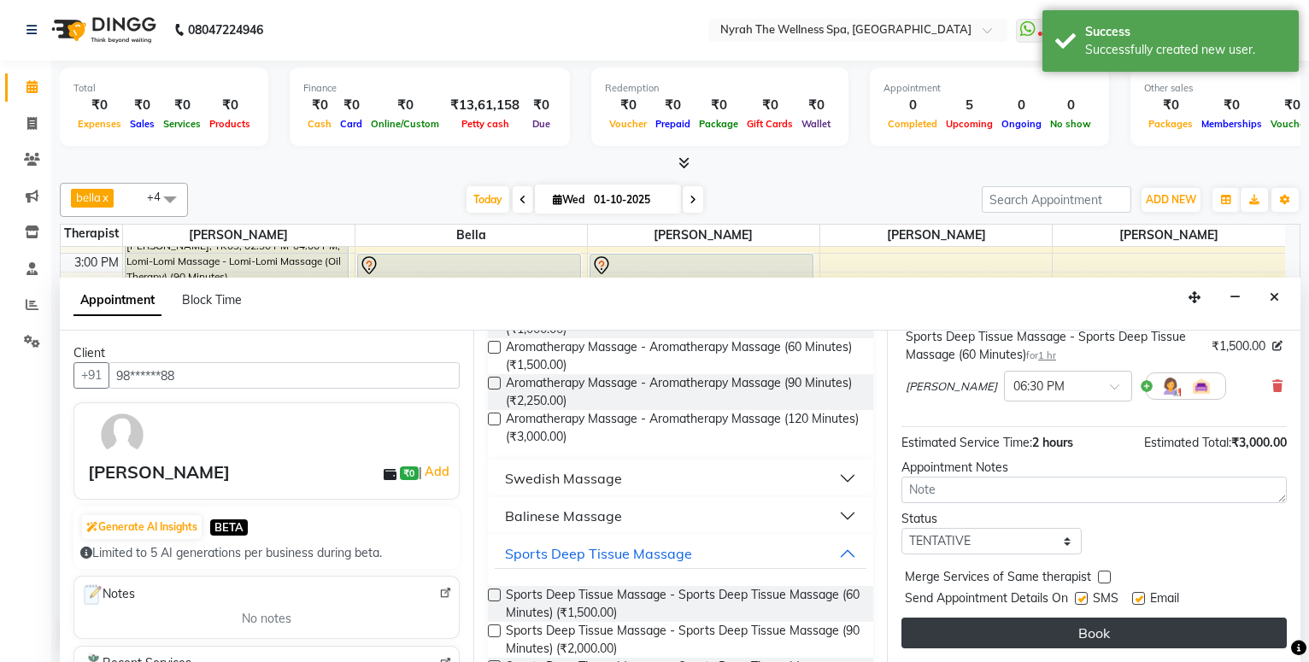
click at [1131, 638] on button "Book" at bounding box center [1094, 633] width 385 height 31
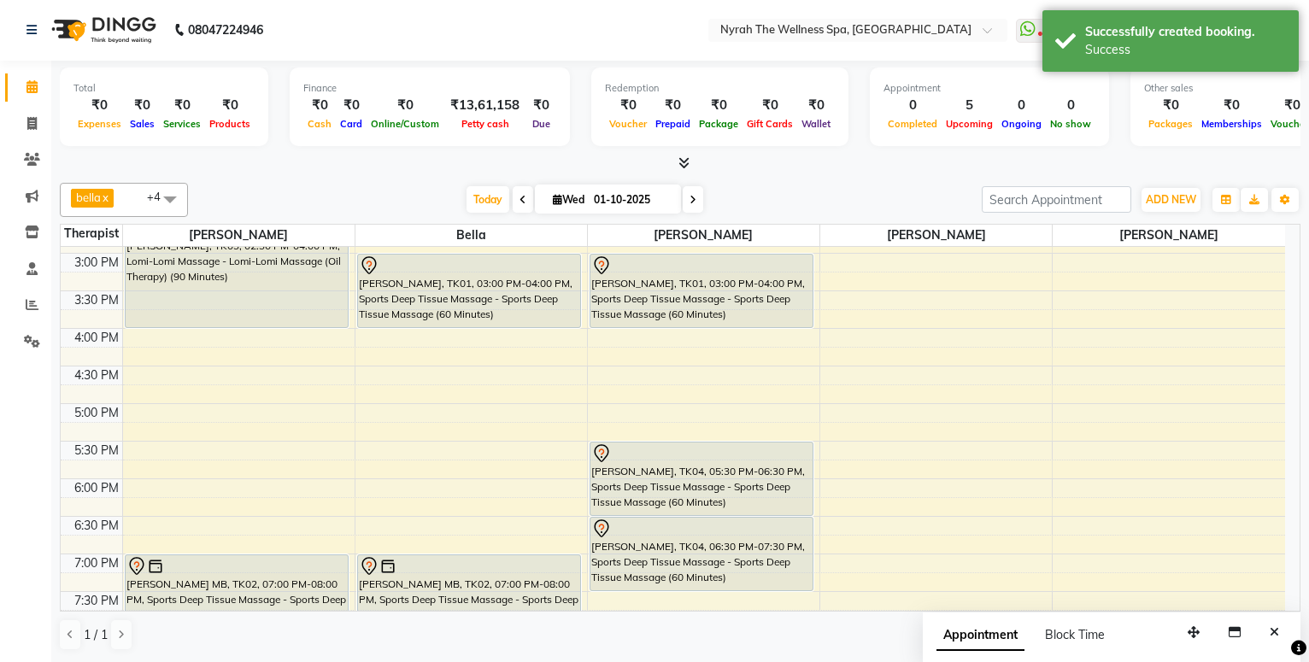
scroll to position [0, 0]
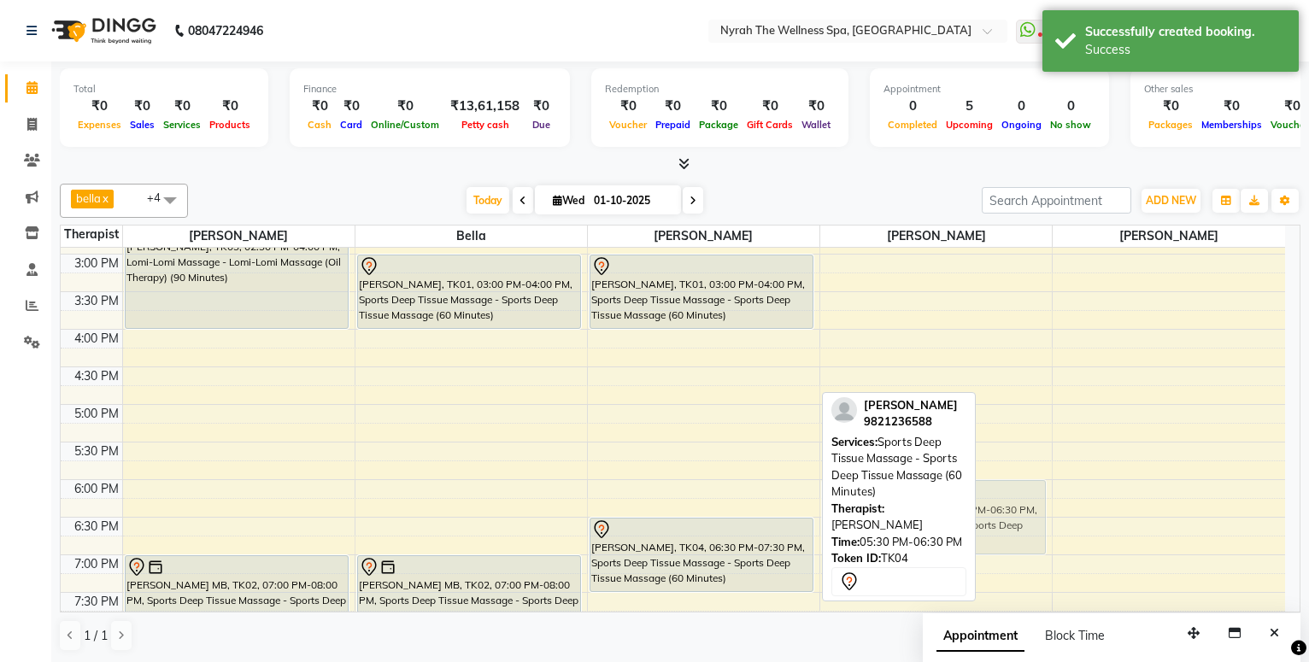
drag, startPoint x: 679, startPoint y: 503, endPoint x: 918, endPoint y: 538, distance: 241.9
click at [918, 538] on div "bella x [PERSON_NAME] x [PERSON_NAME] x [PERSON_NAME] x +4 Select All [PERSON_N…" at bounding box center [680, 418] width 1241 height 482
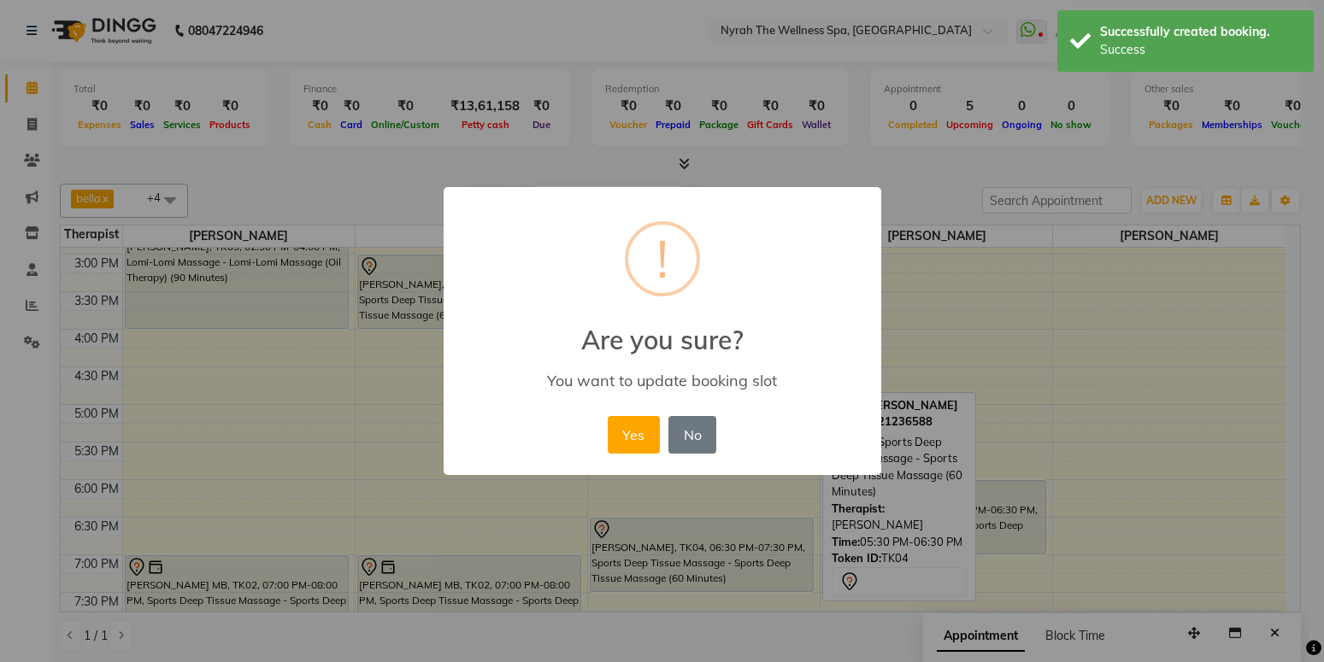
click at [635, 438] on button "Yes" at bounding box center [634, 435] width 52 height 38
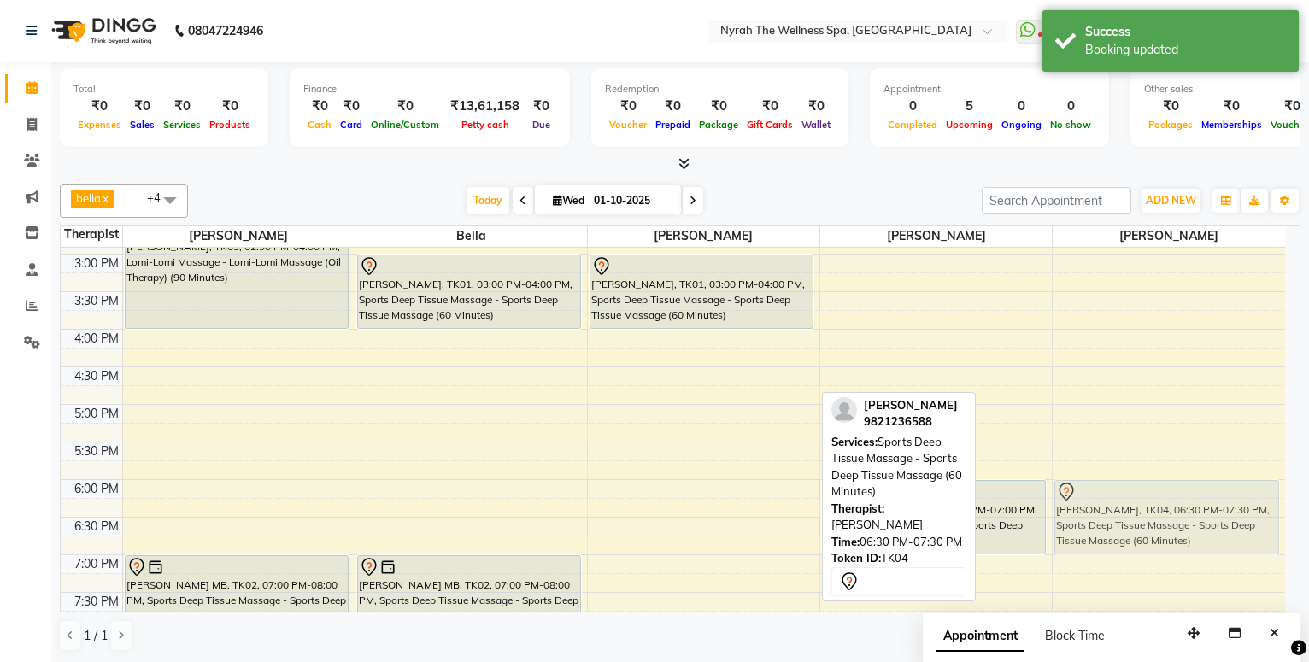
drag, startPoint x: 650, startPoint y: 558, endPoint x: 1089, endPoint y: 515, distance: 440.6
click at [1088, 523] on tr "[PERSON_NAME], TK03, 02:30 PM-04:00 PM, Lomi-Lomi Massage - Lomi-Lomi Massage (…" at bounding box center [673, 405] width 1225 height 1052
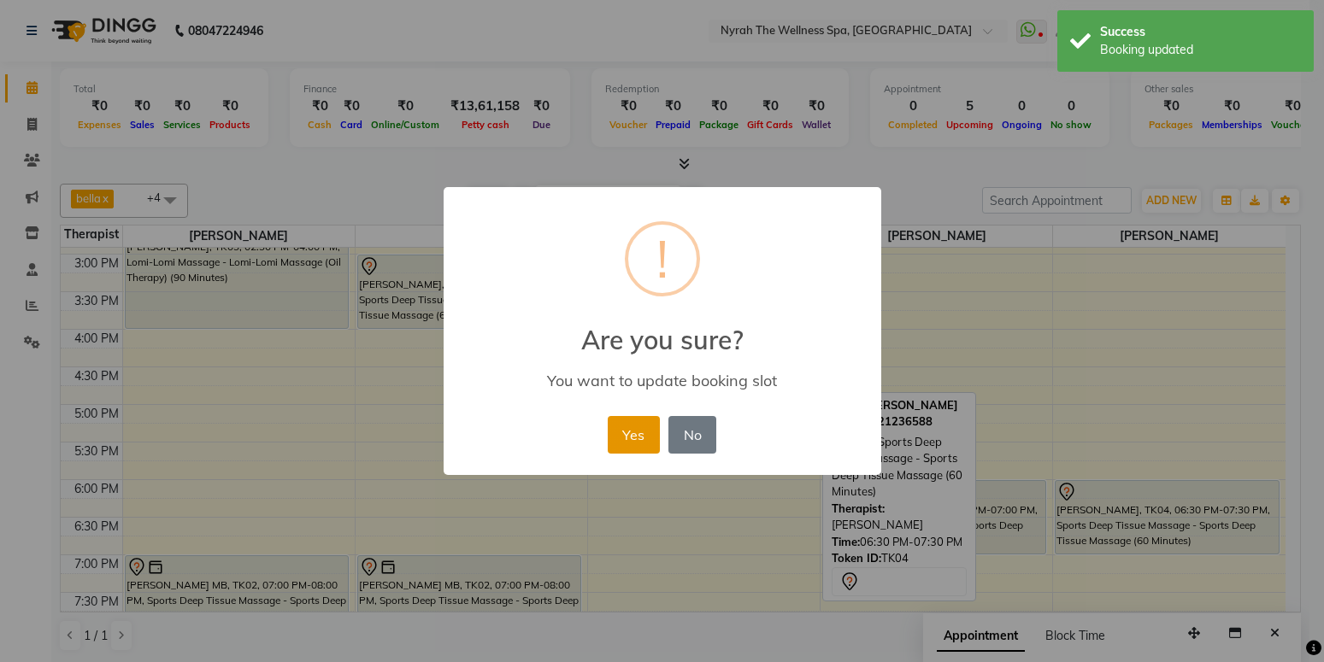
click at [624, 440] on button "Yes" at bounding box center [634, 435] width 52 height 38
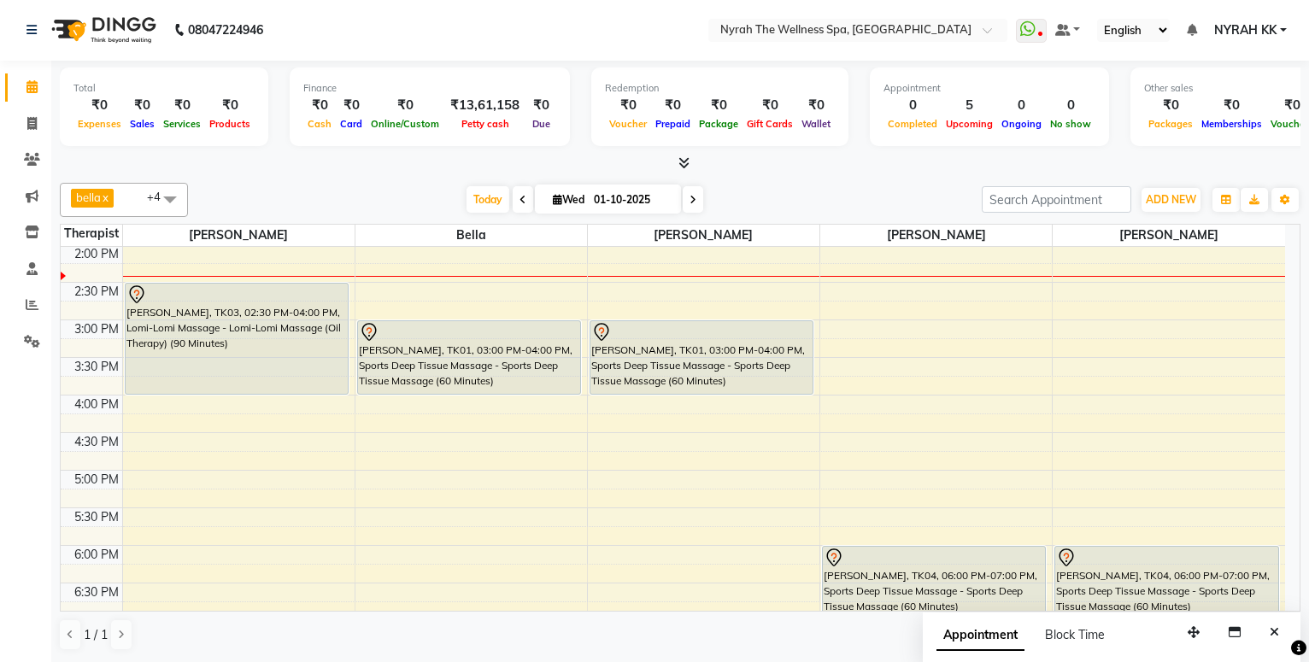
scroll to position [277, 0]
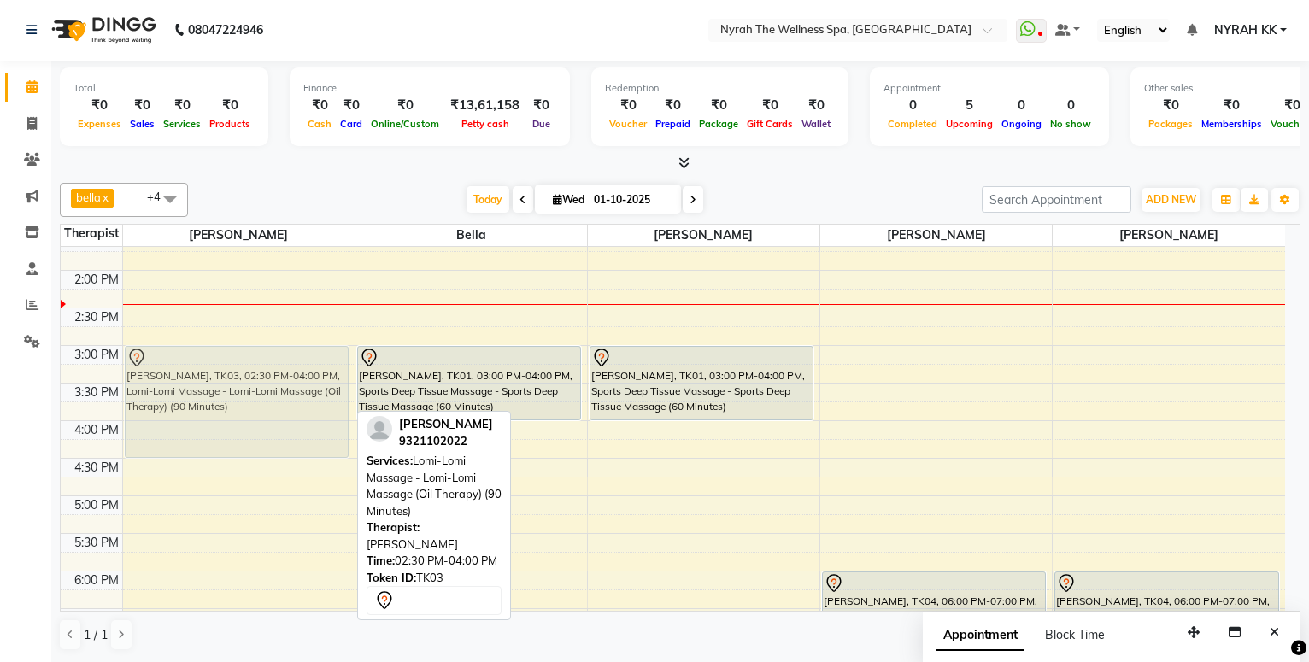
click at [292, 372] on div "[PERSON_NAME], TK03, 02:30 PM-04:00 PM, Lomi-Lomi Massage - Lomi-Lomi Massage (…" at bounding box center [239, 496] width 232 height 1052
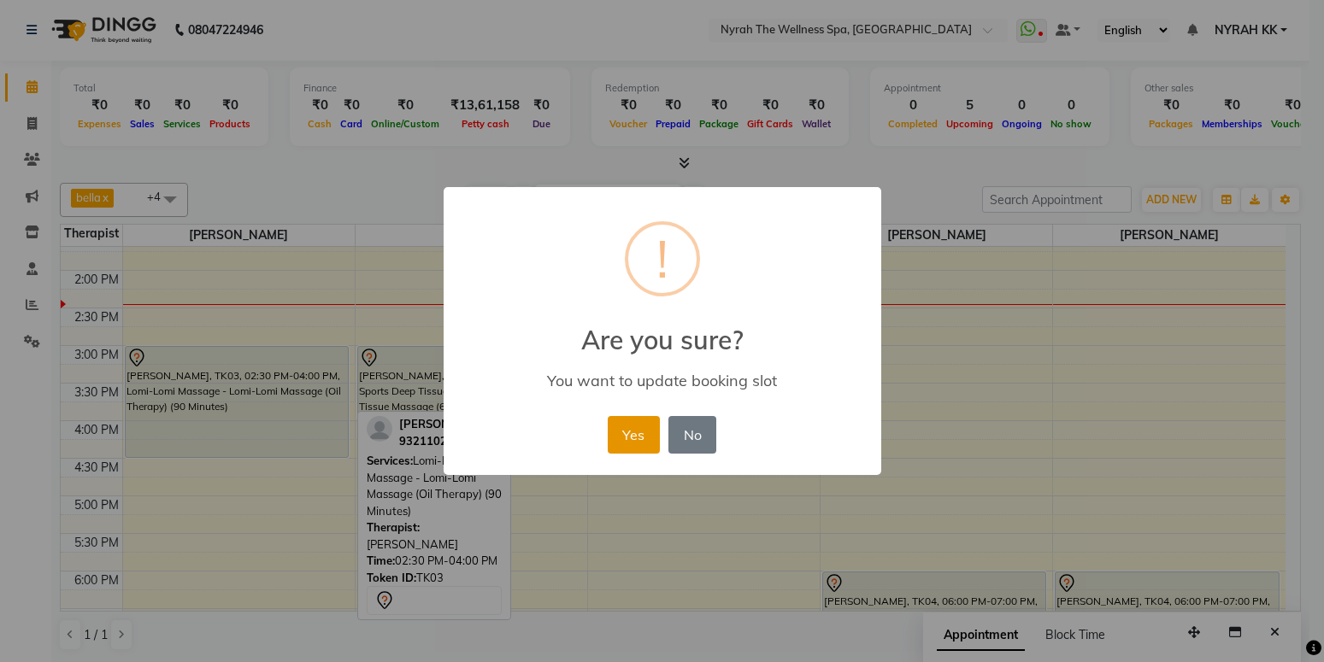
click at [620, 439] on button "Yes" at bounding box center [634, 435] width 52 height 38
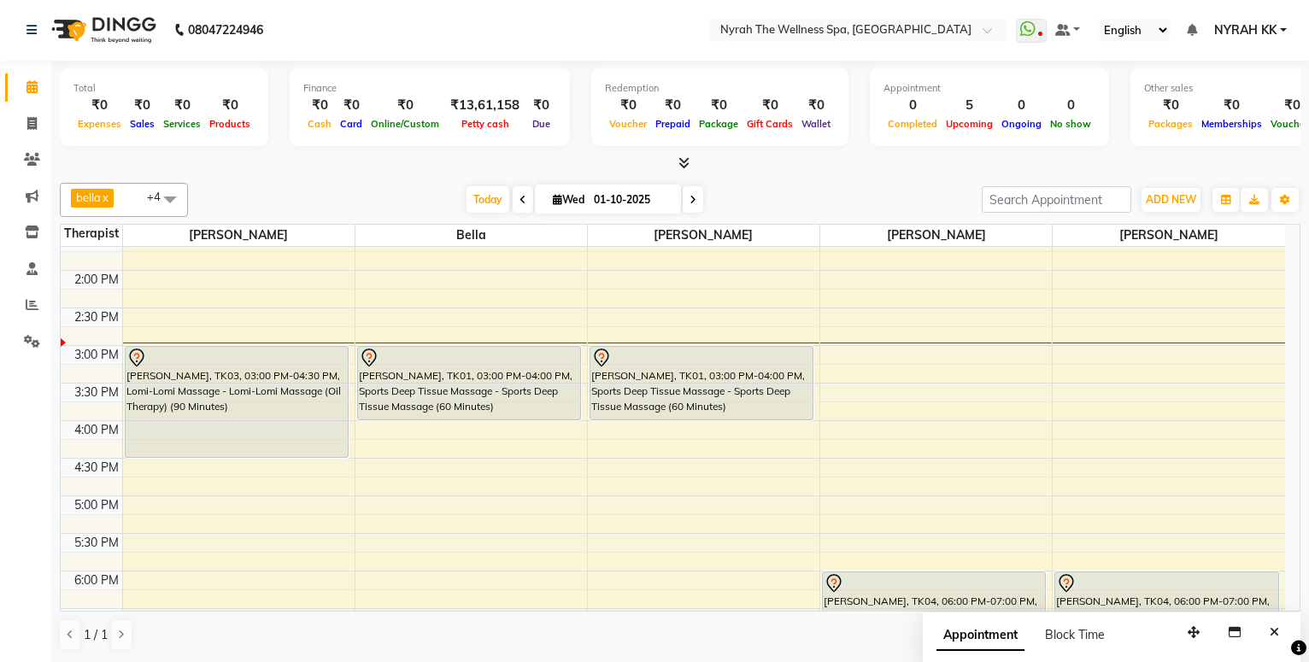
click at [1072, 373] on div "10:00 AM 10:30 AM 11:00 AM 11:30 AM 12:00 PM 12:30 PM 1:00 PM 1:30 PM 2:00 PM 2…" at bounding box center [673, 496] width 1225 height 1052
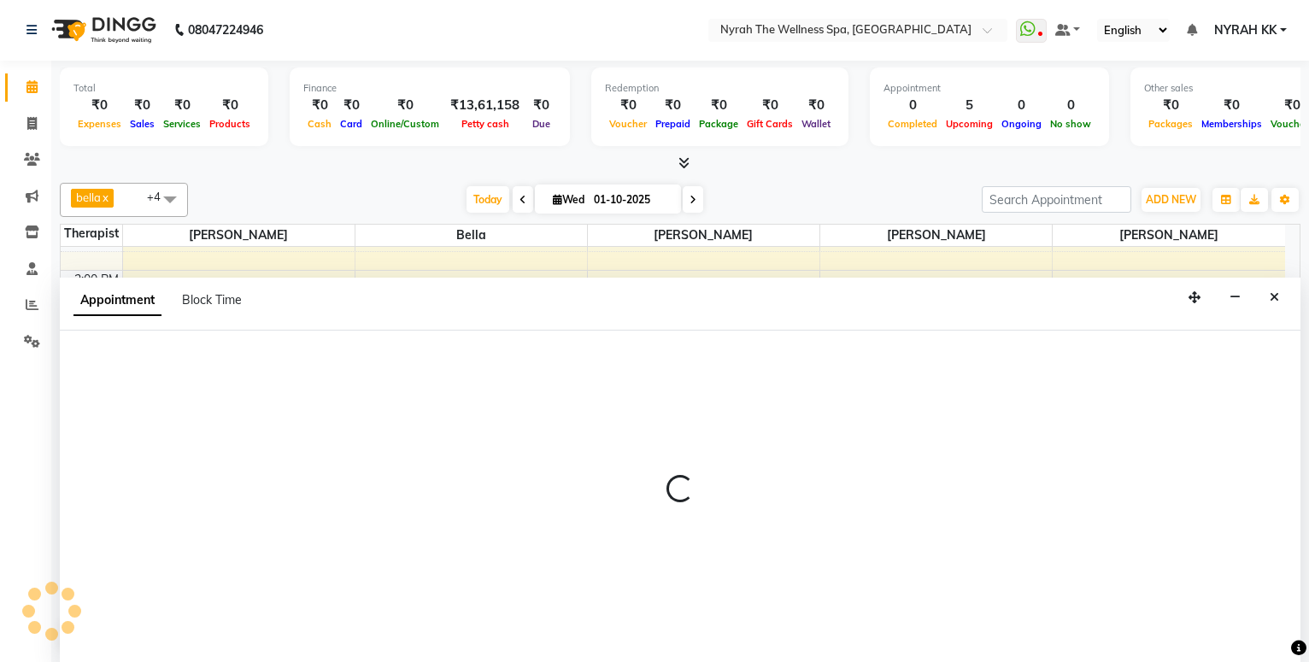
select select "91899"
select select "tentative"
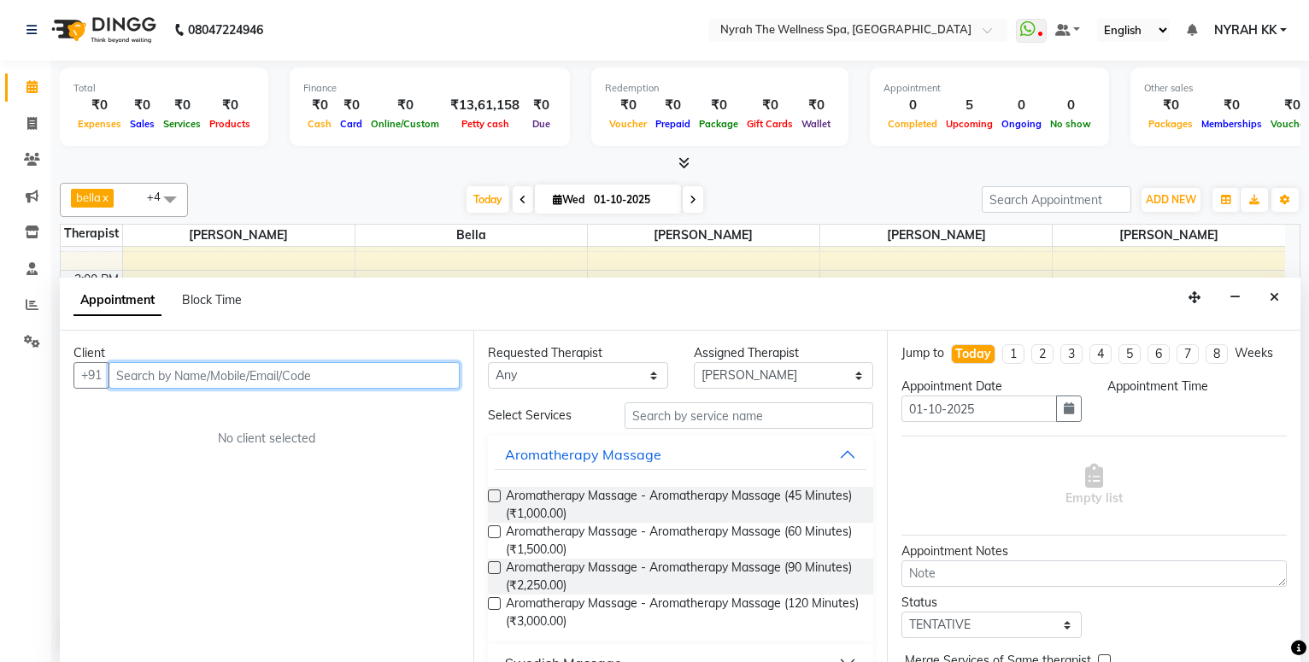
select select "915"
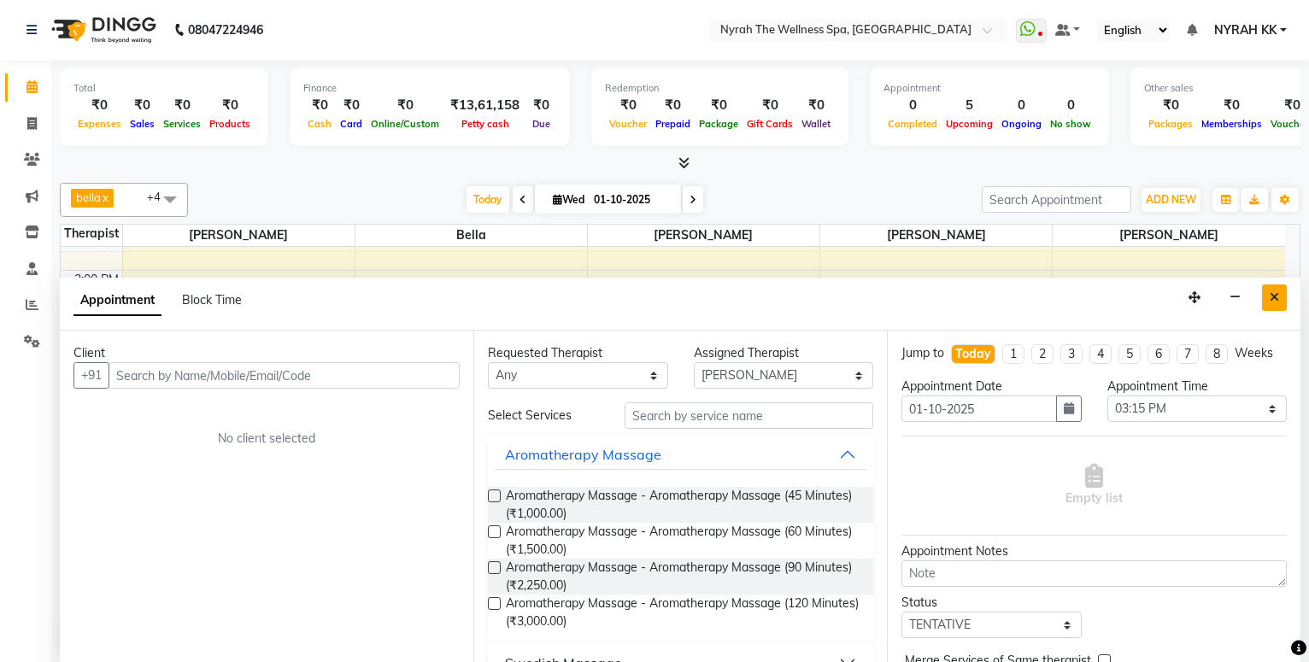
click at [1282, 295] on button "Close" at bounding box center [1274, 298] width 25 height 26
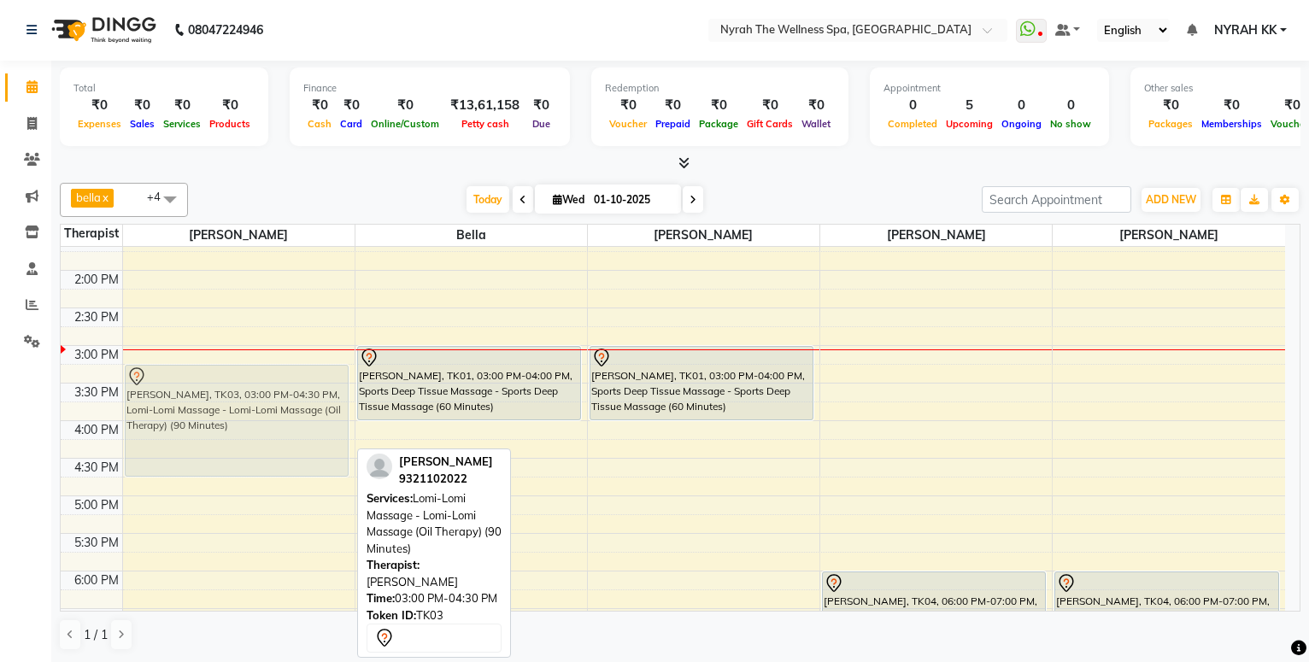
click at [325, 389] on div "[PERSON_NAME], TK03, 03:00 PM-04:30 PM, Lomi-Lomi Massage - Lomi-Lomi Massage (…" at bounding box center [239, 496] width 232 height 1052
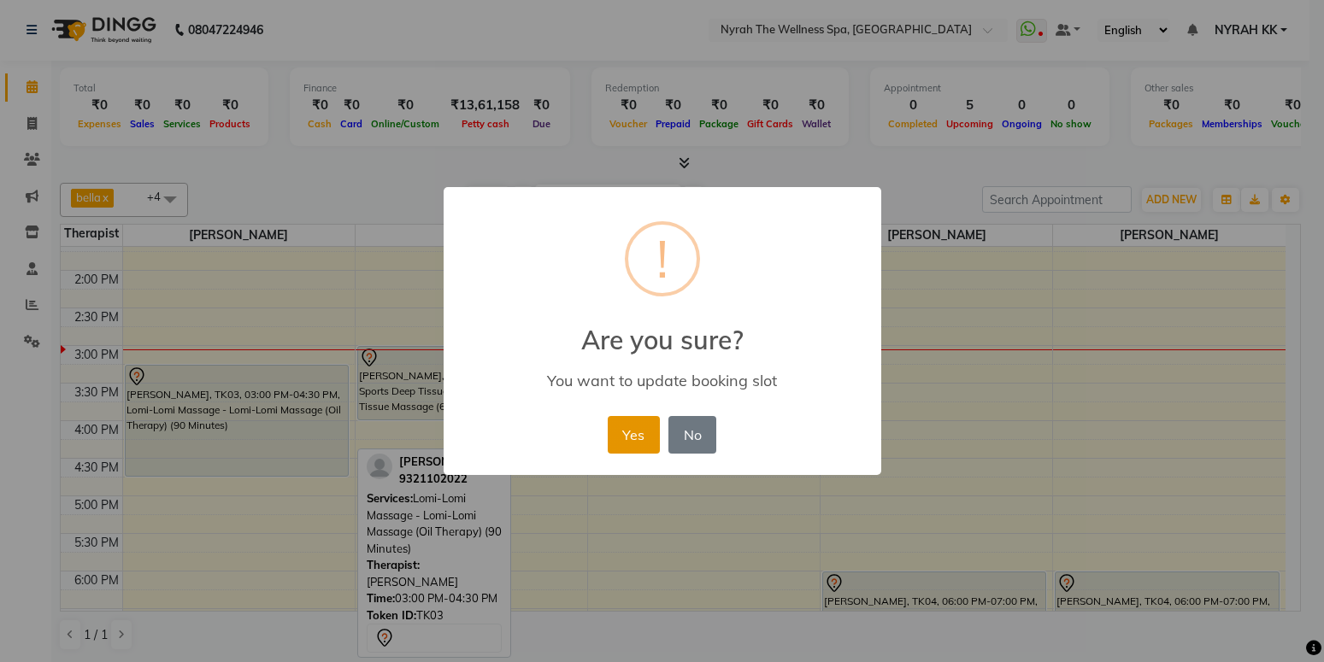
click at [643, 444] on button "Yes" at bounding box center [634, 435] width 52 height 38
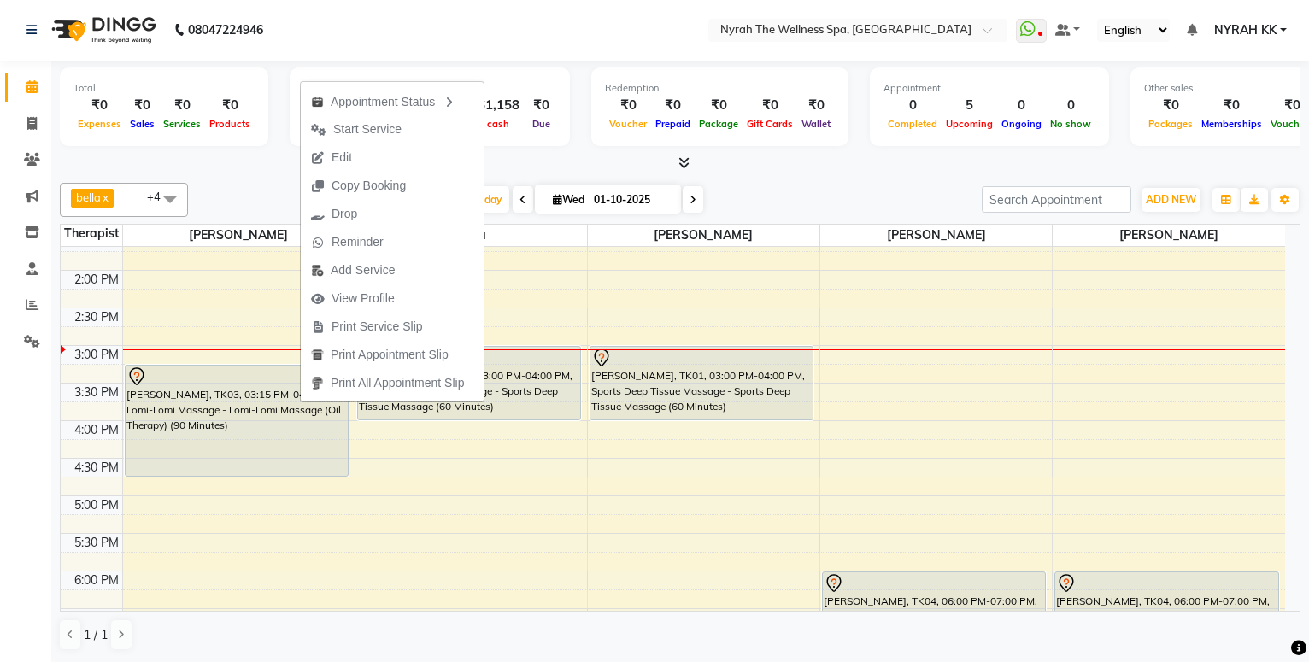
click at [368, 134] on span "Start Service" at bounding box center [367, 130] width 68 height 18
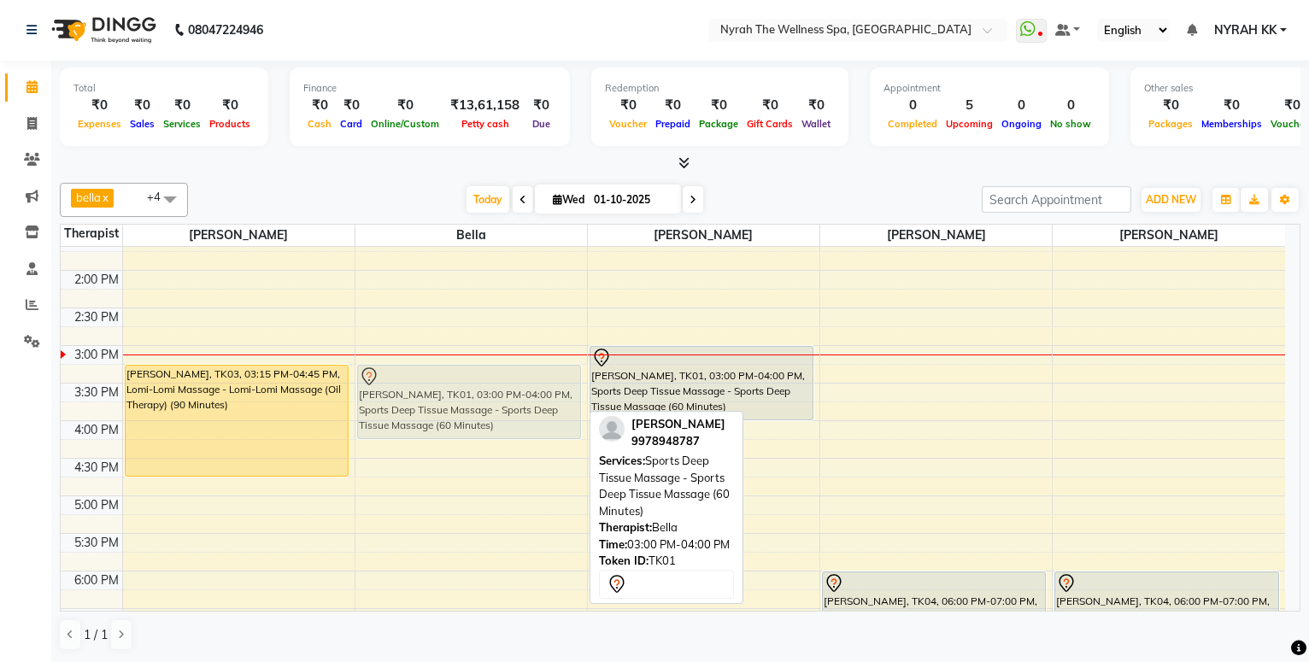
drag, startPoint x: 477, startPoint y: 381, endPoint x: 488, endPoint y: 398, distance: 20.4
click at [488, 398] on div "[PERSON_NAME], TK01, 03:00 PM-04:00 PM, Sports Deep Tissue Massage - Sports Dee…" at bounding box center [472, 496] width 232 height 1052
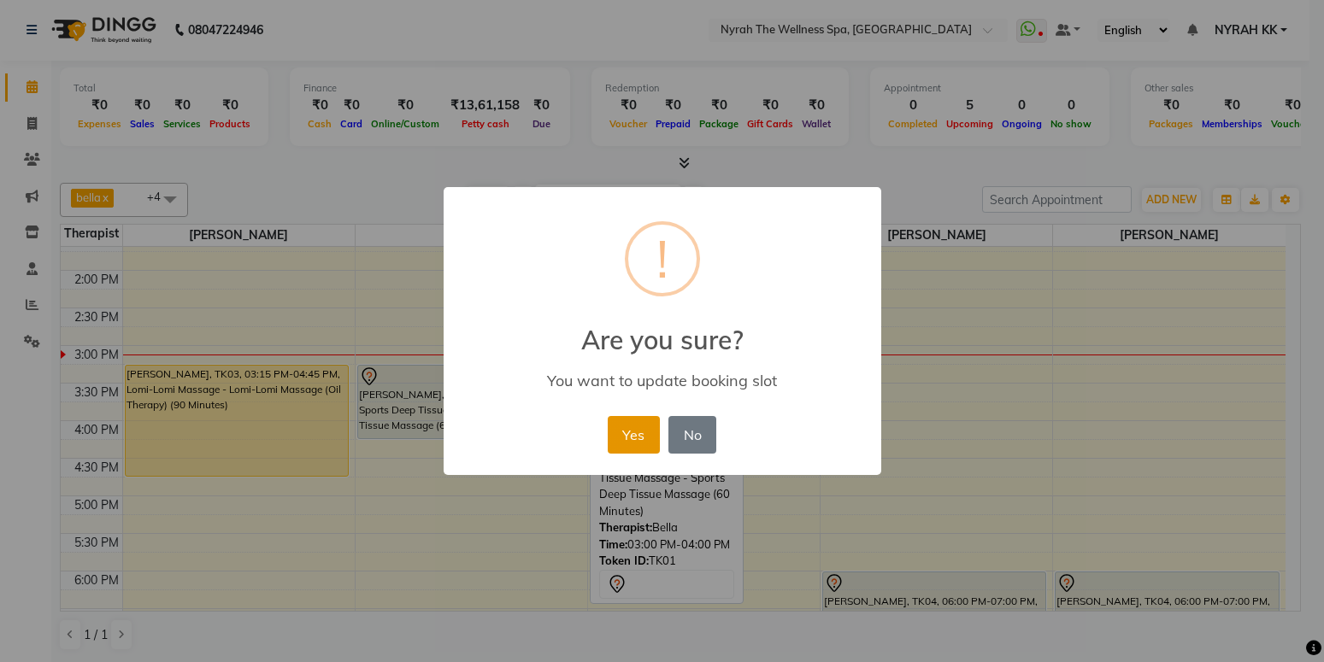
click at [636, 443] on button "Yes" at bounding box center [634, 435] width 52 height 38
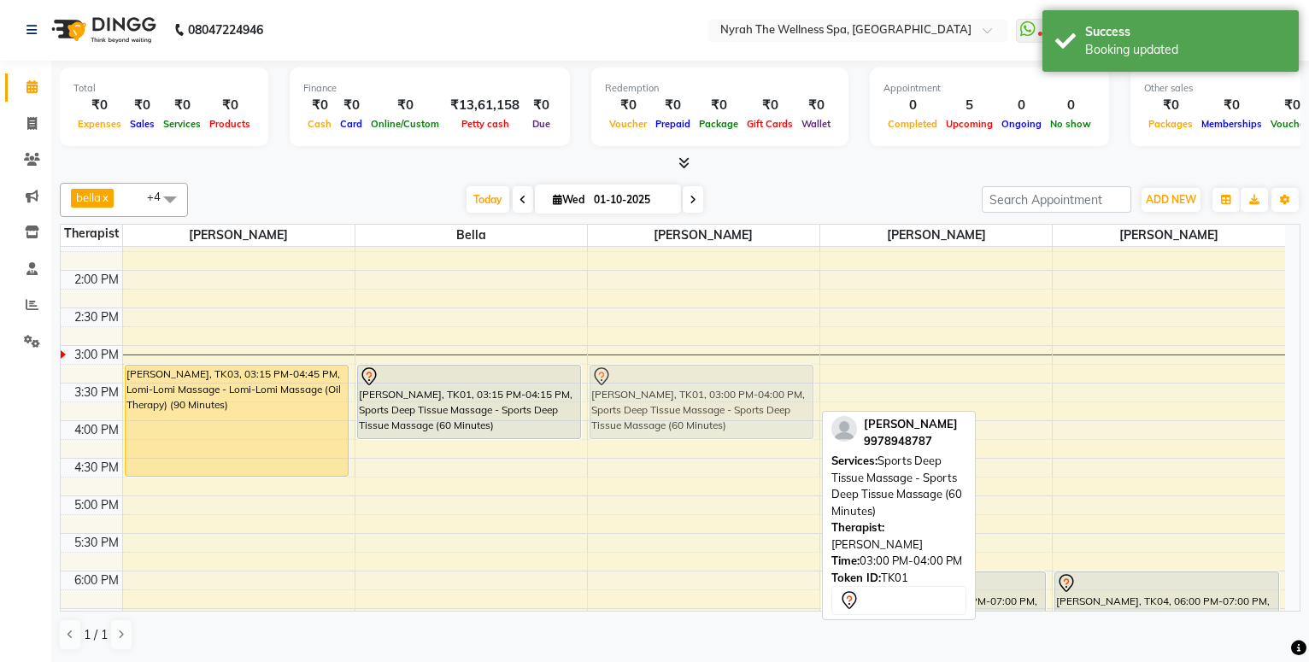
click at [667, 384] on div "[PERSON_NAME], TK01, 03:00 PM-04:00 PM, Sports Deep Tissue Massage - Sports Dee…" at bounding box center [704, 496] width 232 height 1052
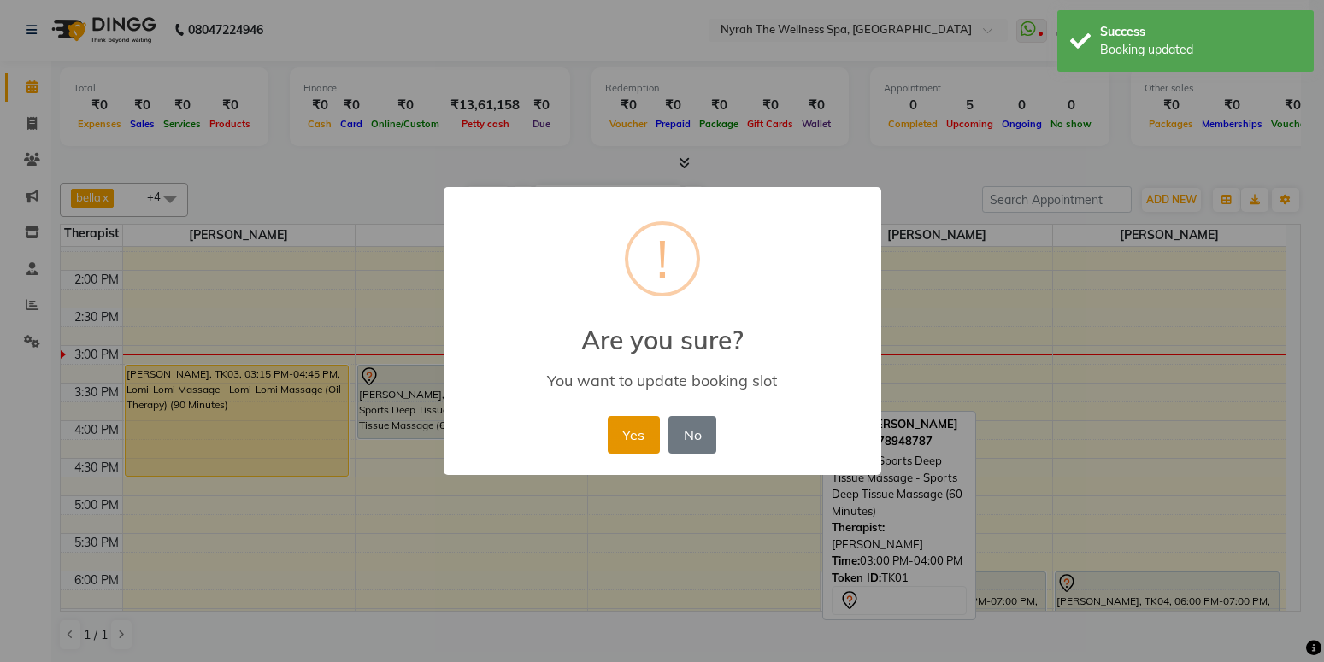
click at [625, 427] on button "Yes" at bounding box center [634, 435] width 52 height 38
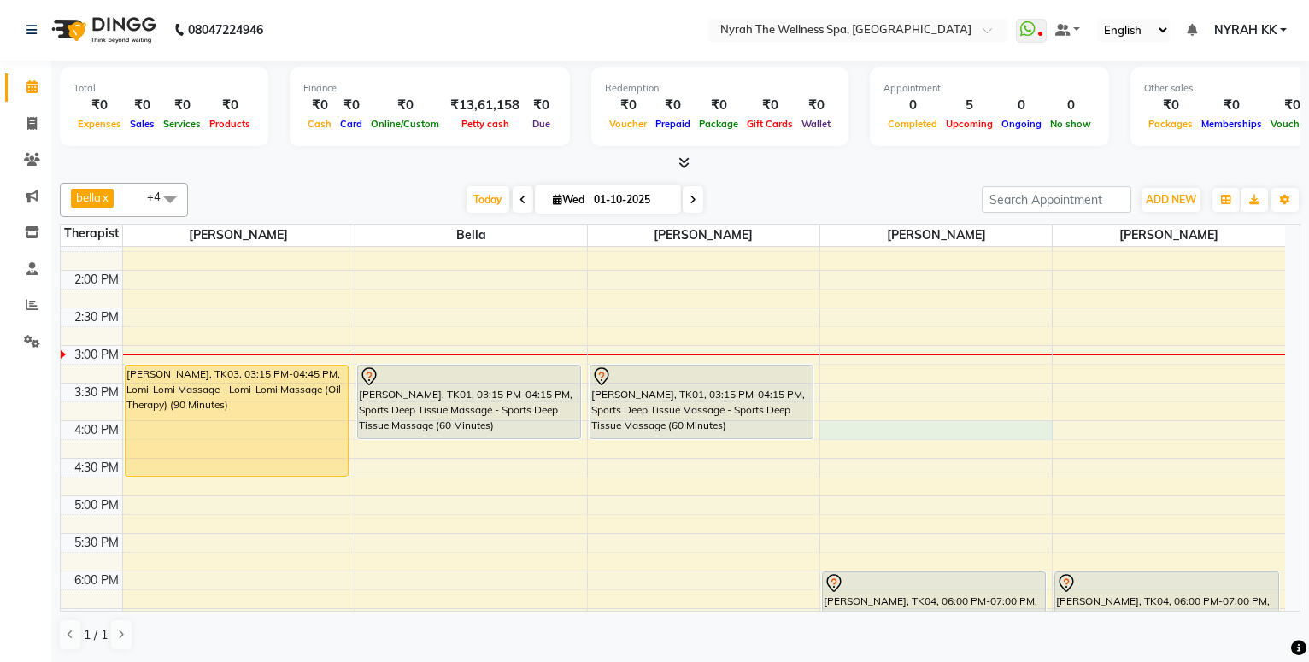
click at [875, 430] on div "10:00 AM 10:30 AM 11:00 AM 11:30 AM 12:00 PM 12:30 PM 1:00 PM 1:30 PM 2:00 PM 2…" at bounding box center [673, 496] width 1225 height 1052
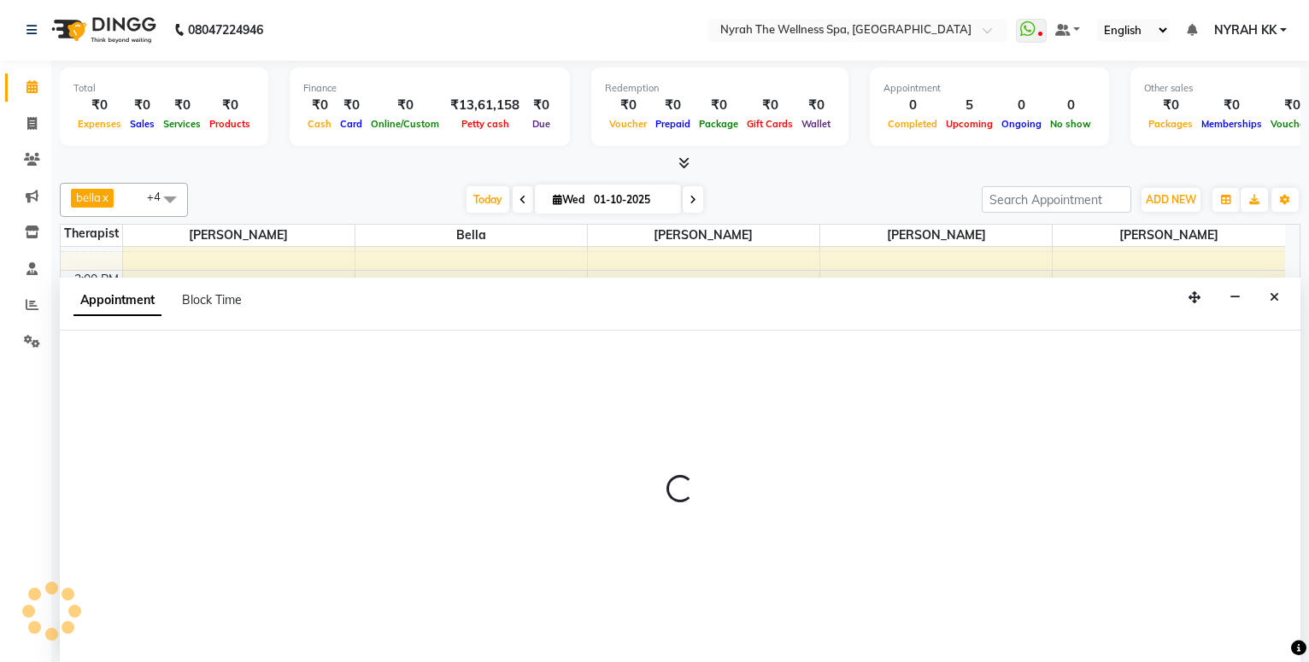
select select "77548"
select select "960"
select select "tentative"
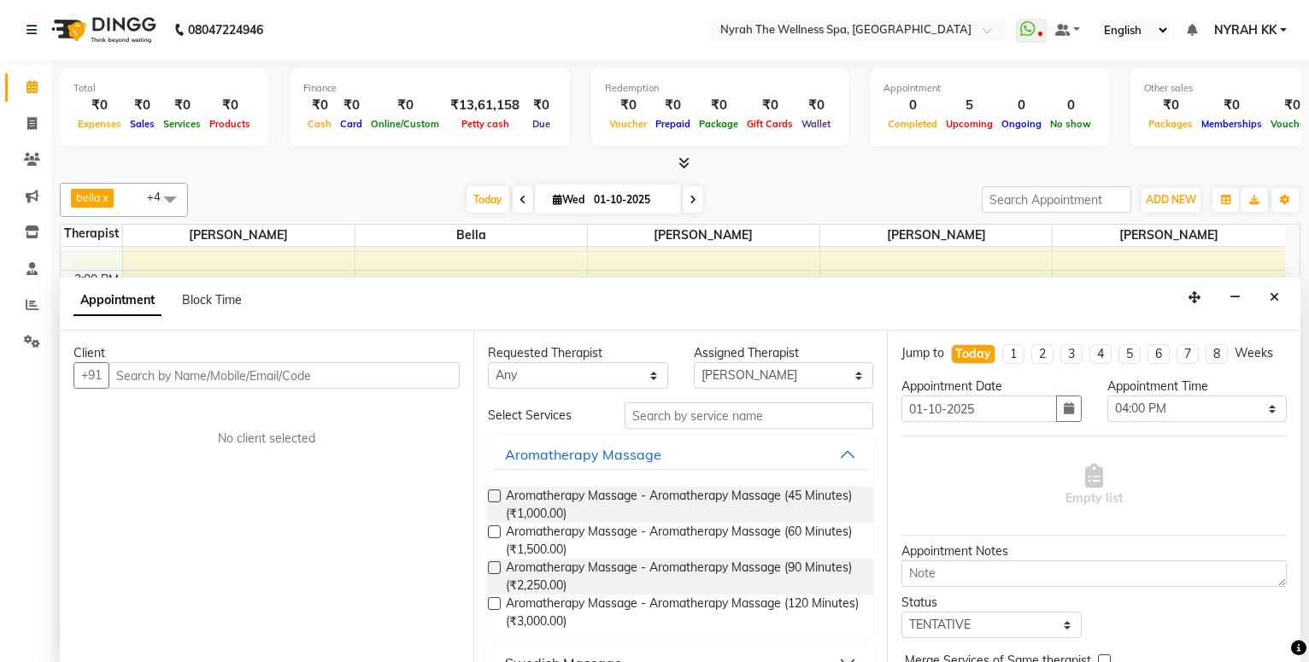
click at [237, 374] on input "text" at bounding box center [284, 375] width 351 height 26
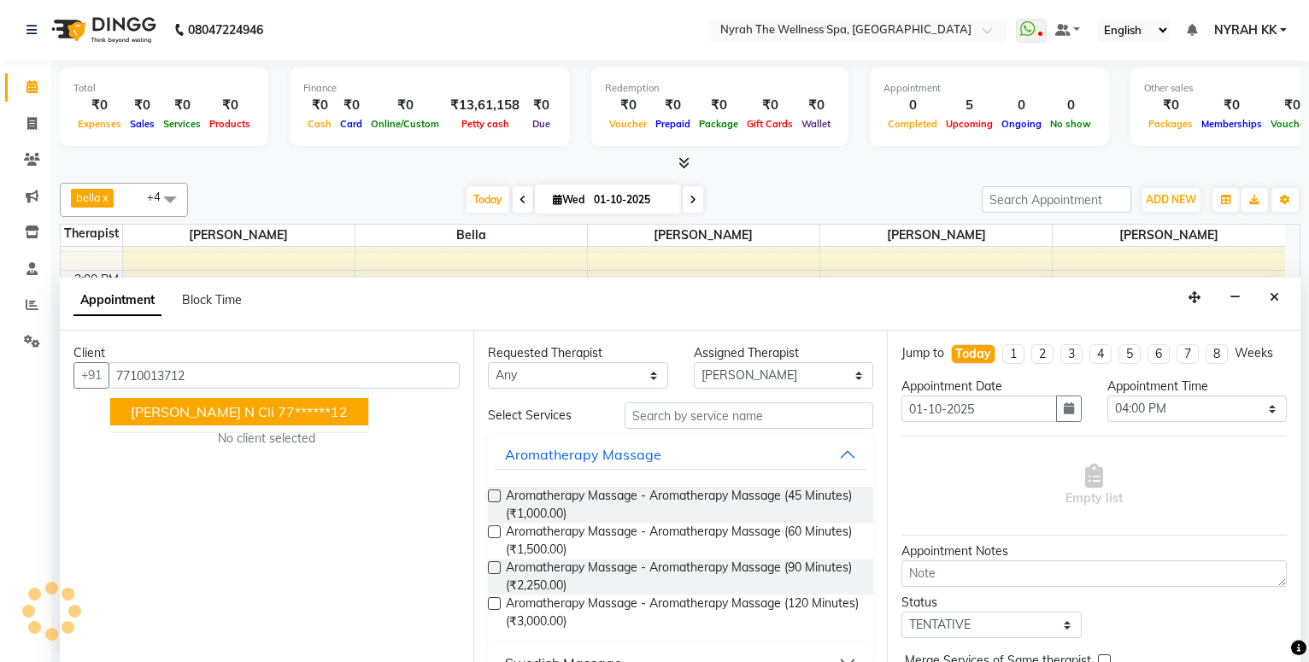
click at [278, 409] on ngb-highlight "77******12" at bounding box center [313, 411] width 70 height 17
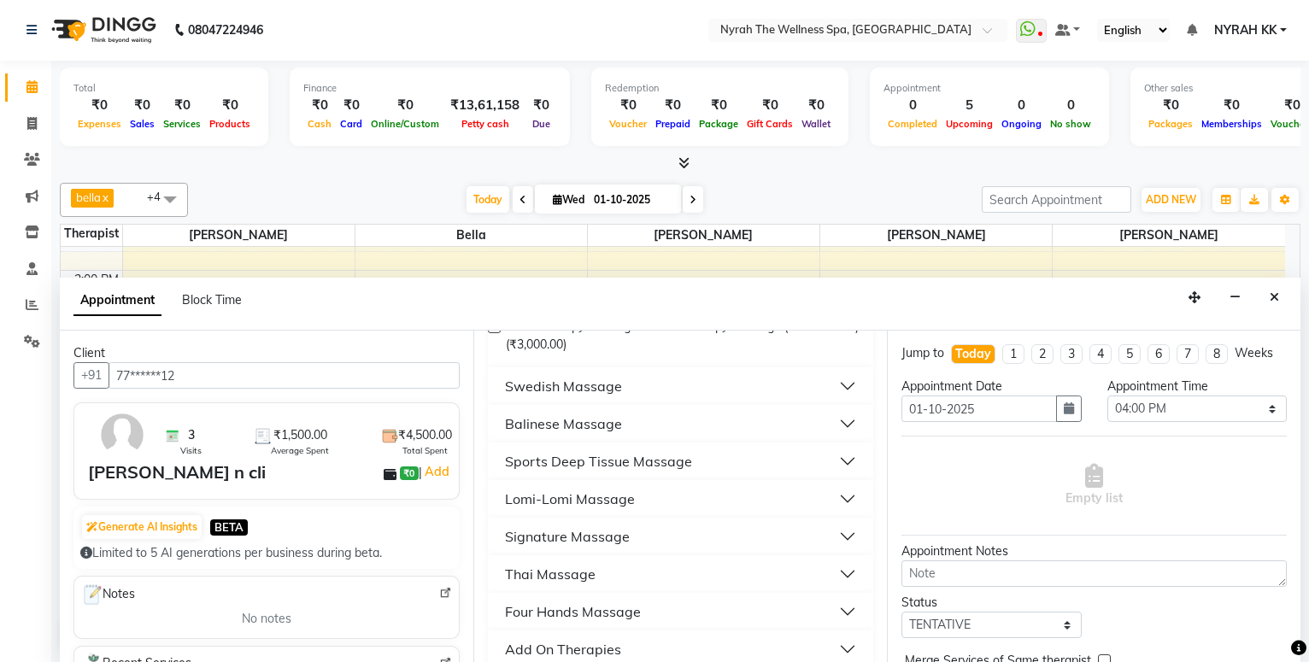
type input "77******12"
click at [603, 466] on div "Sports Deep Tissue Massage" at bounding box center [598, 461] width 187 height 21
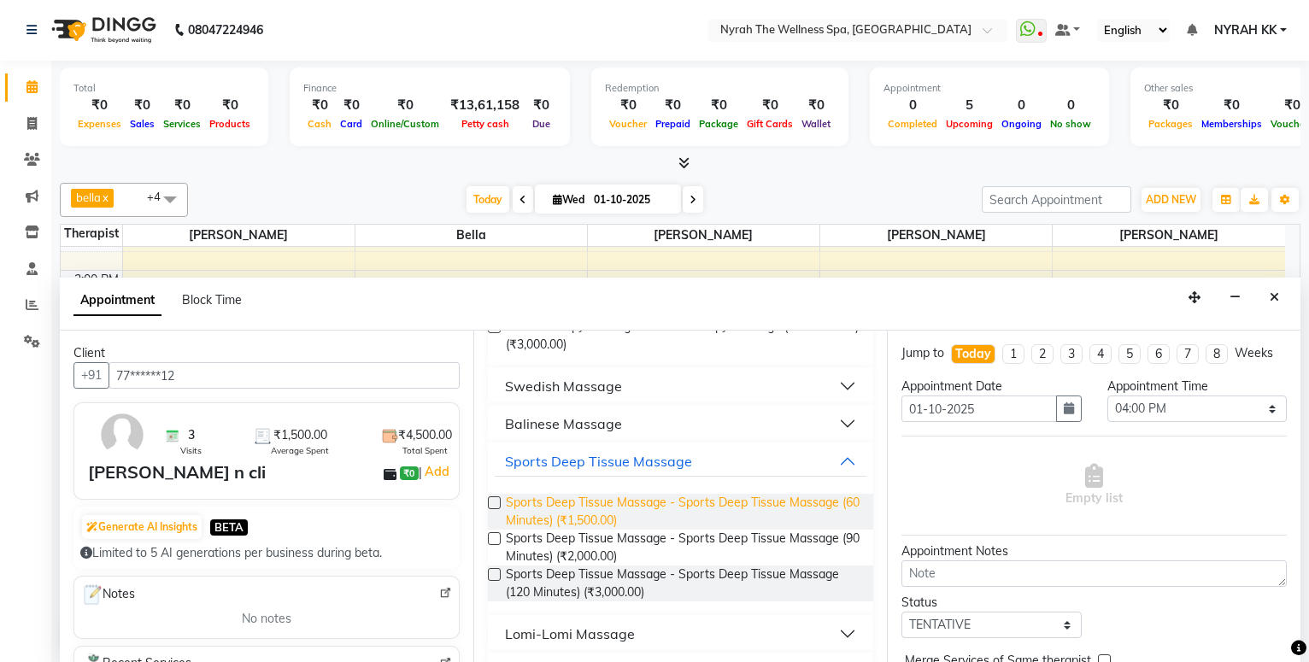
click at [626, 506] on span "Sports Deep Tissue Massage - Sports Deep Tissue Massage (60 Minutes) (₹1,500.00)" at bounding box center [683, 512] width 354 height 36
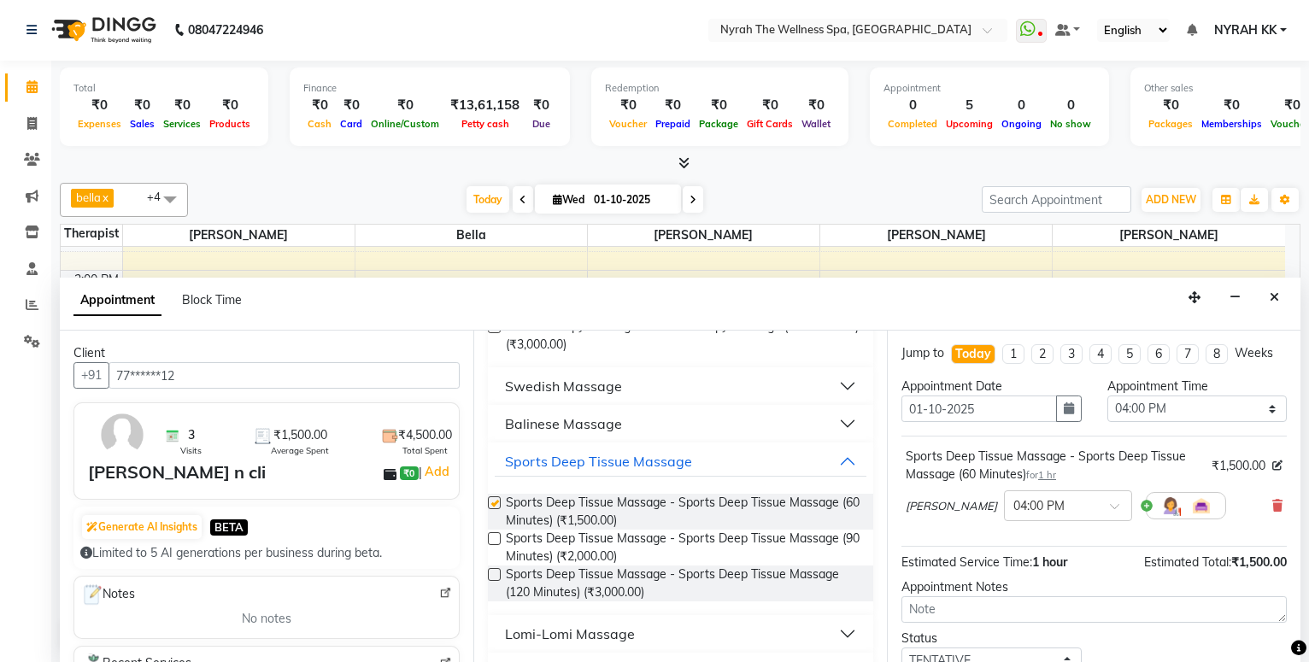
checkbox input "false"
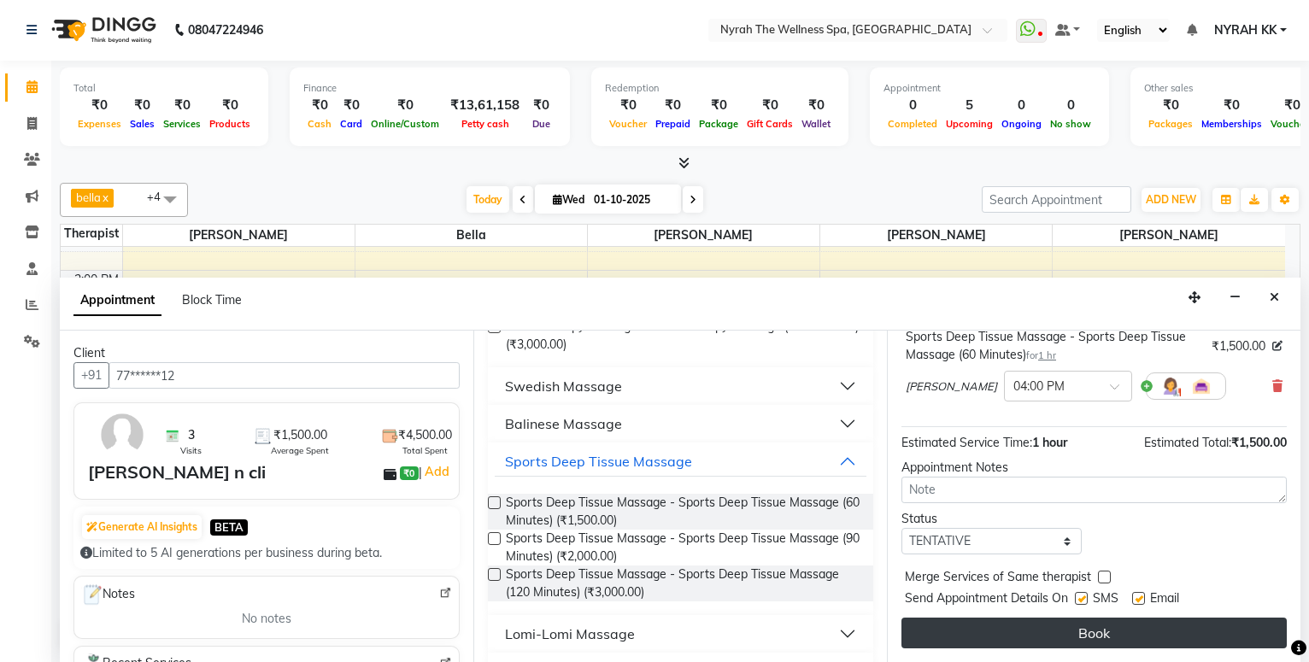
scroll to position [136, 0]
click at [1055, 620] on button "Book" at bounding box center [1094, 633] width 385 height 31
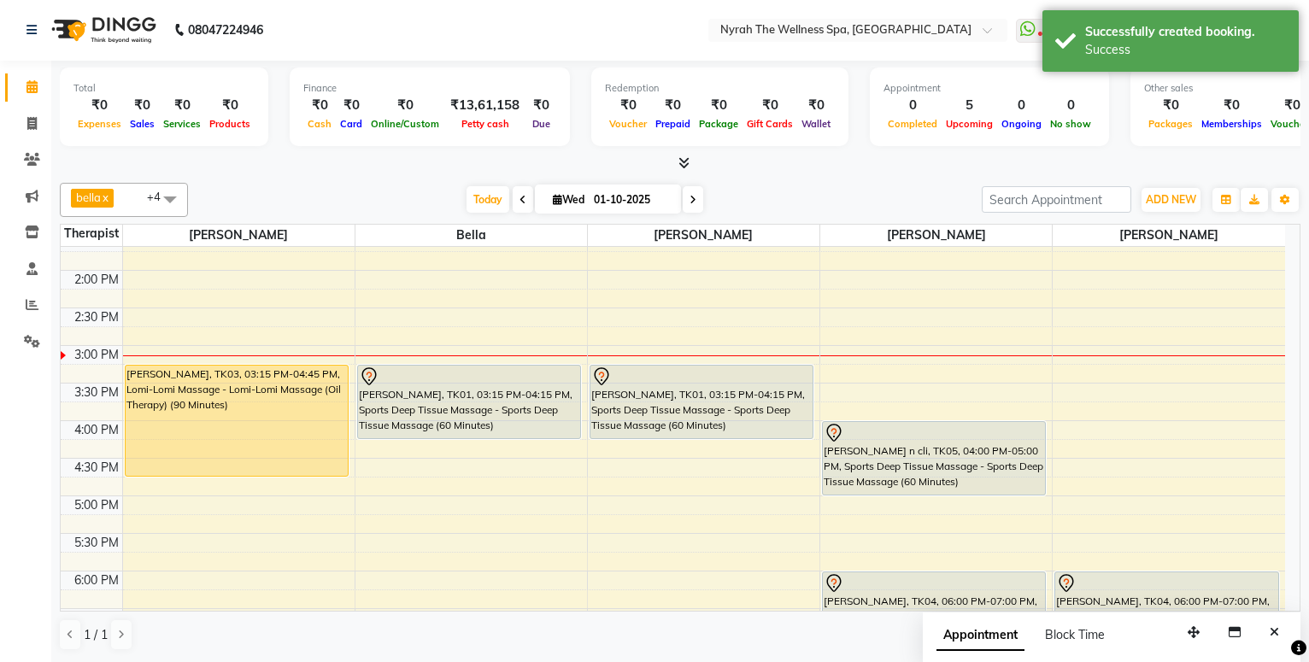
scroll to position [0, 0]
click at [35, 161] on icon at bounding box center [32, 160] width 16 height 13
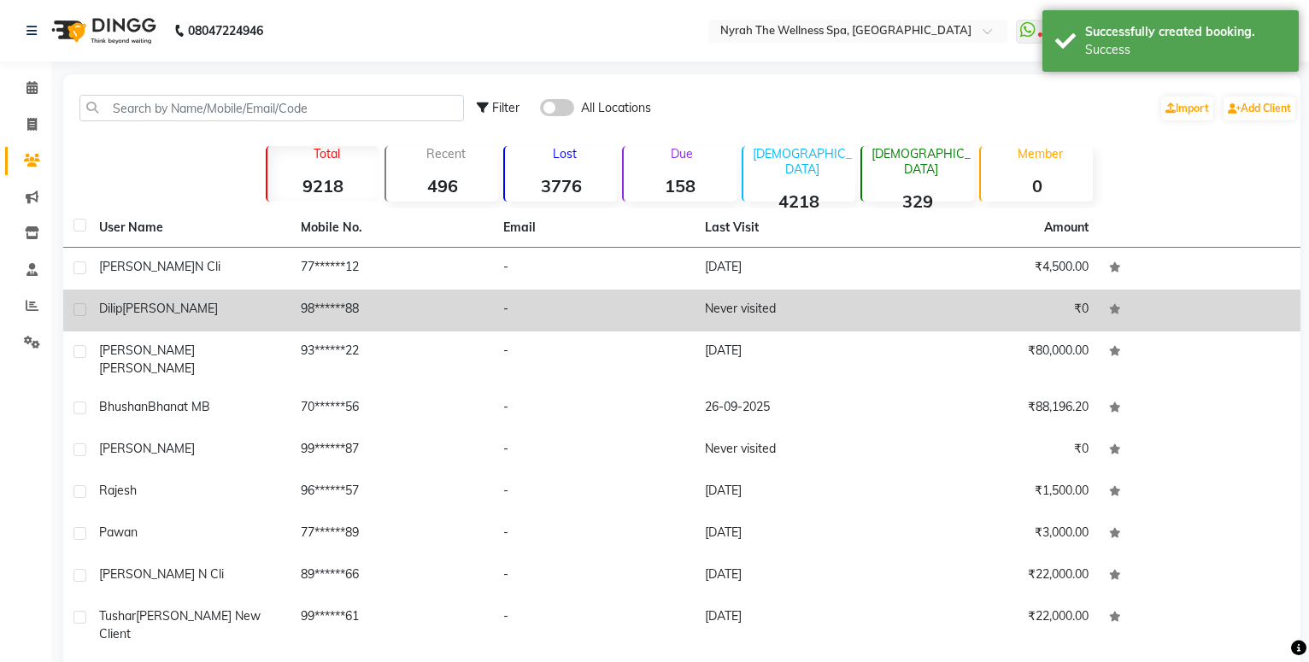
drag, startPoint x: 93, startPoint y: 269, endPoint x: 253, endPoint y: 305, distance: 163.8
click at [93, 268] on td "[PERSON_NAME] n cli" at bounding box center [190, 269] width 202 height 42
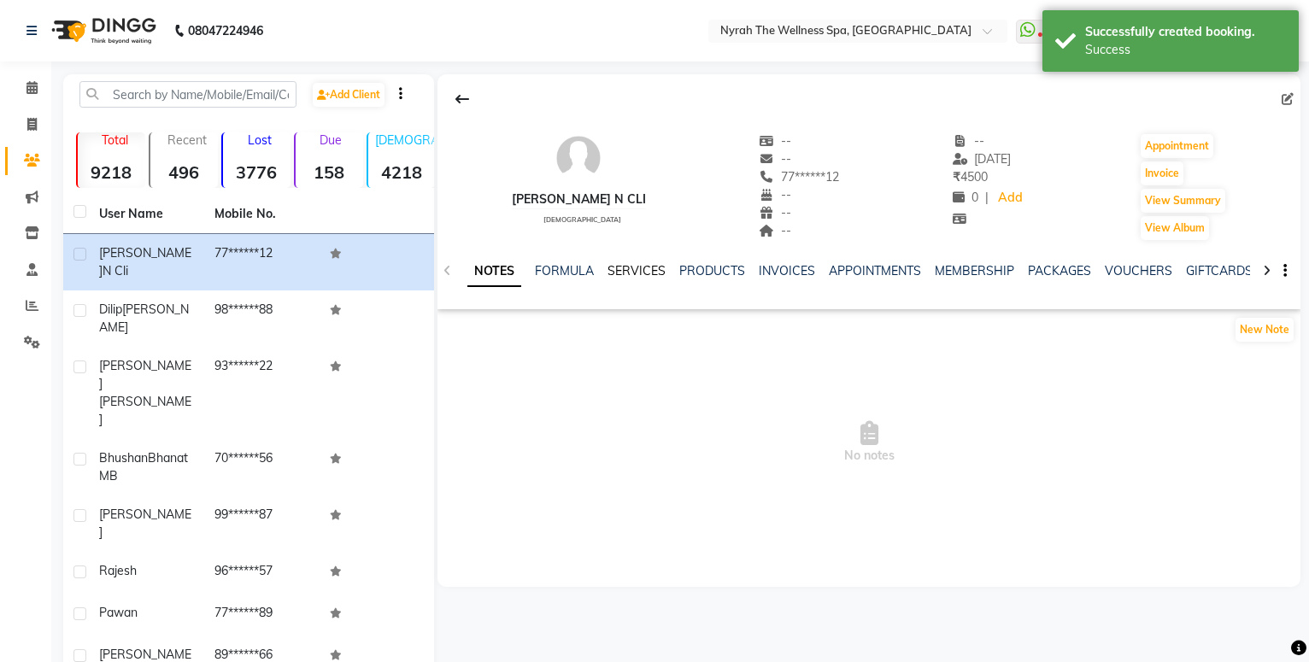
click at [648, 279] on link "SERVICES" at bounding box center [637, 270] width 58 height 15
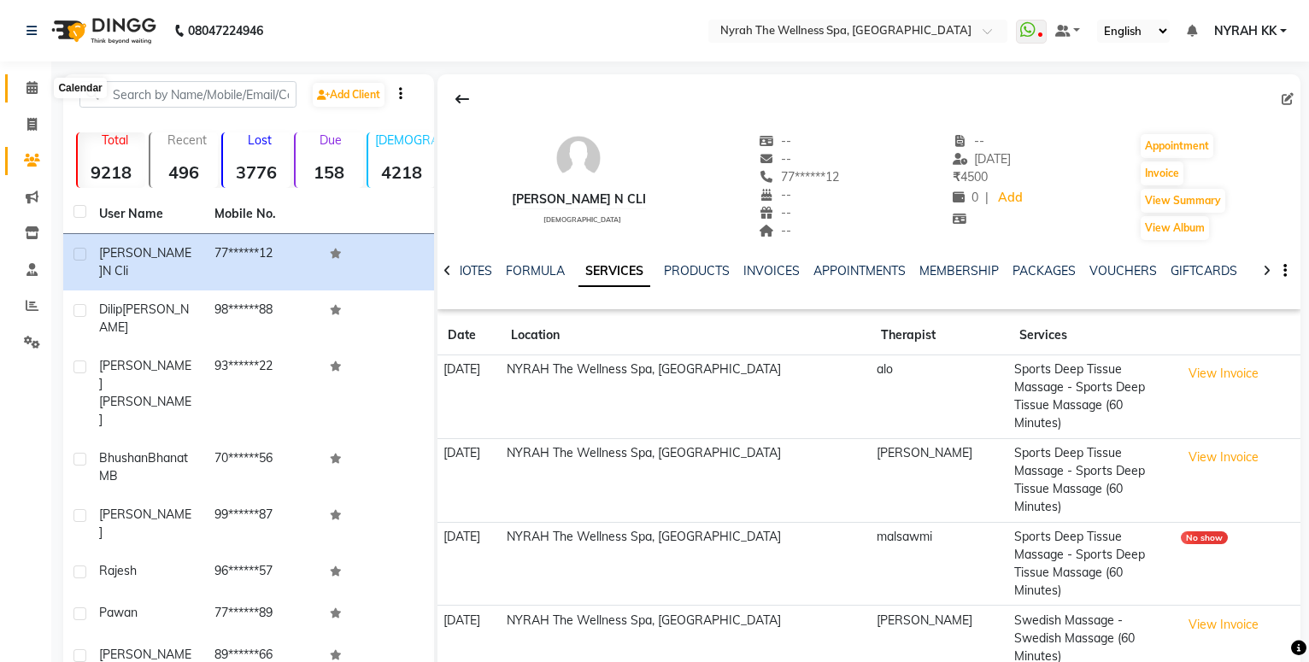
click at [26, 81] on span at bounding box center [32, 89] width 30 height 20
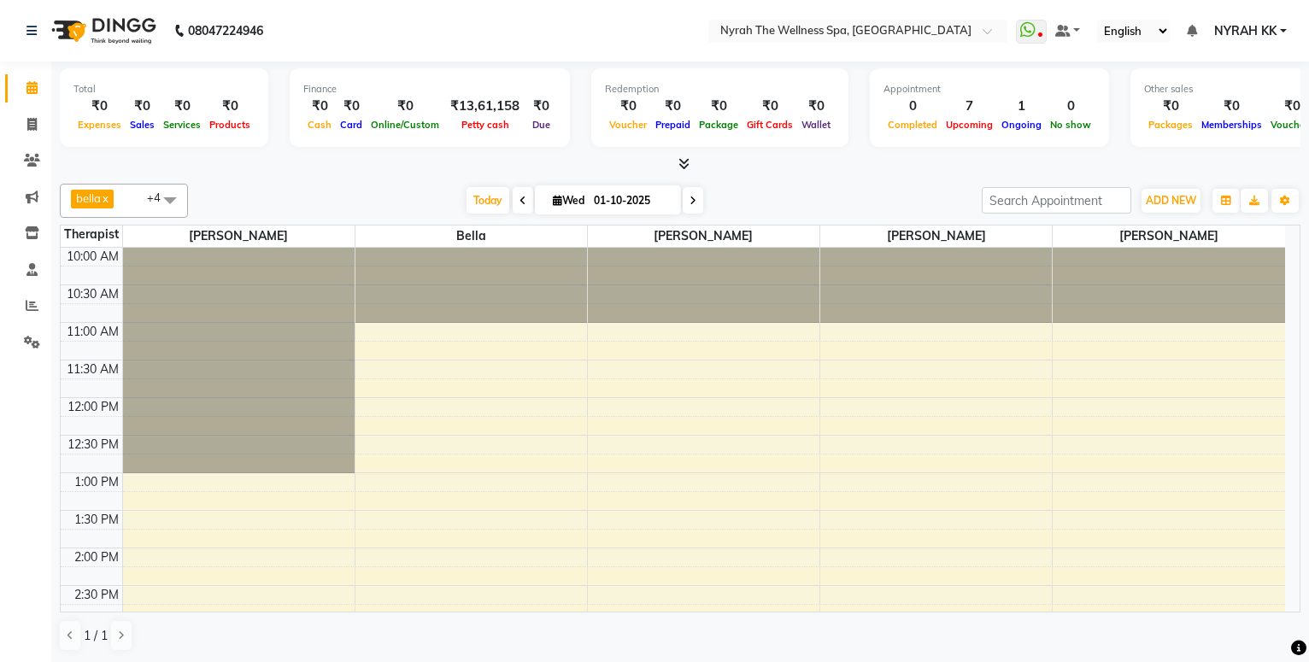
scroll to position [277, 0]
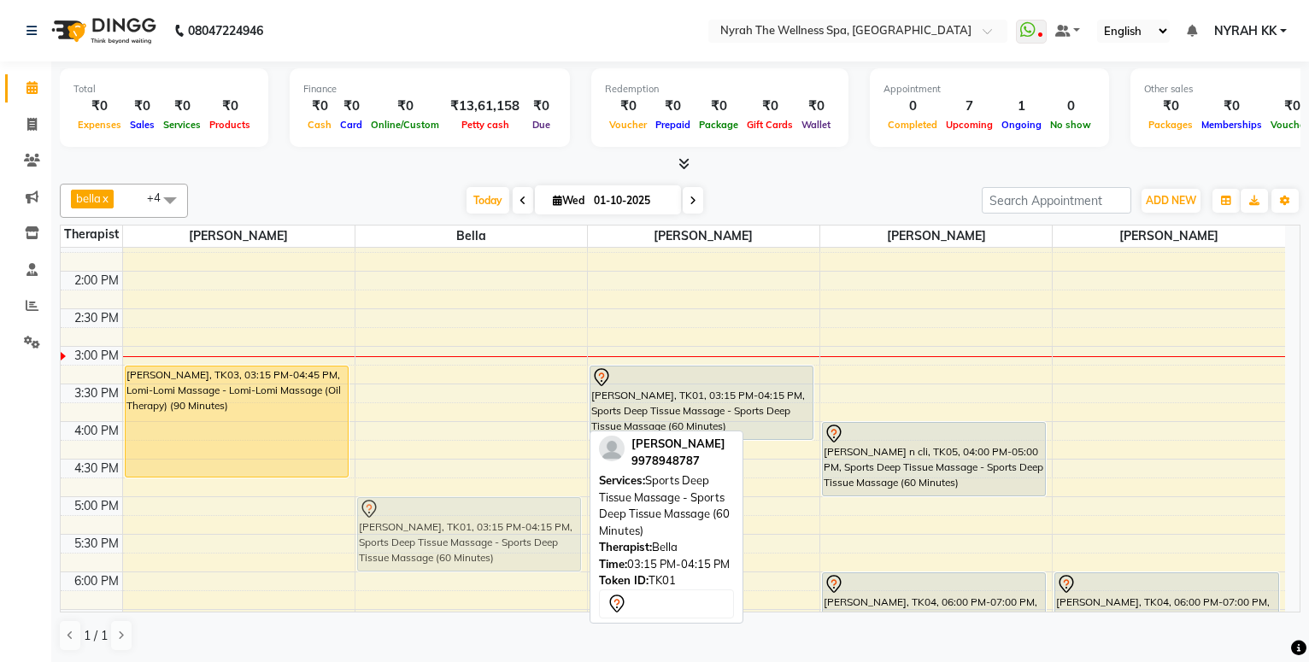
drag, startPoint x: 516, startPoint y: 411, endPoint x: 523, endPoint y: 548, distance: 136.9
click at [523, 548] on div "[PERSON_NAME], TK01, 03:15 PM-04:15 PM, Sports Deep Tissue Massage - Sports Dee…" at bounding box center [472, 497] width 232 height 1052
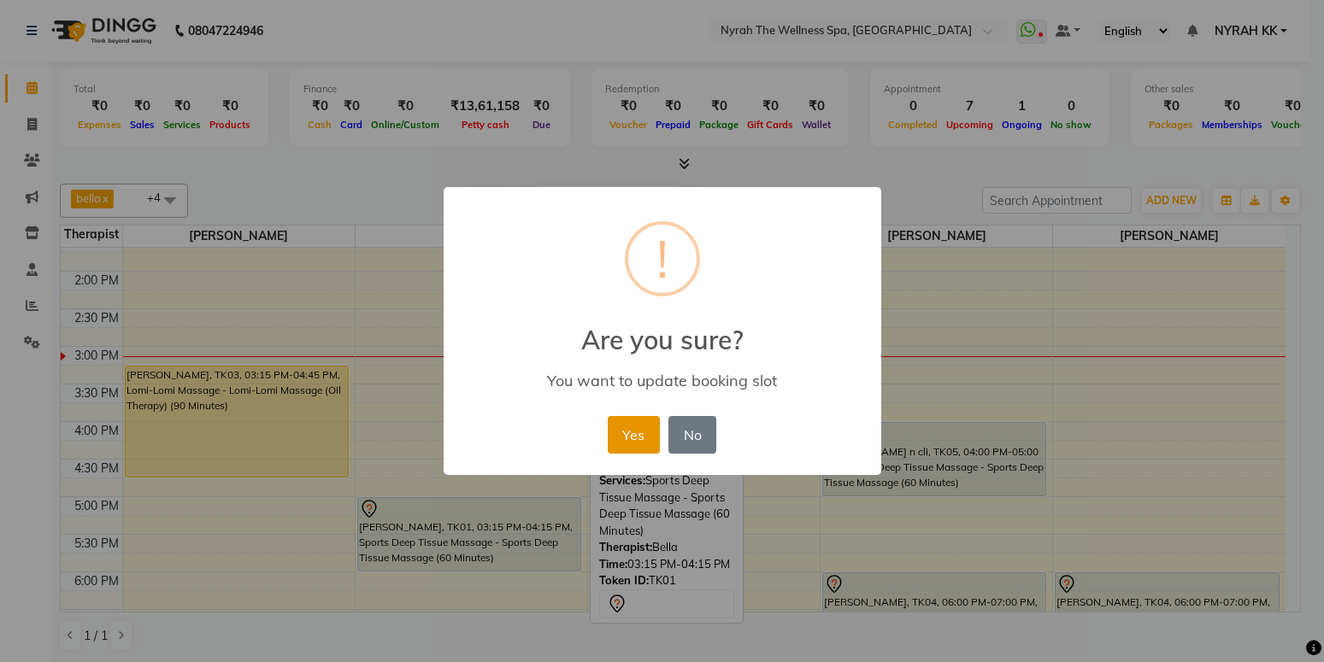
click at [627, 438] on button "Yes" at bounding box center [634, 435] width 52 height 38
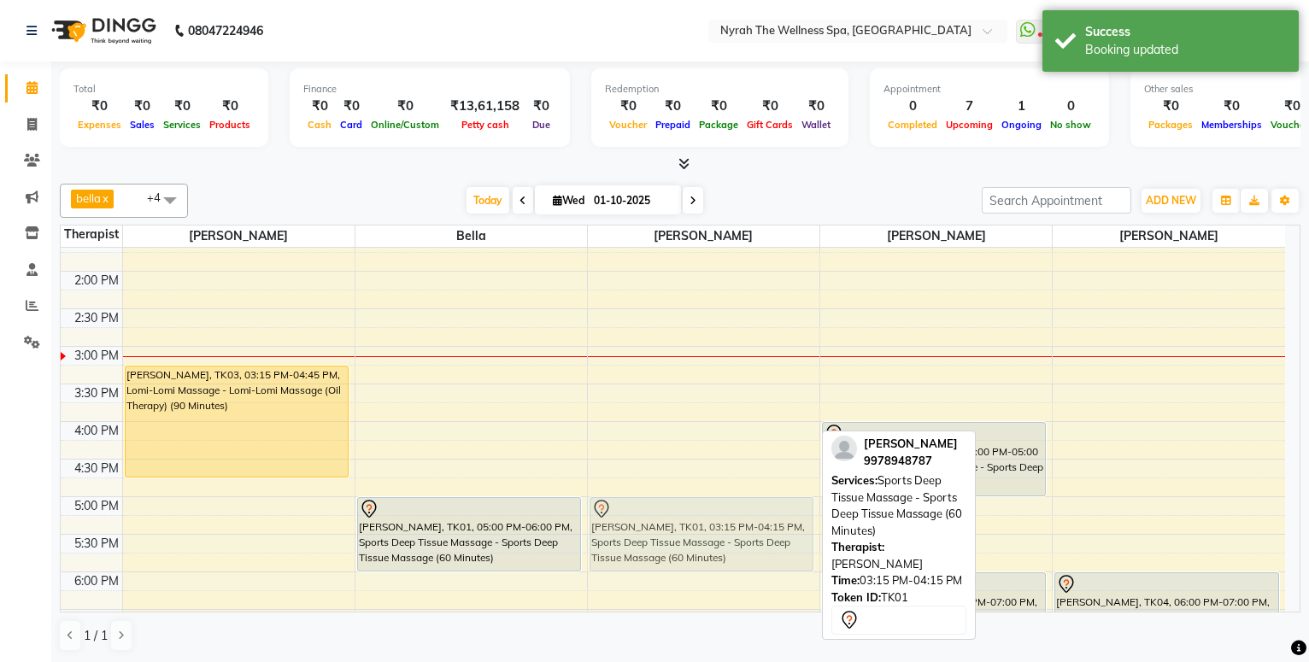
drag, startPoint x: 673, startPoint y: 381, endPoint x: 692, endPoint y: 512, distance: 132.2
click at [692, 512] on div "[PERSON_NAME], TK01, 03:15 PM-04:15 PM, Sports Deep Tissue Massage - Sports Dee…" at bounding box center [704, 497] width 232 height 1052
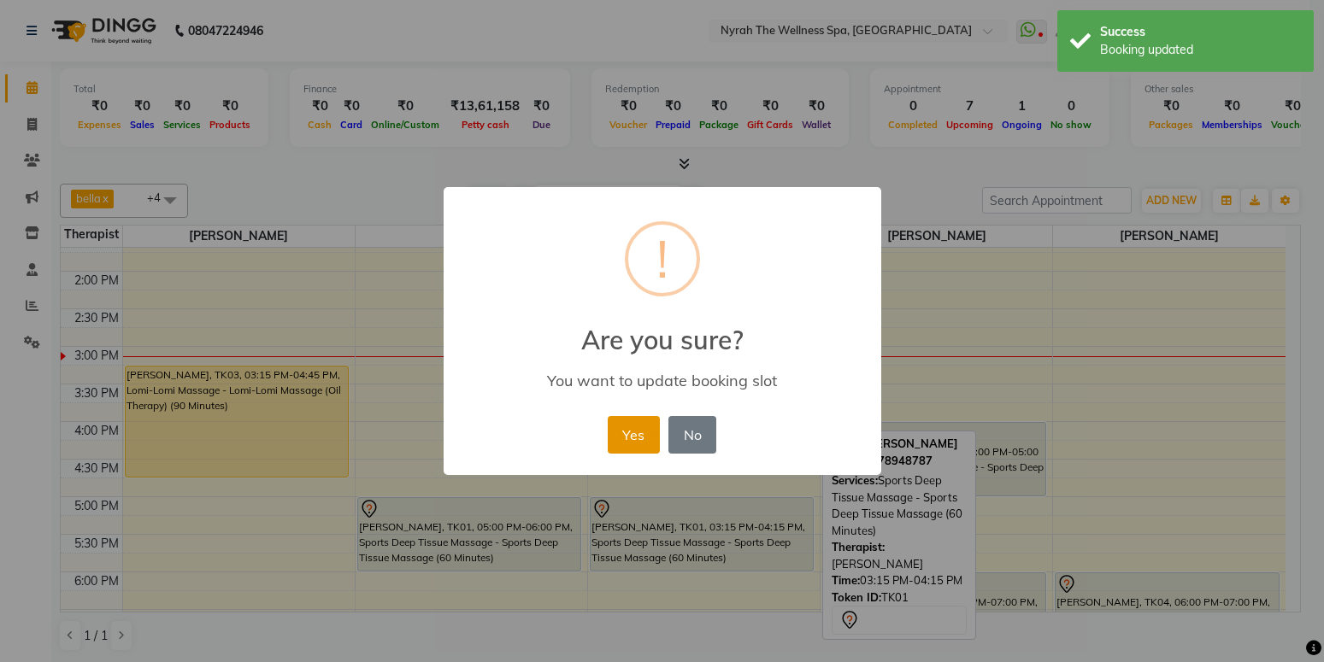
click at [635, 440] on button "Yes" at bounding box center [634, 435] width 52 height 38
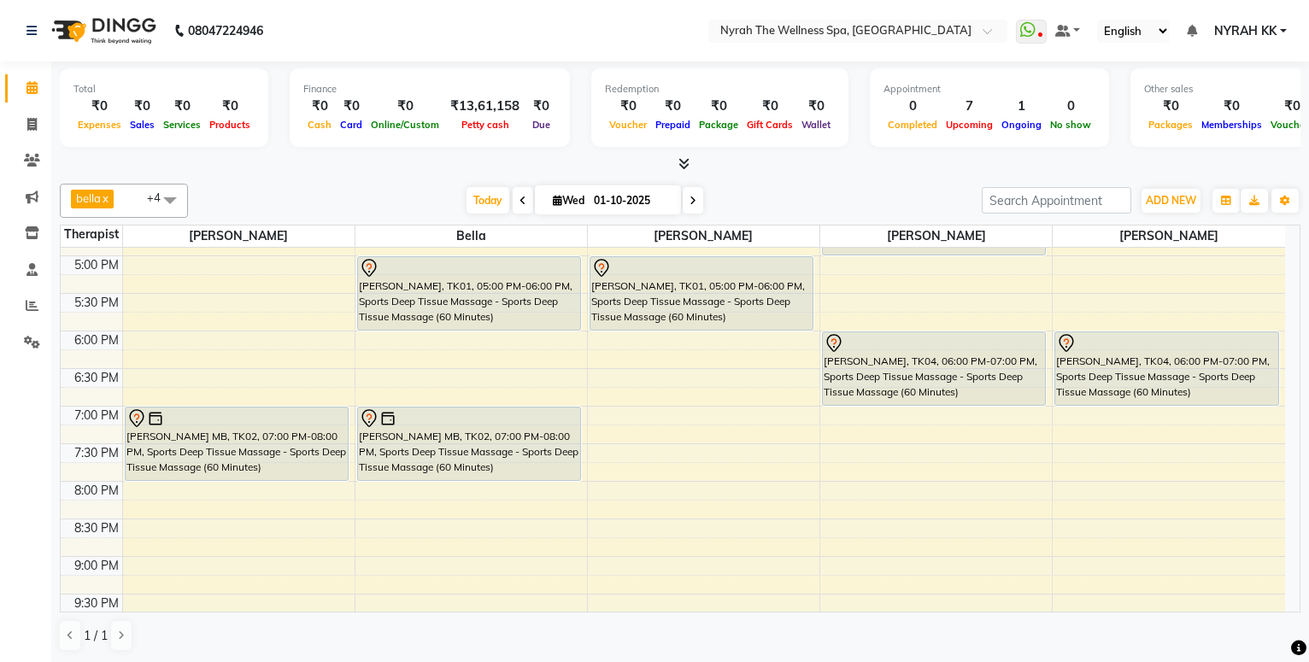
scroll to position [462, 0]
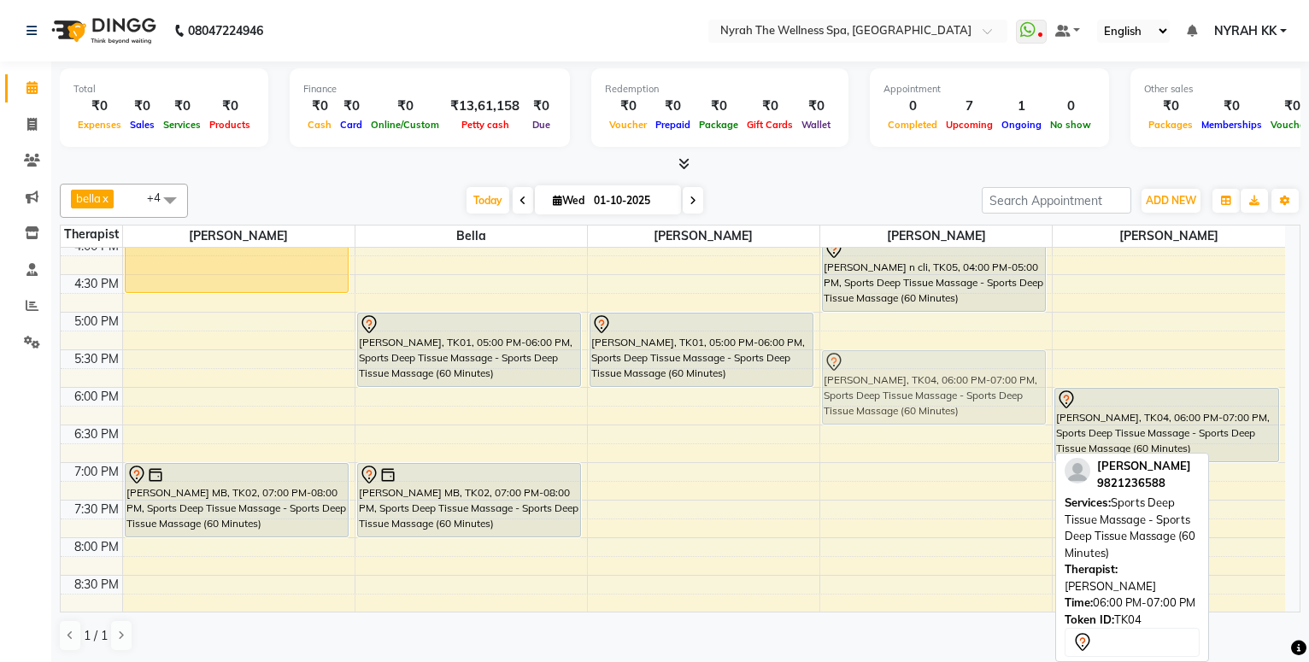
click at [862, 394] on div "[PERSON_NAME] n cli, TK05, 04:00 PM-05:00 PM, Sports Deep Tissue Massage - Spor…" at bounding box center [937, 312] width 232 height 1052
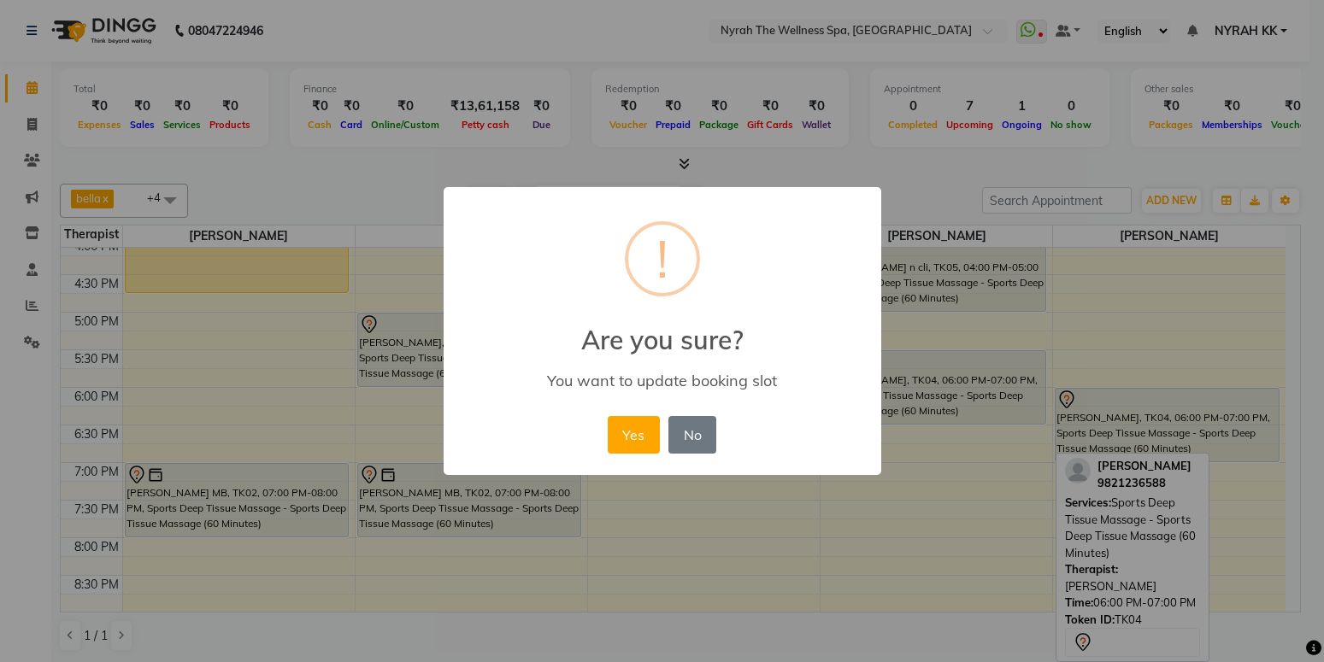
drag, startPoint x: 862, startPoint y: 382, endPoint x: 509, endPoint y: 505, distance: 373.0
click at [639, 481] on div "× ! Are you sure? You want to update booking slot Yes No No" at bounding box center [662, 331] width 1324 height 662
click at [627, 432] on button "Yes" at bounding box center [634, 435] width 52 height 38
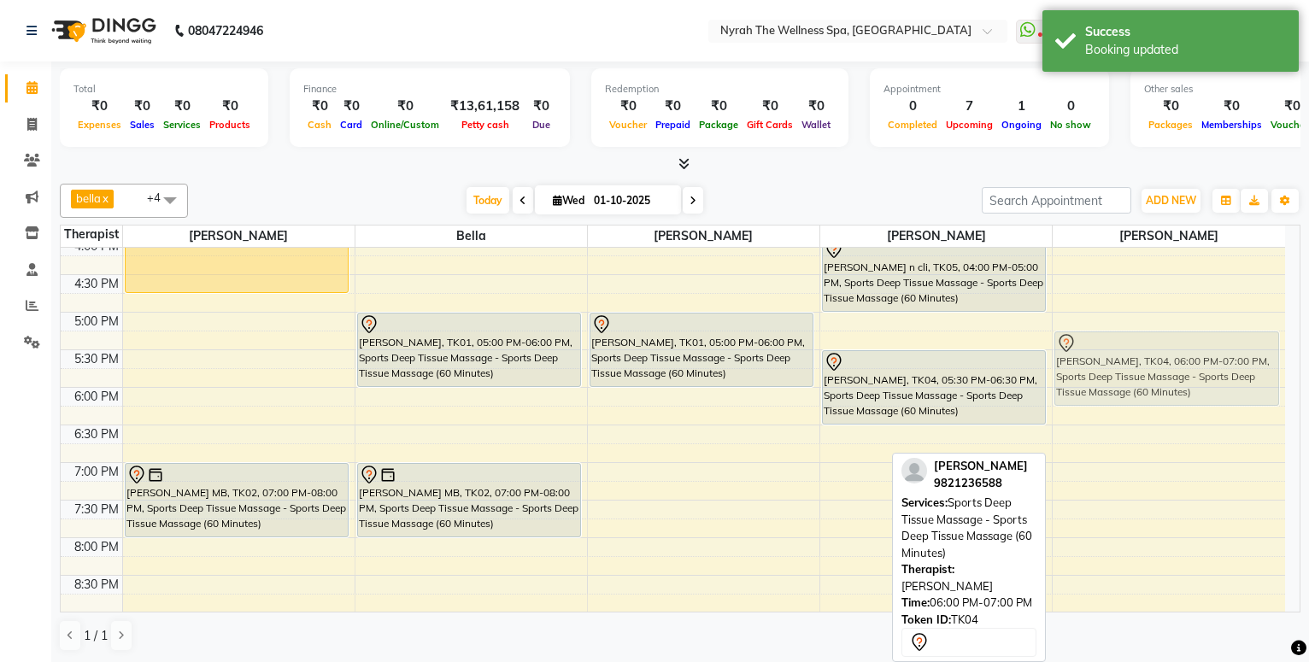
drag, startPoint x: 1107, startPoint y: 415, endPoint x: 1102, endPoint y: 362, distance: 53.2
click at [1102, 362] on div "[PERSON_NAME], TK04, 06:00 PM-07:00 PM, Sports Deep Tissue Massage - Sports Dee…" at bounding box center [1169, 312] width 232 height 1052
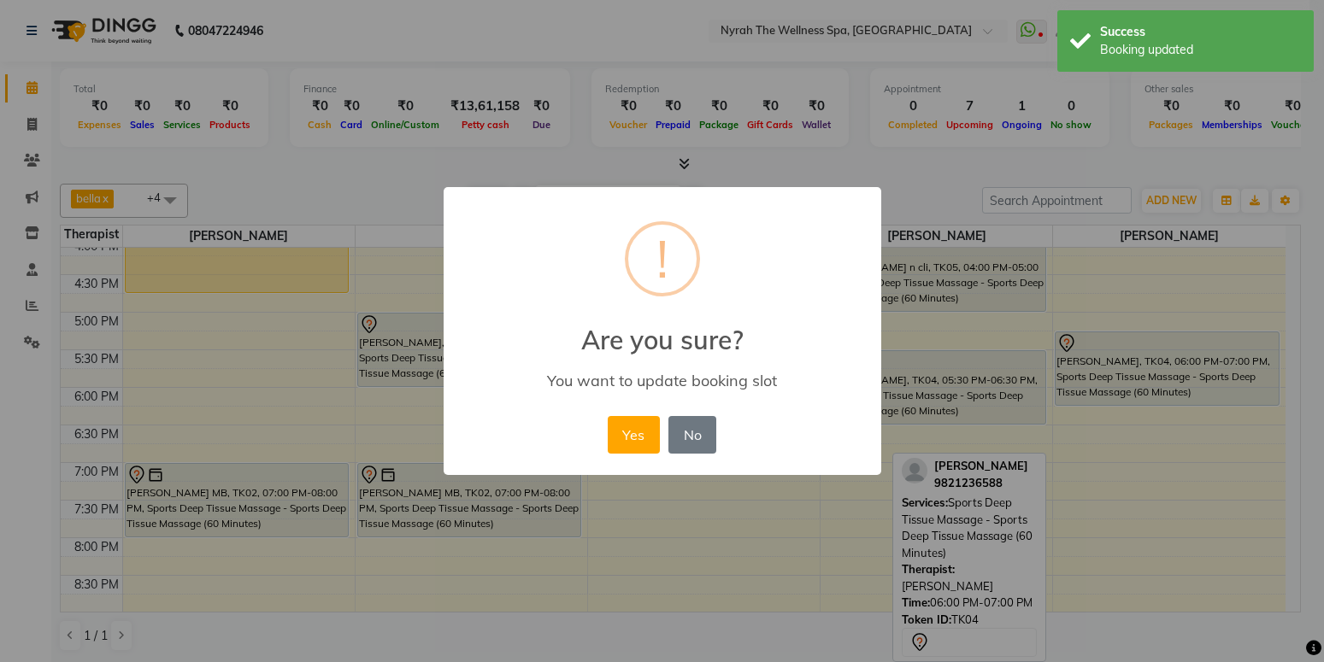
drag, startPoint x: 1098, startPoint y: 468, endPoint x: 1097, endPoint y: 476, distance: 8.7
click at [1097, 476] on div "× ! Are you sure? You want to update booking slot Yes No No" at bounding box center [662, 331] width 1324 height 662
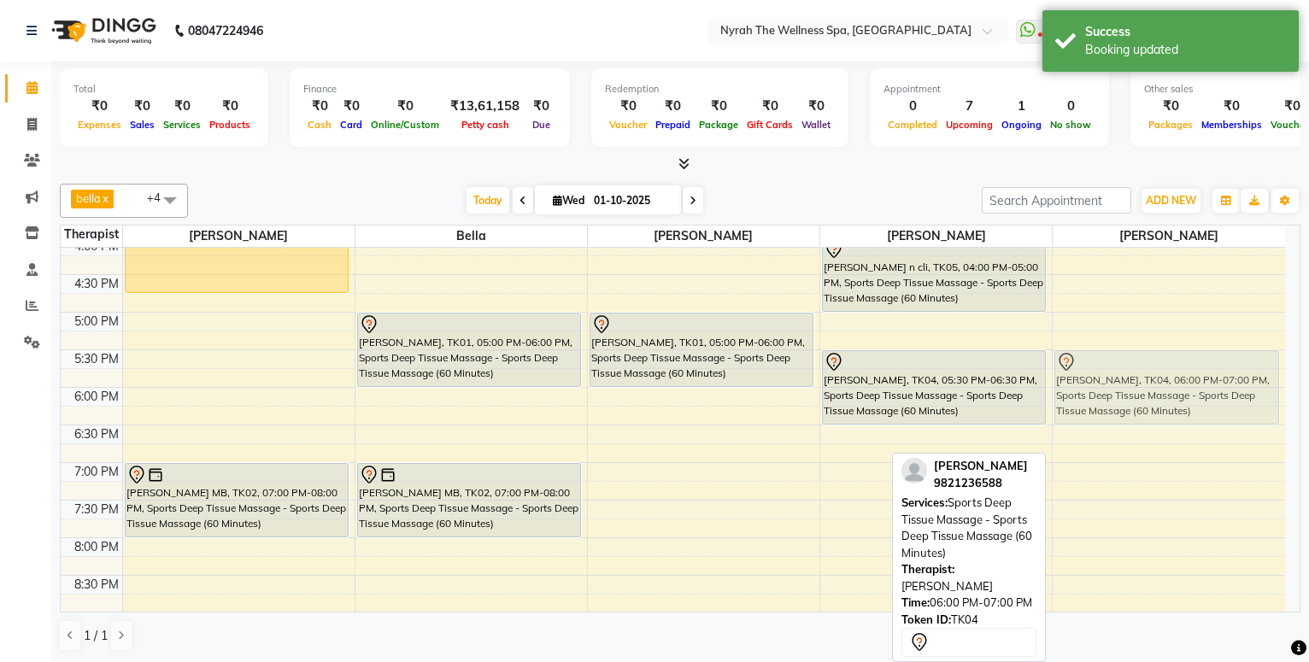
drag, startPoint x: 1167, startPoint y: 418, endPoint x: 1171, endPoint y: 407, distance: 11.9
click at [1186, 380] on div "[PERSON_NAME], TK04, 06:00 PM-07:00 PM, Sports Deep Tissue Massage - Sports Dee…" at bounding box center [1169, 312] width 232 height 1052
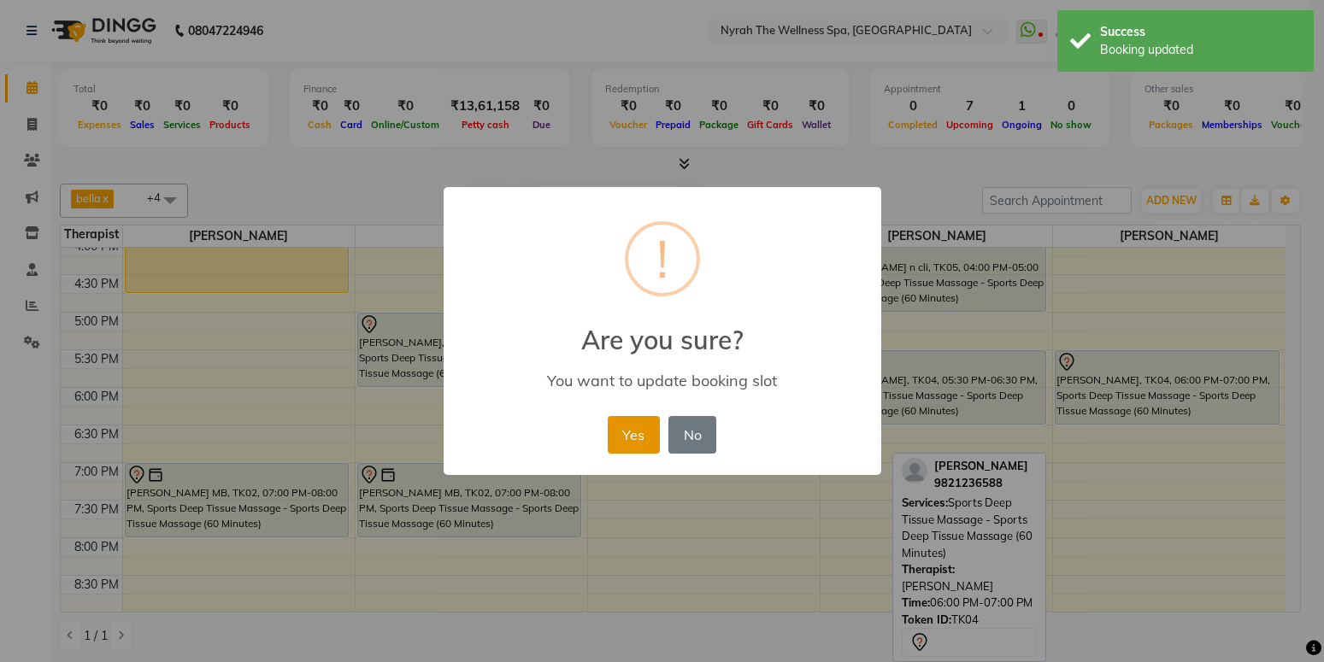
click at [634, 432] on button "Yes" at bounding box center [634, 435] width 52 height 38
